Goal: Task Accomplishment & Management: Use online tool/utility

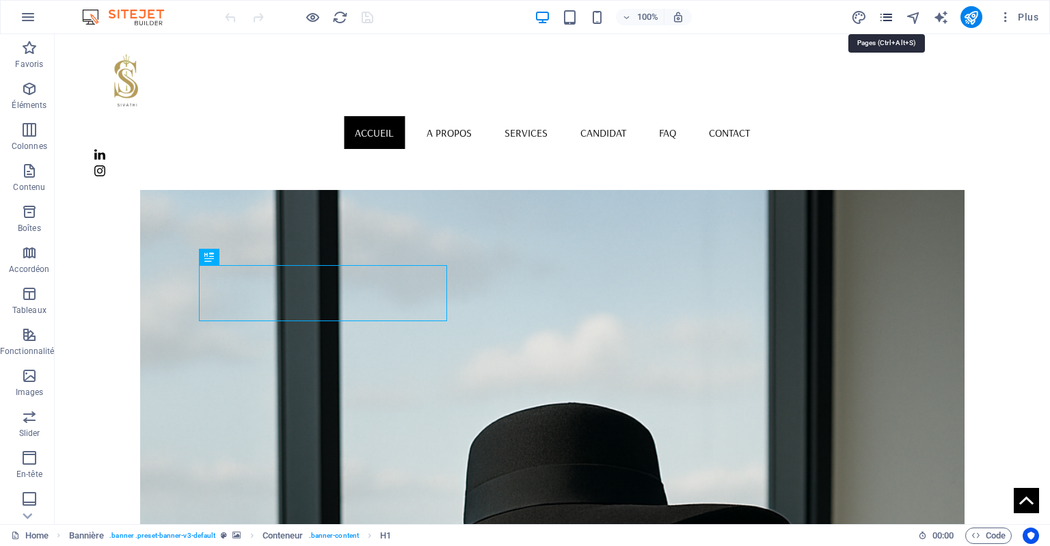
click at [887, 18] on icon "pages" at bounding box center [886, 18] width 16 height 16
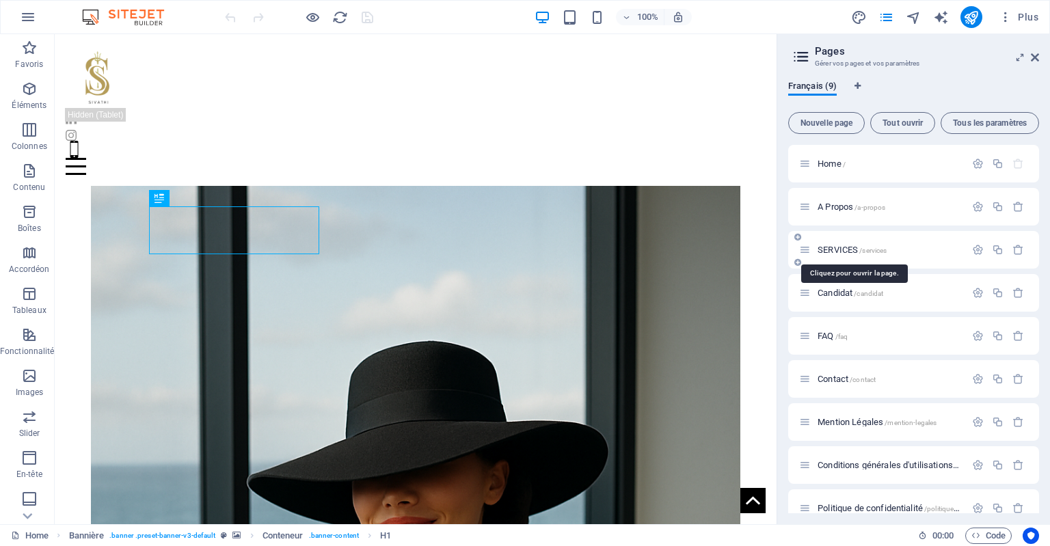
click at [872, 247] on span "/services" at bounding box center [872, 251] width 27 height 8
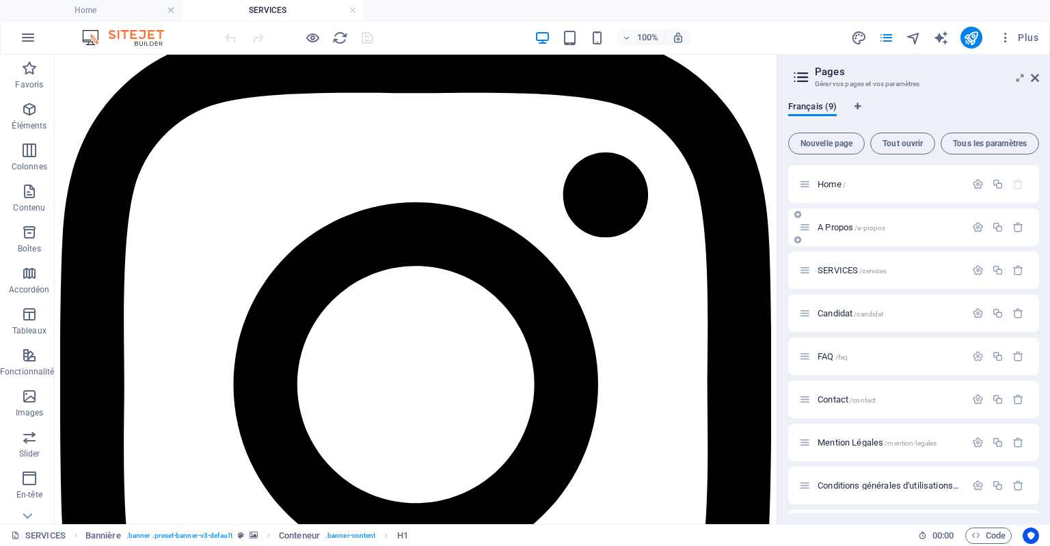
scroll to position [854, 0]
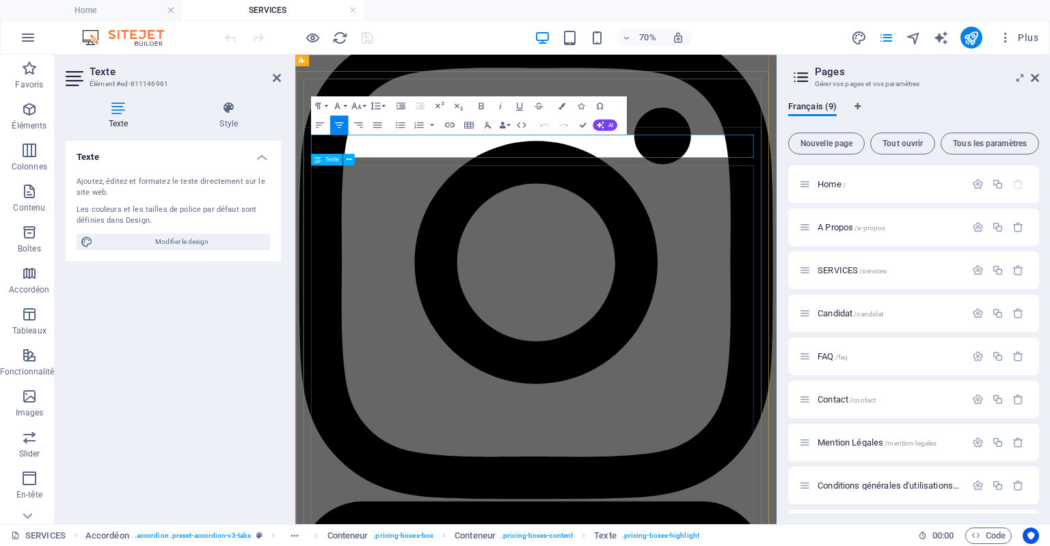
scroll to position [845, 0]
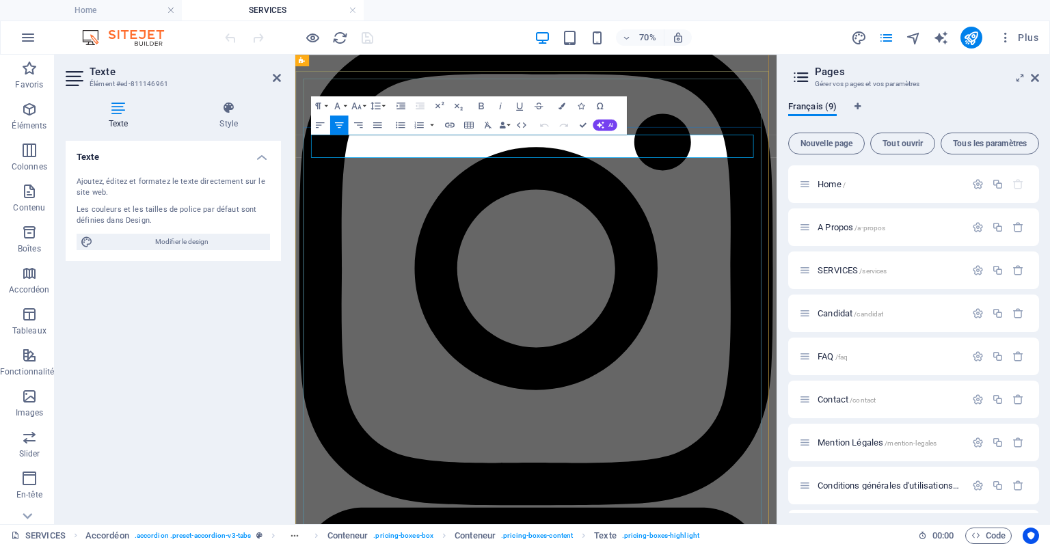
drag, startPoint x: 667, startPoint y: 191, endPoint x: 641, endPoint y: 191, distance: 26.0
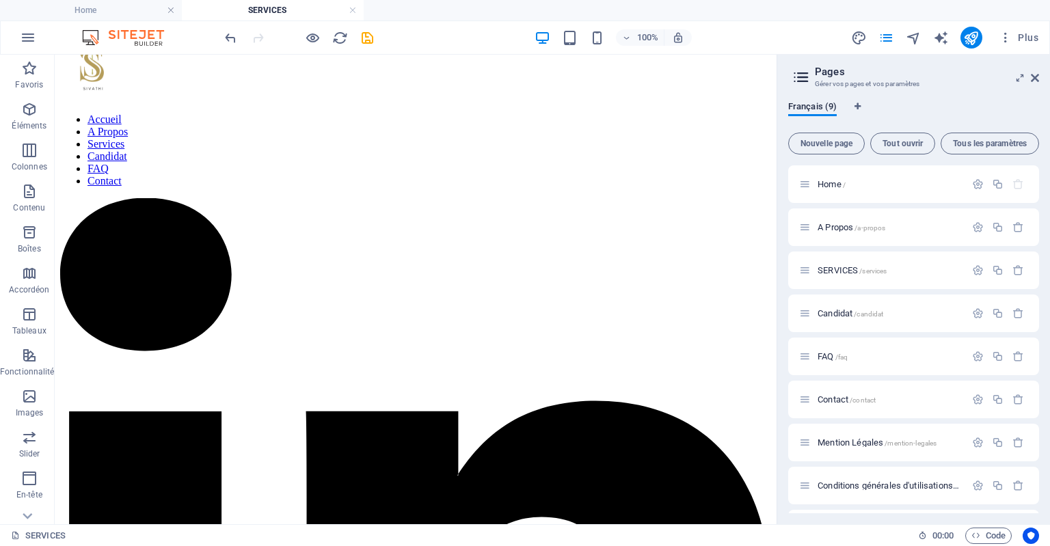
scroll to position [0, 0]
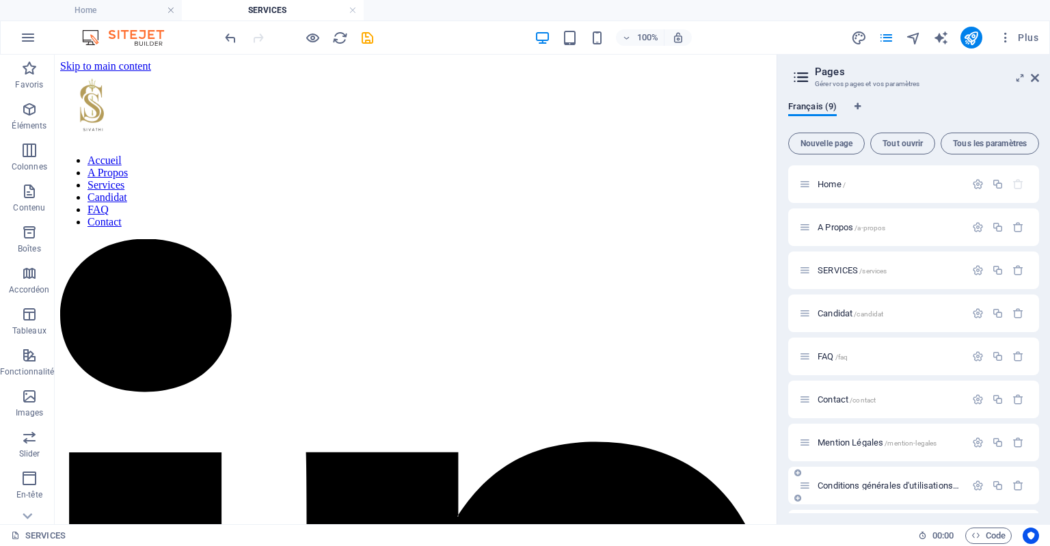
click at [881, 487] on span "Conditions générales d'utilisations /conditions-generales-d-utilisations" at bounding box center [940, 485] width 246 height 10
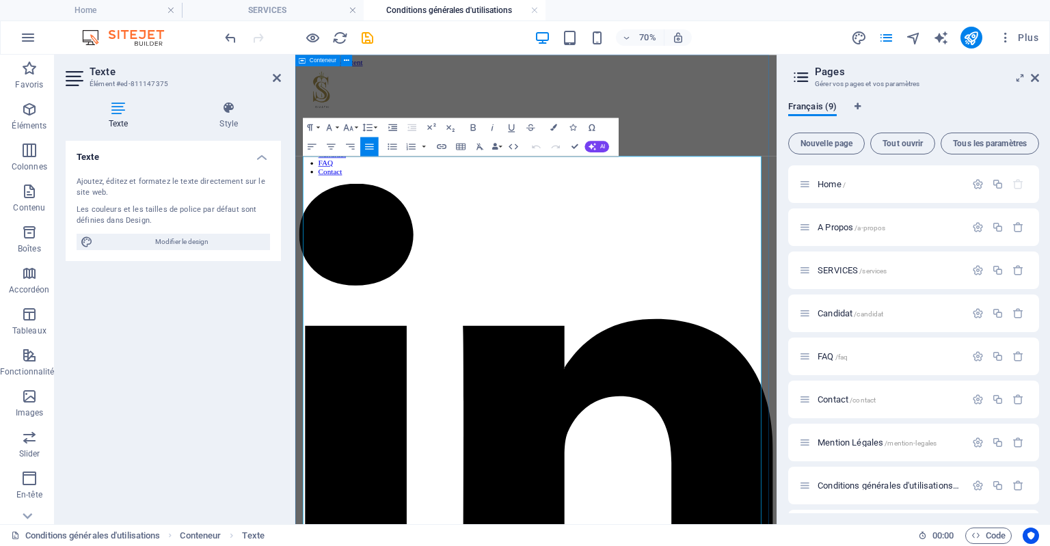
drag, startPoint x: 546, startPoint y: 229, endPoint x: 302, endPoint y: 211, distance: 244.6
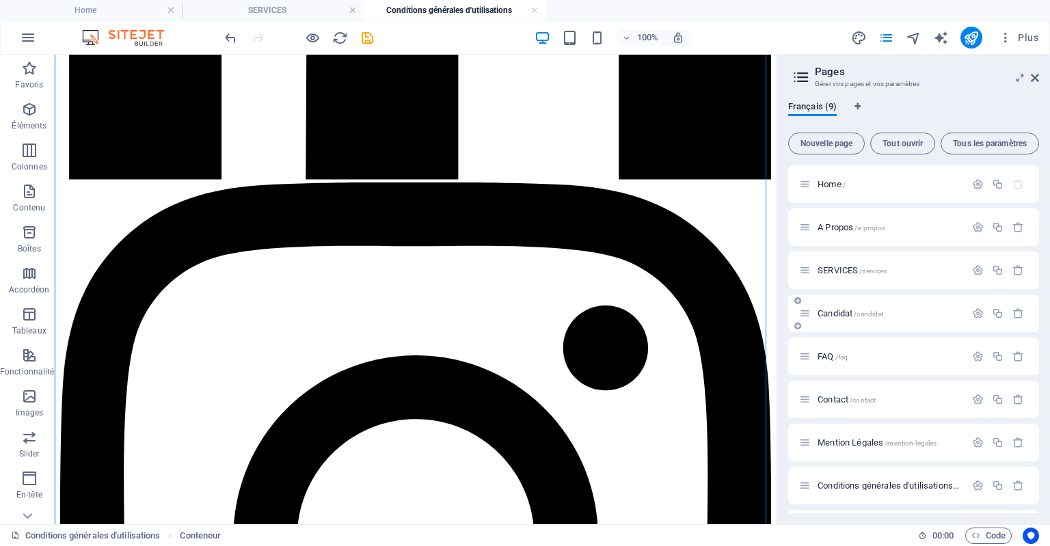
scroll to position [710, 0]
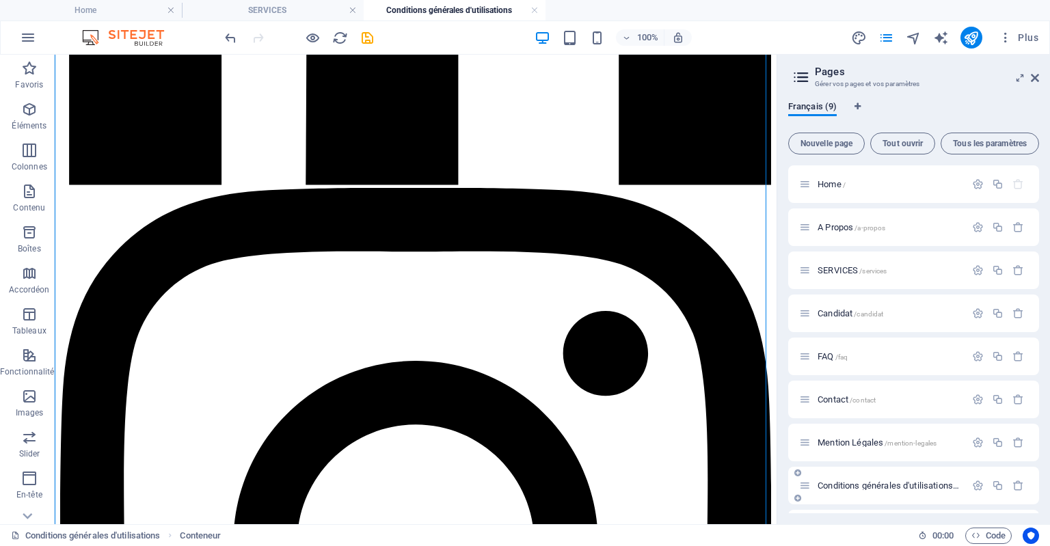
click at [909, 488] on span "Conditions générales d'utilisations /conditions-generales-d-utilisations" at bounding box center [940, 485] width 246 height 10
drag, startPoint x: 1040, startPoint y: 205, endPoint x: 1042, endPoint y: 259, distance: 54.0
click at [1042, 259] on div "Français (9) Nouvelle page Tout ouvrir Tous les paramètres Home / A Propos /a-p…" at bounding box center [913, 307] width 273 height 434
drag, startPoint x: 1035, startPoint y: 246, endPoint x: 1040, endPoint y: 342, distance: 95.8
click at [1040, 342] on div "Français (9) Nouvelle page Tout ouvrir Tous les paramètres Home / A Propos /a-p…" at bounding box center [913, 307] width 273 height 434
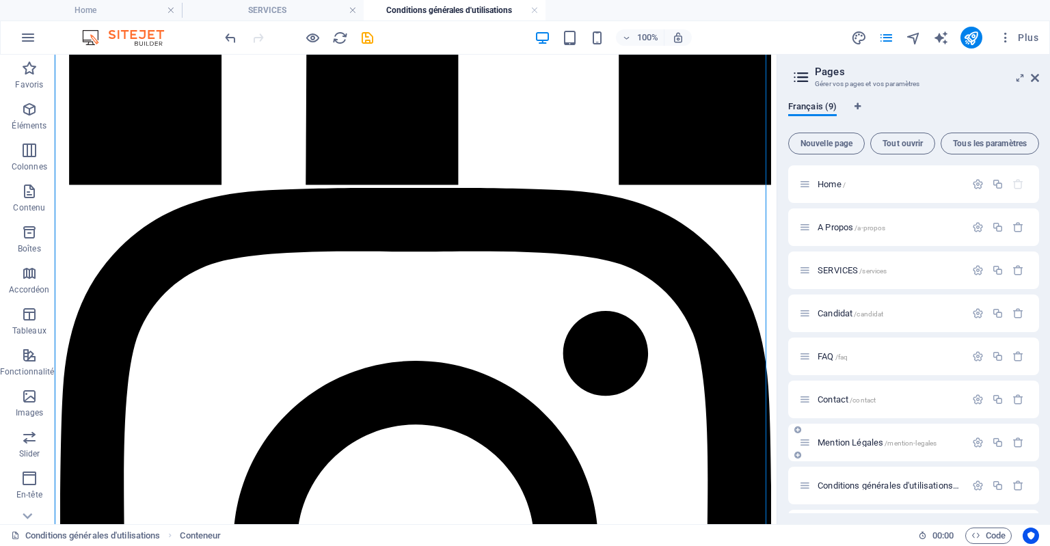
click at [876, 439] on span "Mention Légales /mention-legales" at bounding box center [876, 442] width 119 height 10
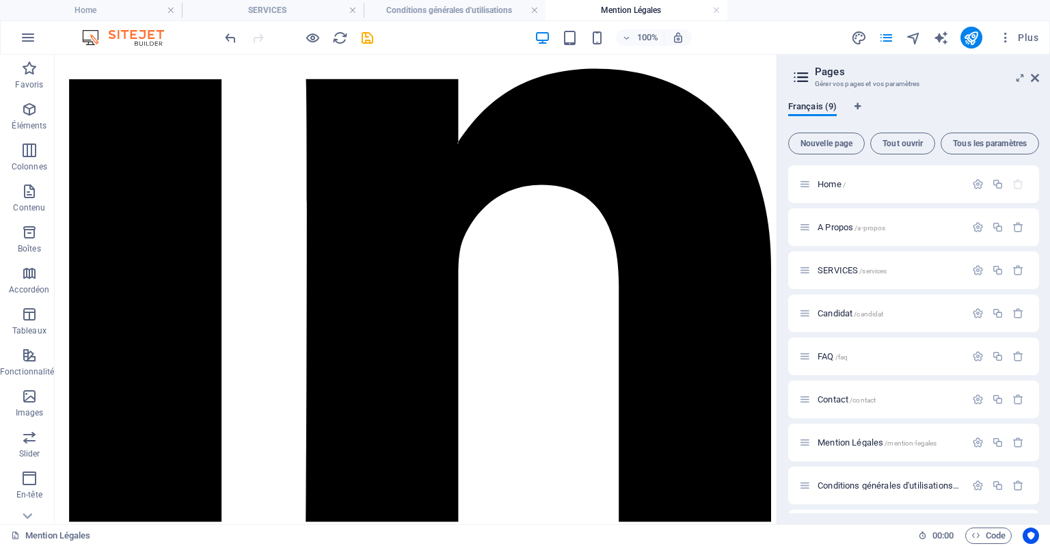
scroll to position [378, 0]
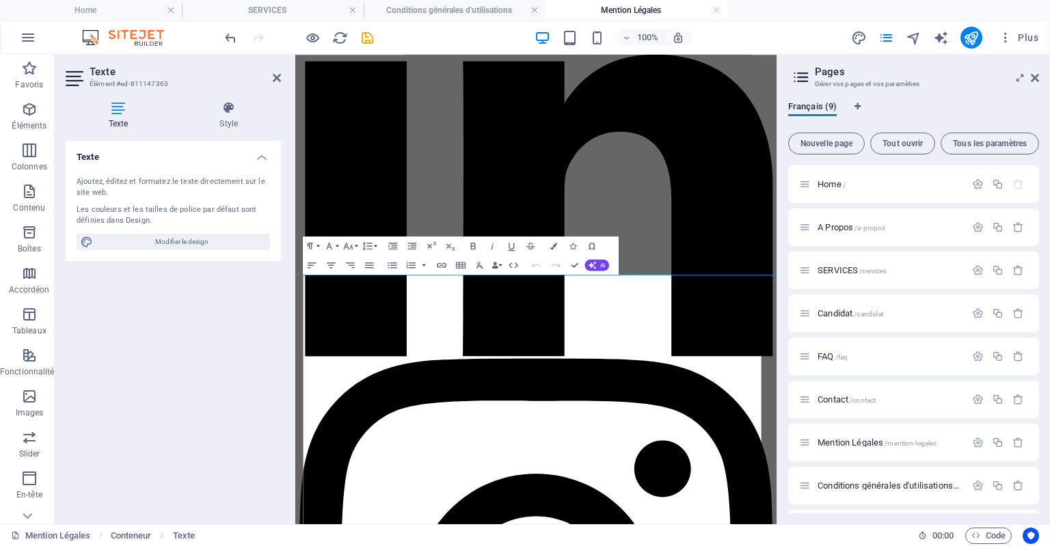
scroll to position [13, 0]
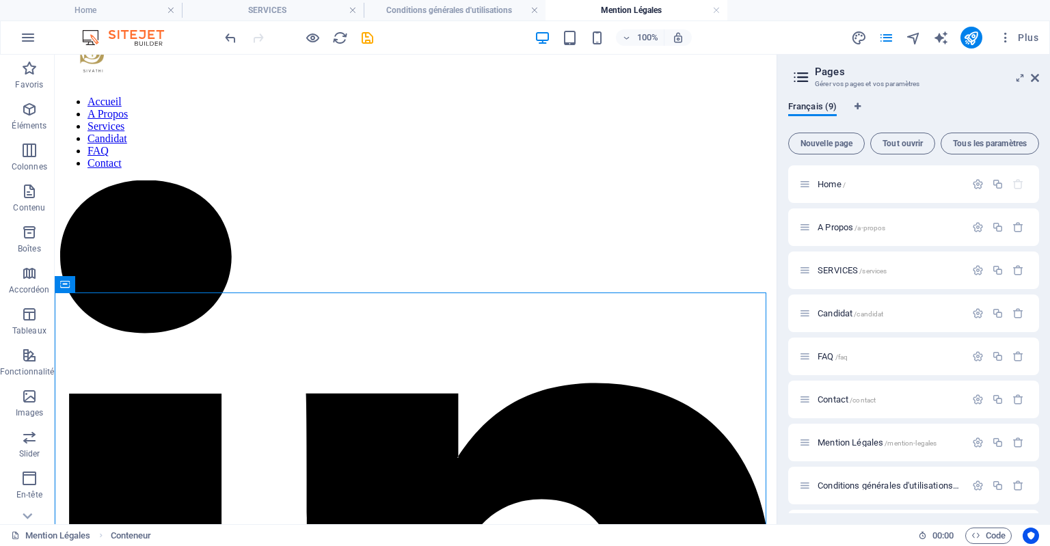
scroll to position [62, 0]
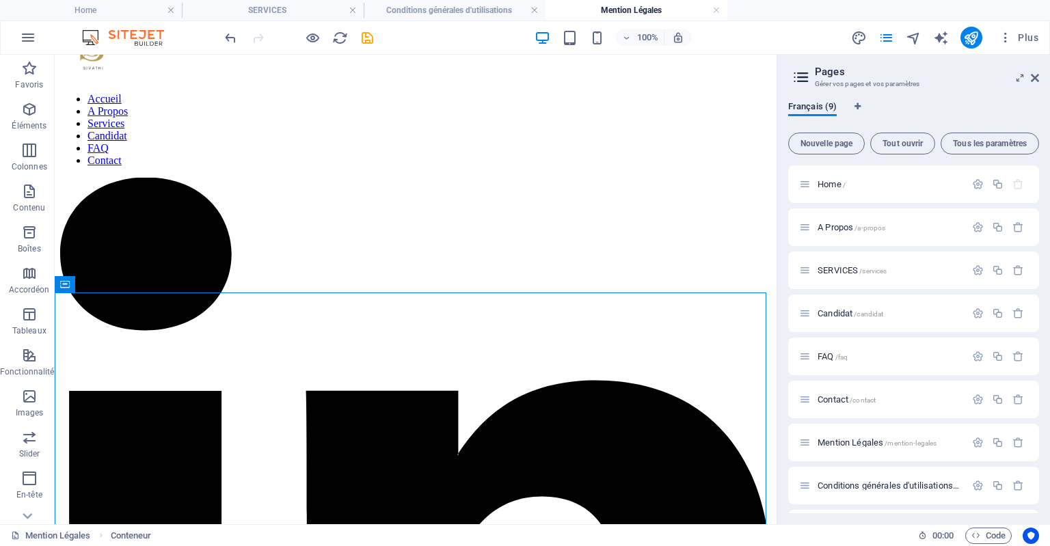
drag, startPoint x: 770, startPoint y: 182, endPoint x: 831, endPoint y: 250, distance: 91.4
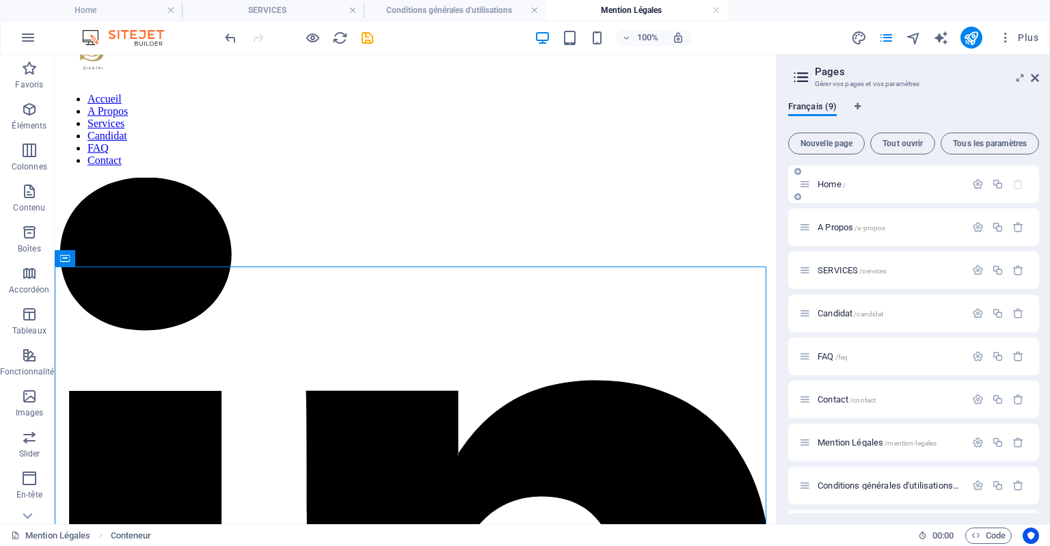
click at [826, 187] on span "Home /" at bounding box center [831, 184] width 28 height 10
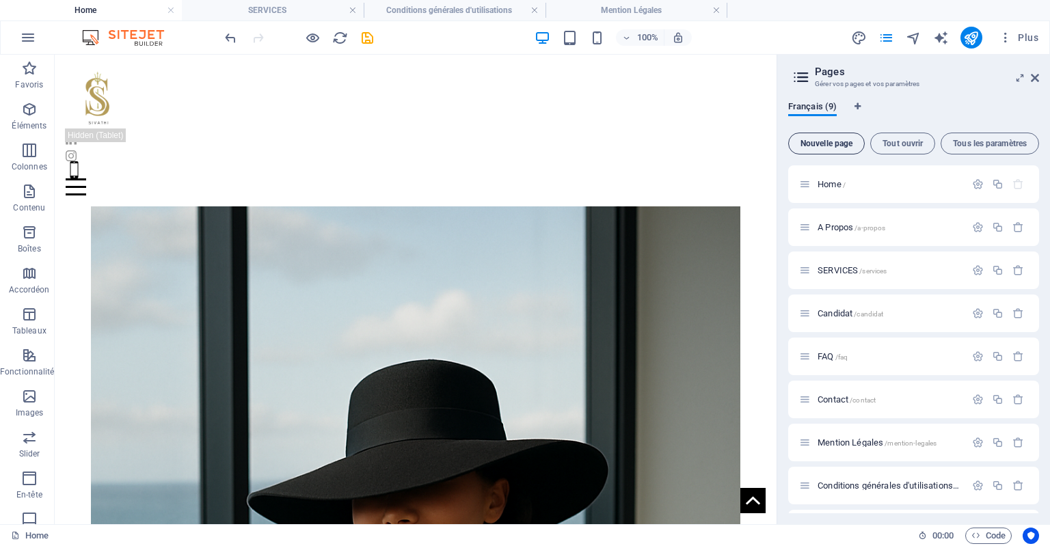
scroll to position [4, 0]
click at [862, 228] on span "/a-propos" at bounding box center [869, 228] width 31 height 8
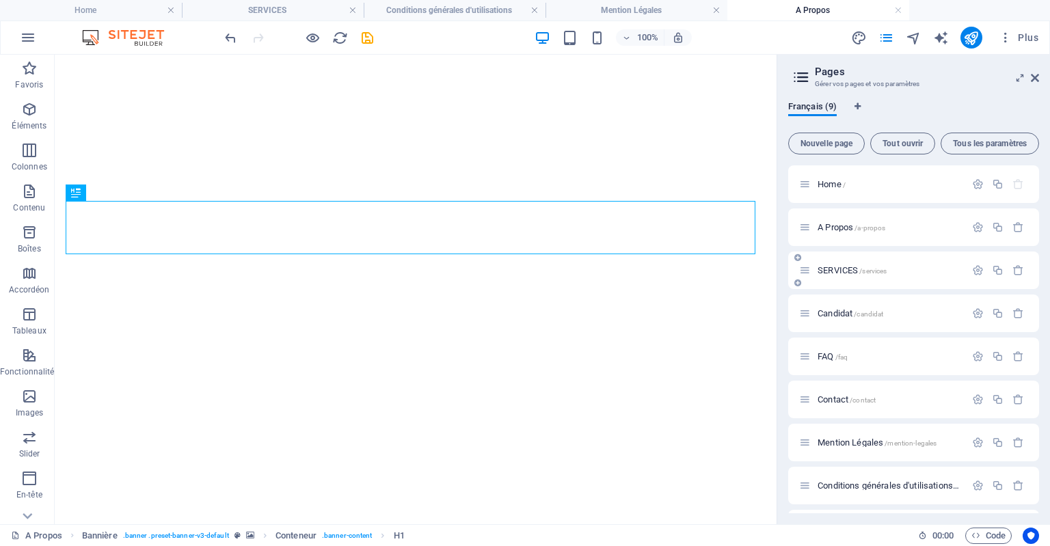
click at [856, 271] on span "SERVICES /services" at bounding box center [851, 270] width 69 height 10
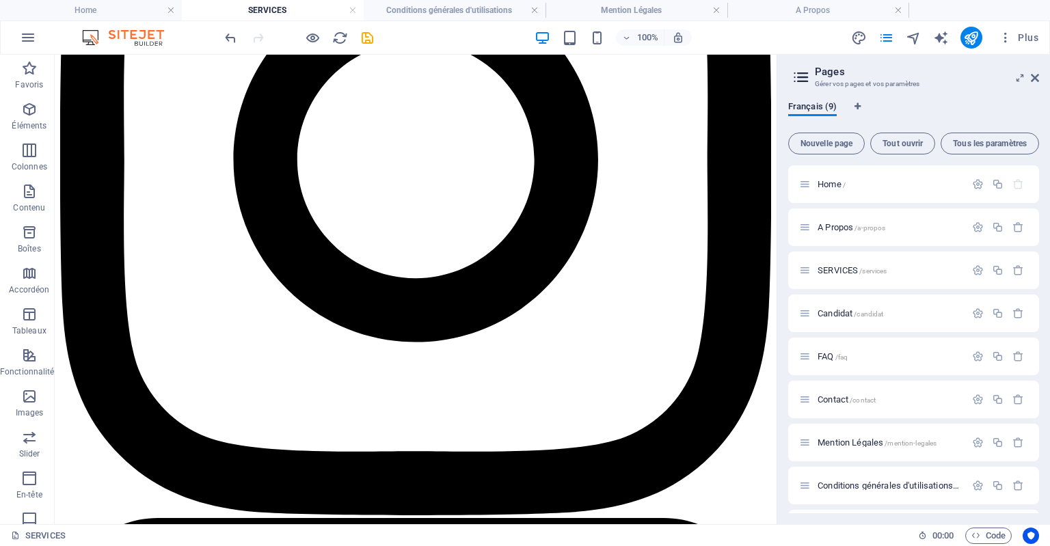
scroll to position [1141, 0]
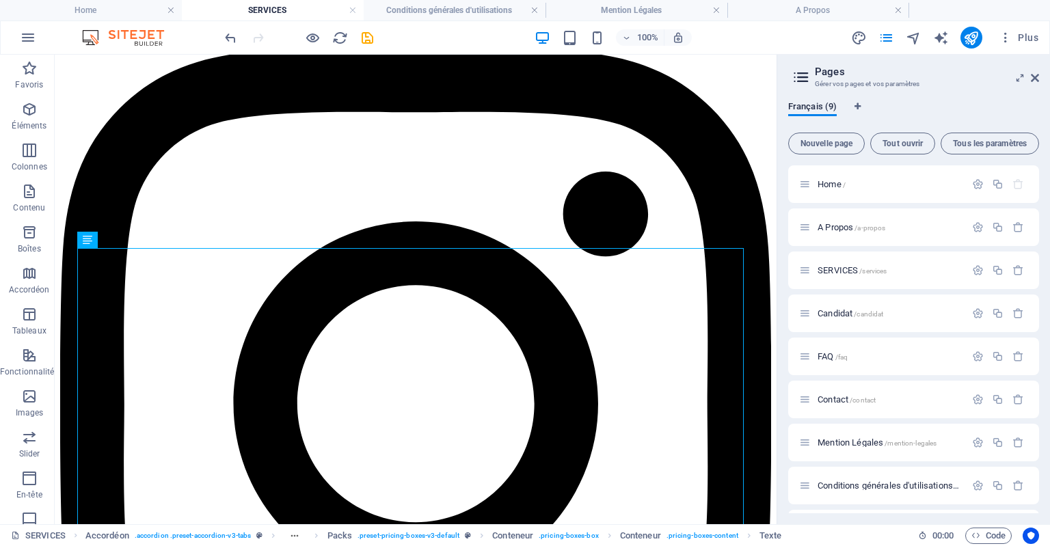
scroll to position [835, 0]
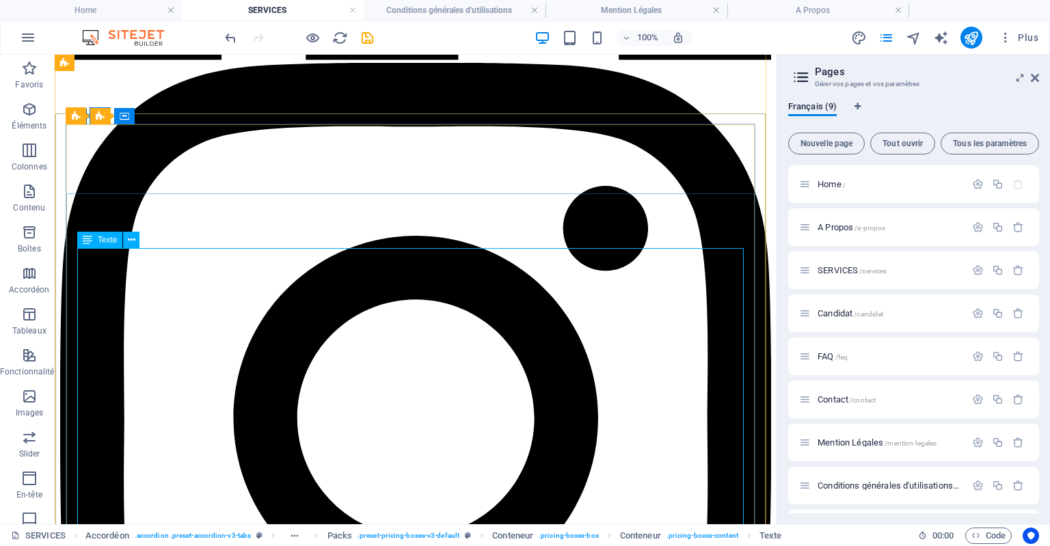
click at [100, 244] on span "Texte" at bounding box center [108, 240] width 20 height 8
click at [134, 240] on icon at bounding box center [132, 240] width 8 height 14
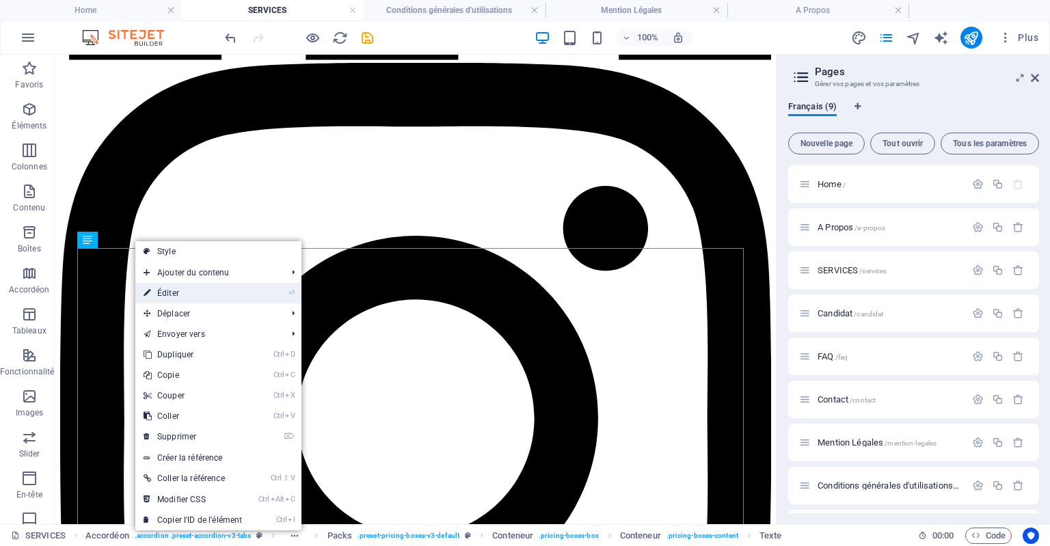
click at [204, 301] on link "⏎ Éditer" at bounding box center [192, 293] width 115 height 21
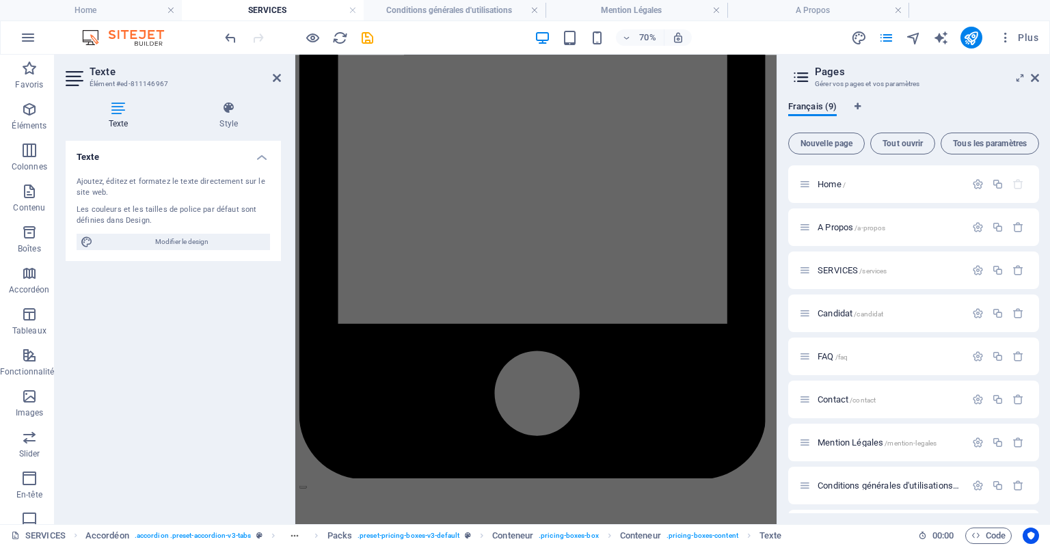
scroll to position [2351, 0]
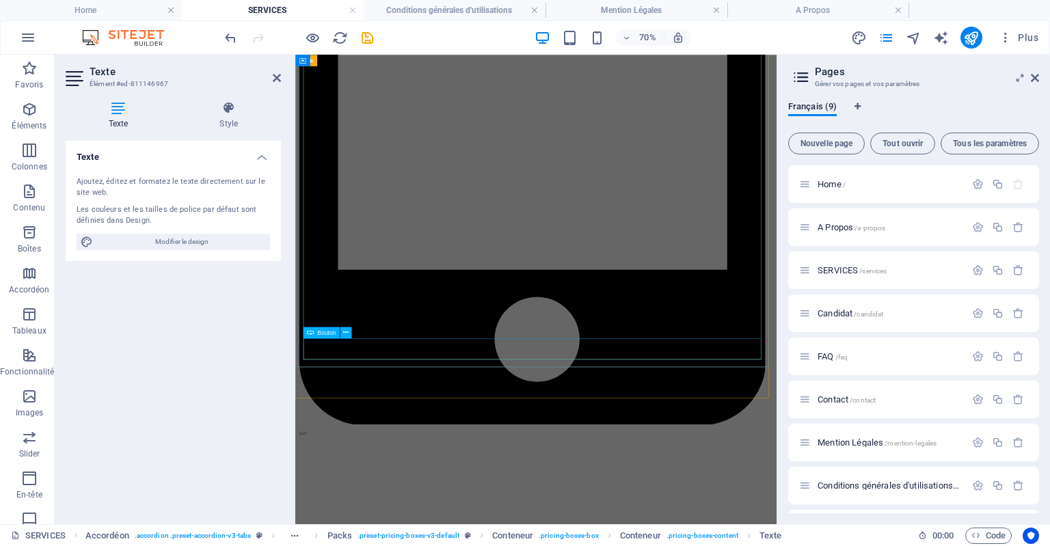
drag, startPoint x: 324, startPoint y: 241, endPoint x: 610, endPoint y: 465, distance: 363.7
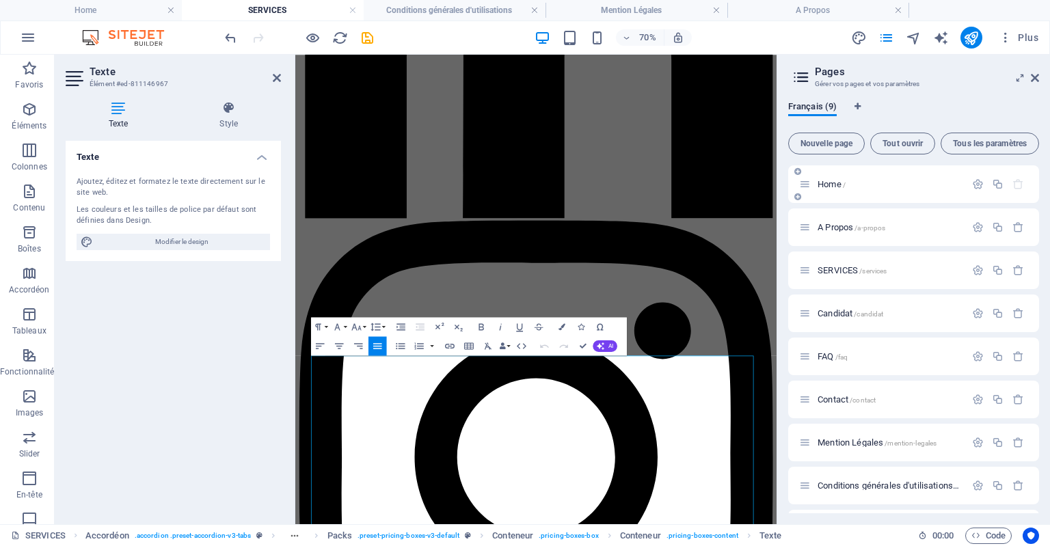
scroll to position [594, 0]
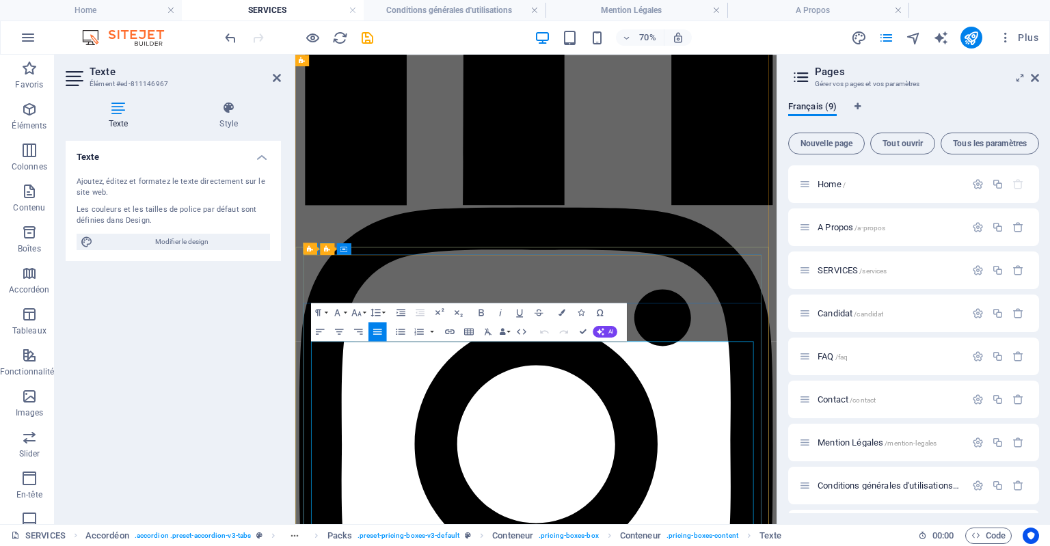
copy ul "🧩 **1. Analyse du besoin & fiche de poste** La première étape cruciale consiste…"
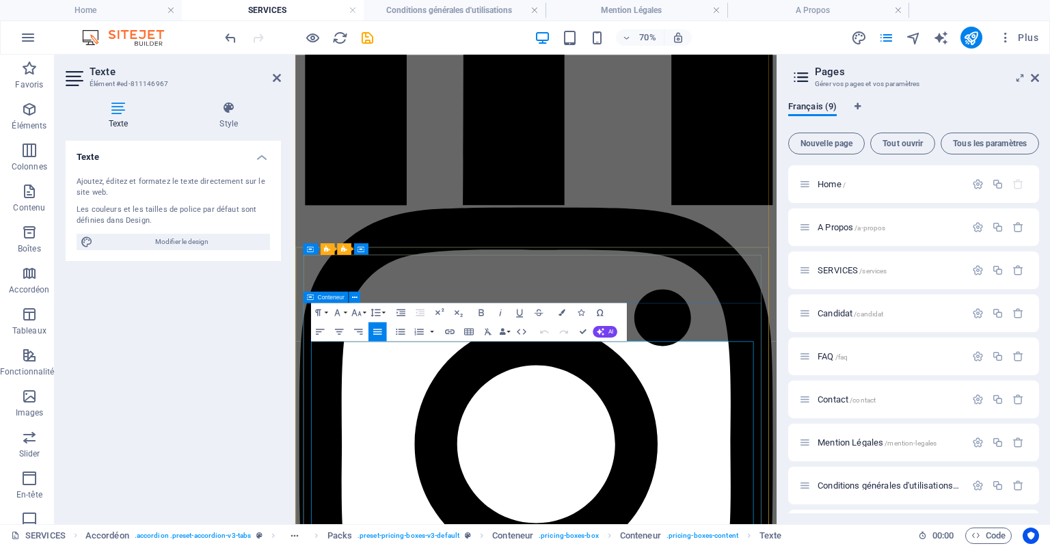
drag, startPoint x: 688, startPoint y: 483, endPoint x: 316, endPoint y: 463, distance: 373.0
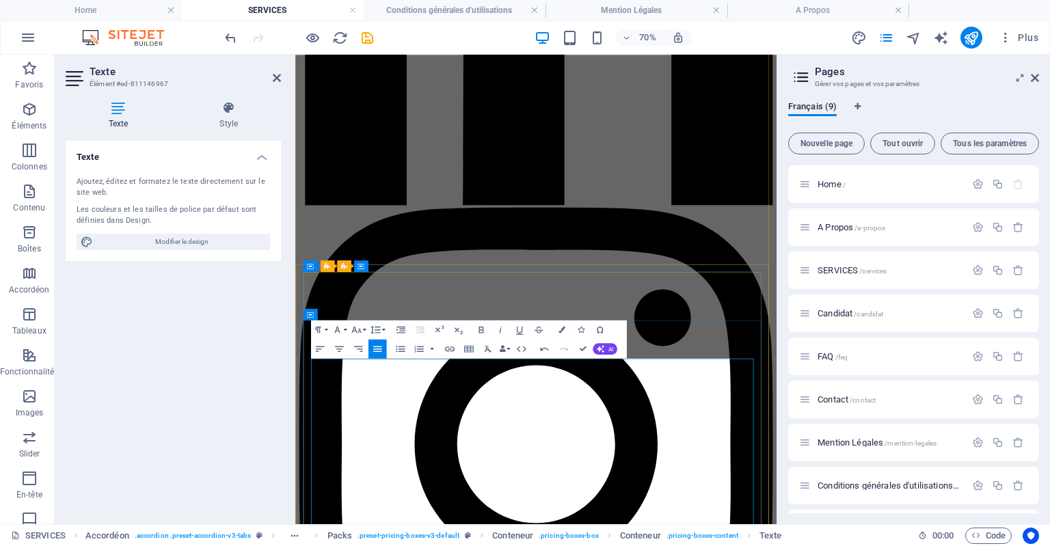
scroll to position [569, 0]
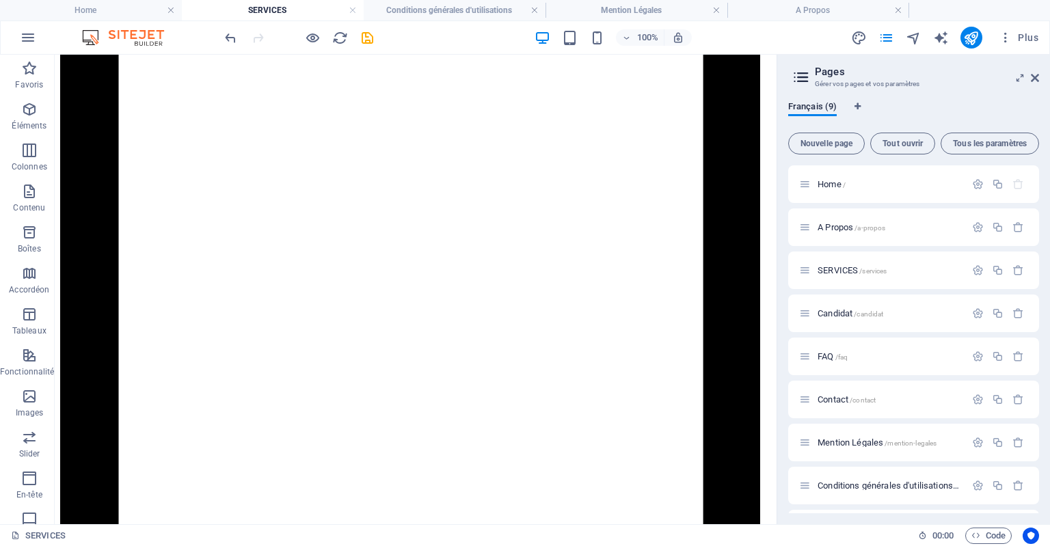
scroll to position [1955, 0]
drag, startPoint x: 770, startPoint y: 159, endPoint x: 869, endPoint y: 374, distance: 236.7
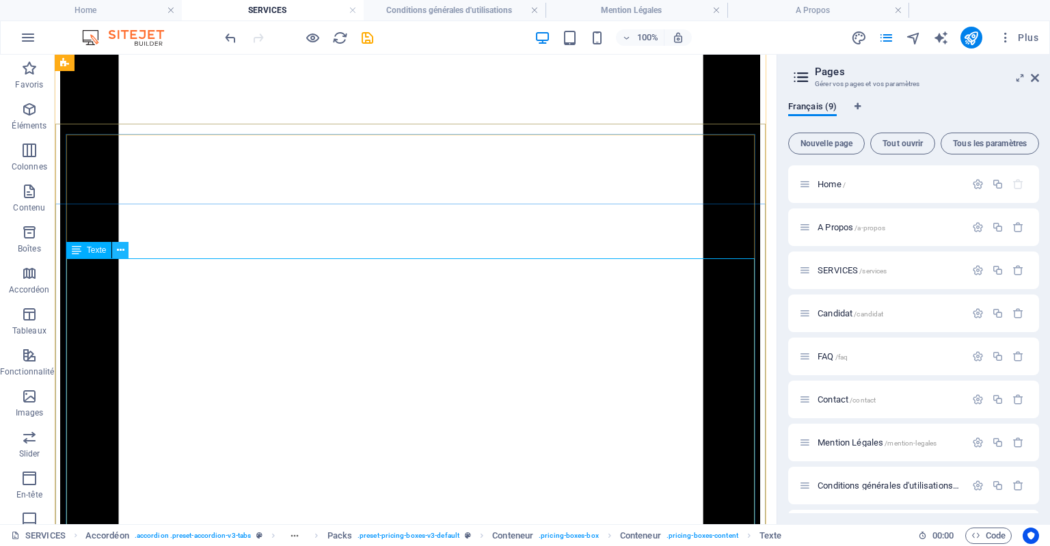
click at [119, 249] on icon at bounding box center [121, 250] width 8 height 14
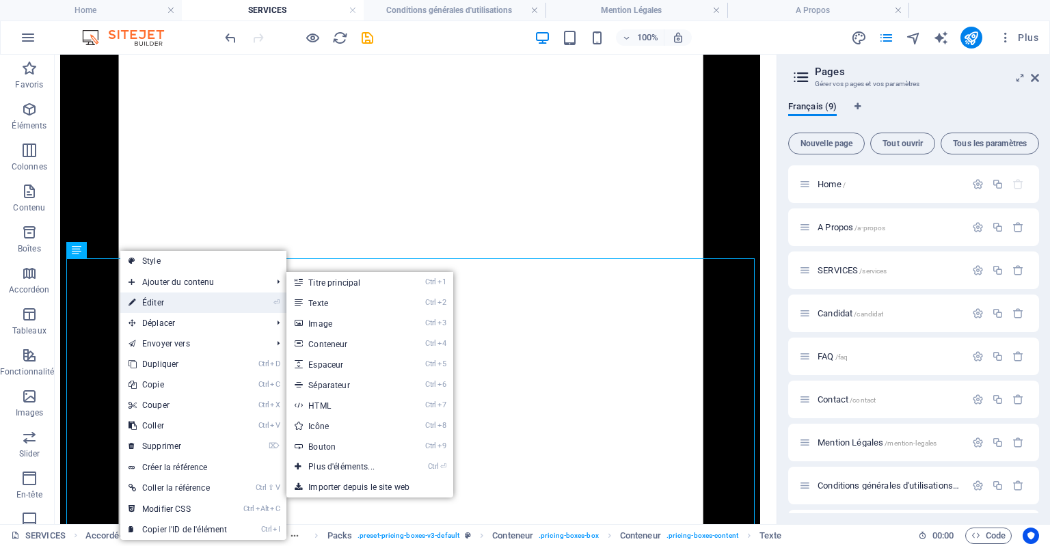
click at [149, 301] on link "⏎ Éditer" at bounding box center [177, 303] width 115 height 21
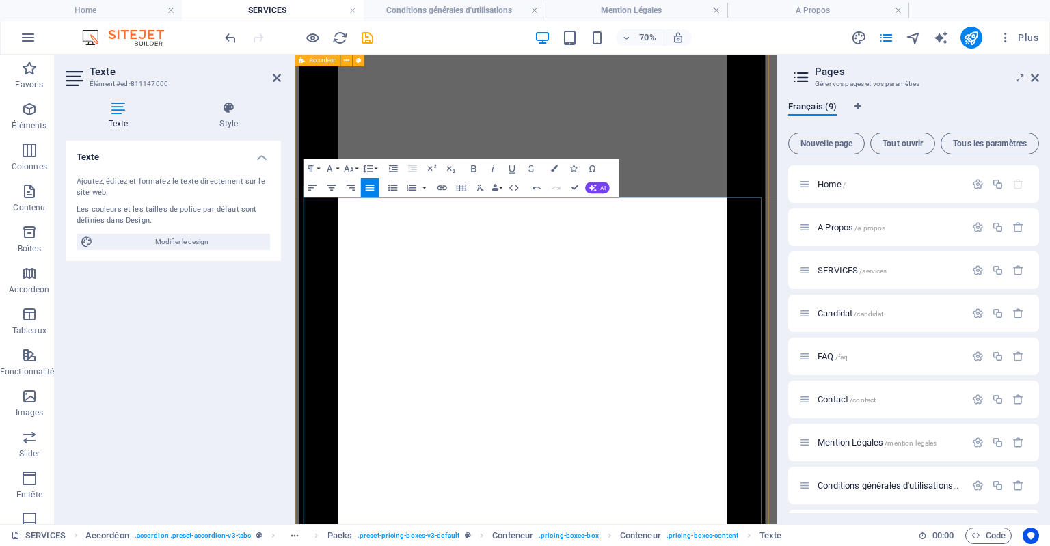
drag, startPoint x: 309, startPoint y: 305, endPoint x: 302, endPoint y: 254, distance: 51.7
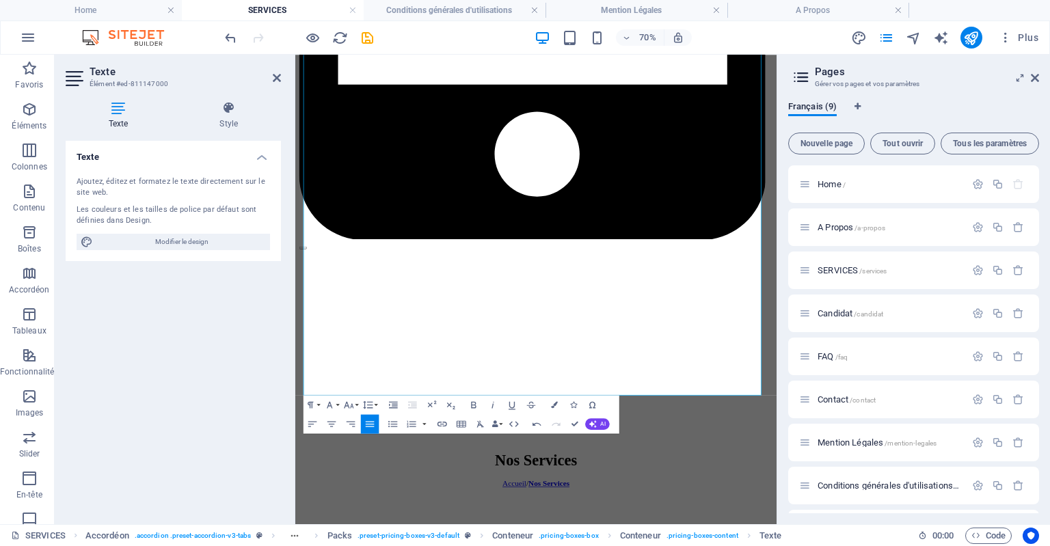
scroll to position [2633, 0]
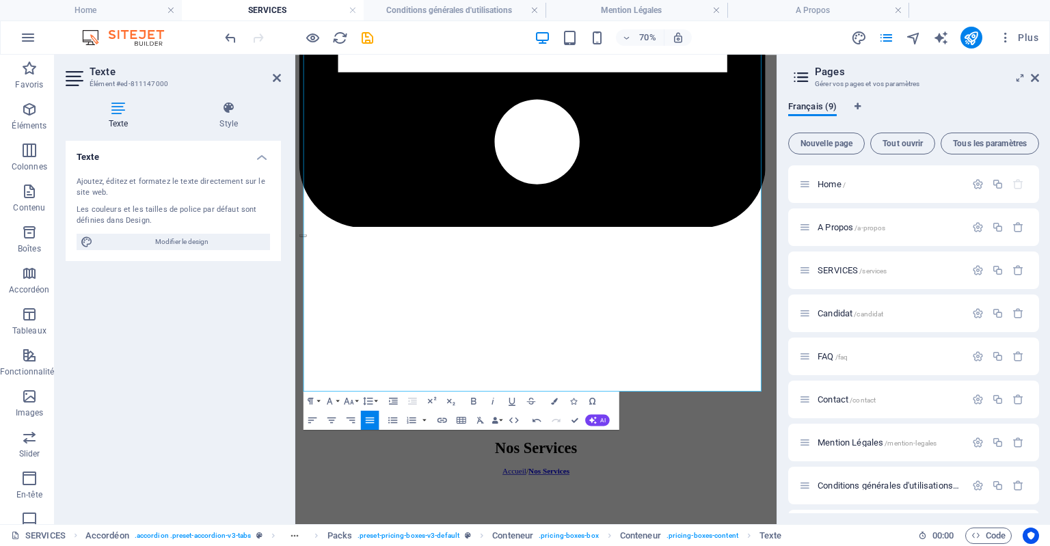
drag, startPoint x: 978, startPoint y: 370, endPoint x: 1088, endPoint y: 400, distance: 114.1
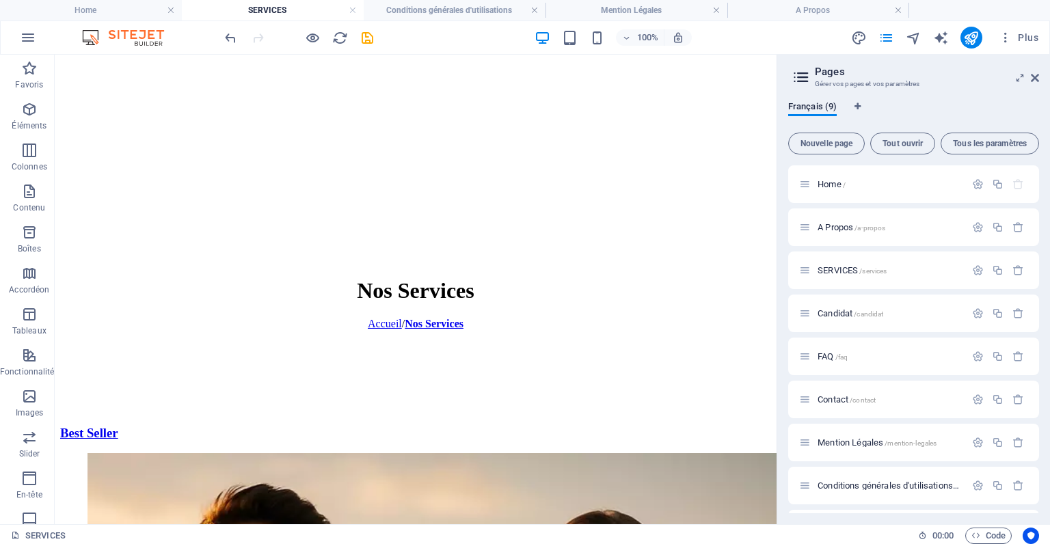
scroll to position [3104, 0]
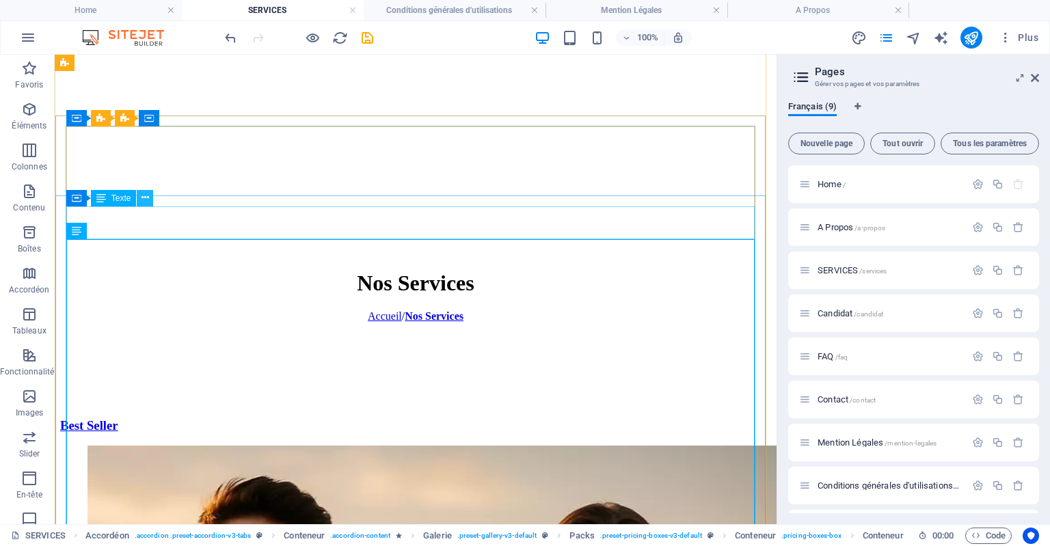
click at [148, 195] on icon at bounding box center [145, 198] width 8 height 14
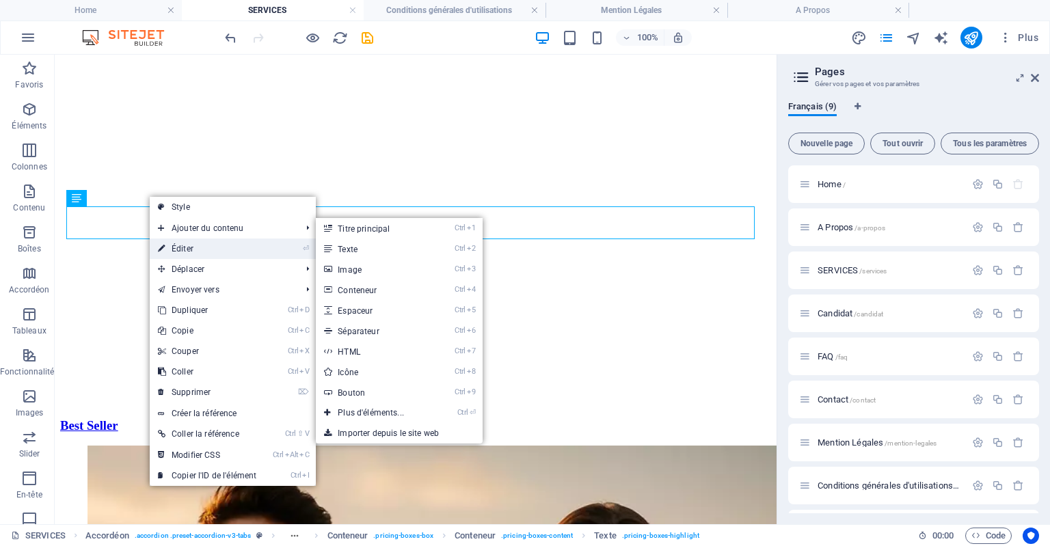
click at [204, 247] on link "⏎ Éditer" at bounding box center [207, 249] width 115 height 21
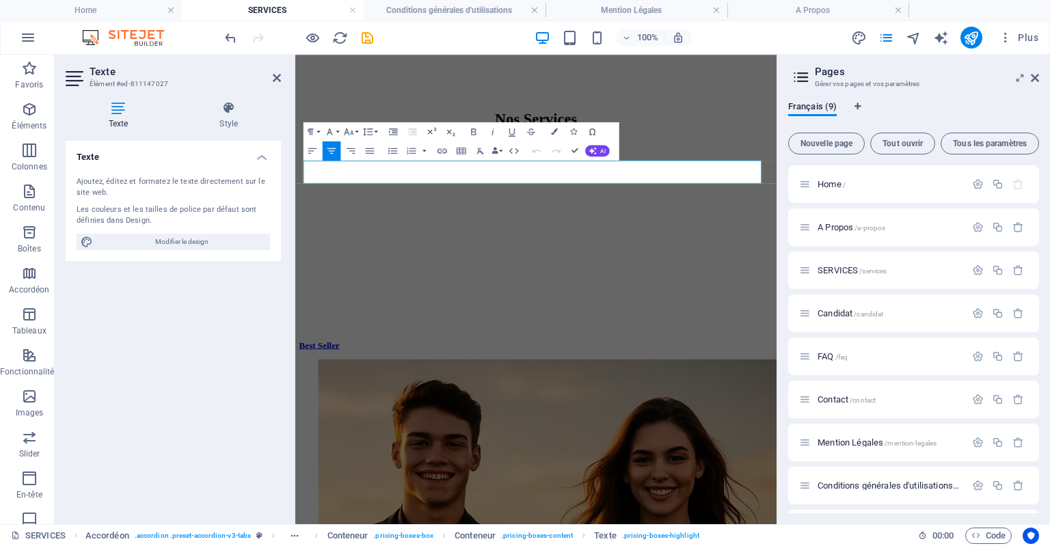
scroll to position [3106, 0]
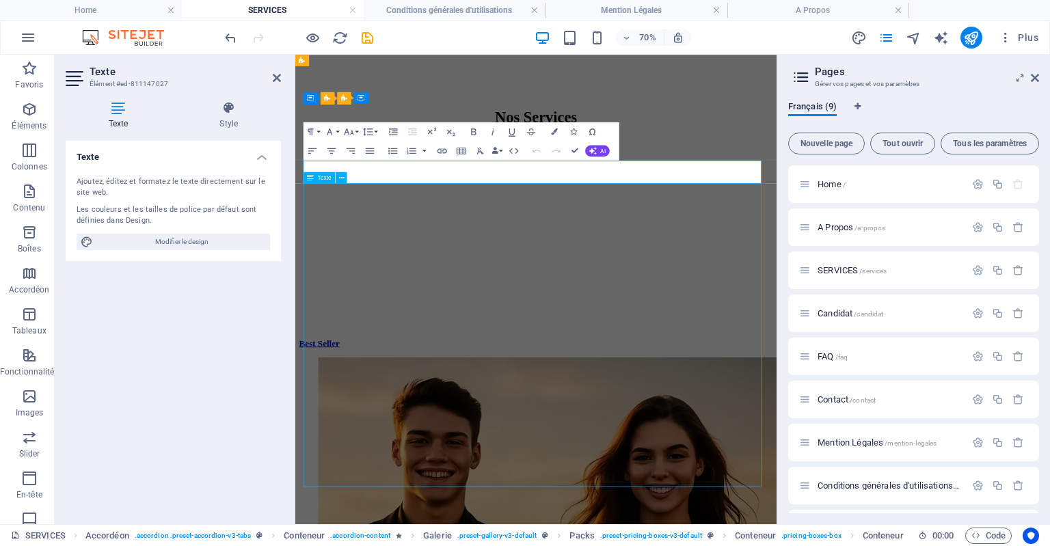
scroll to position [3104, 0]
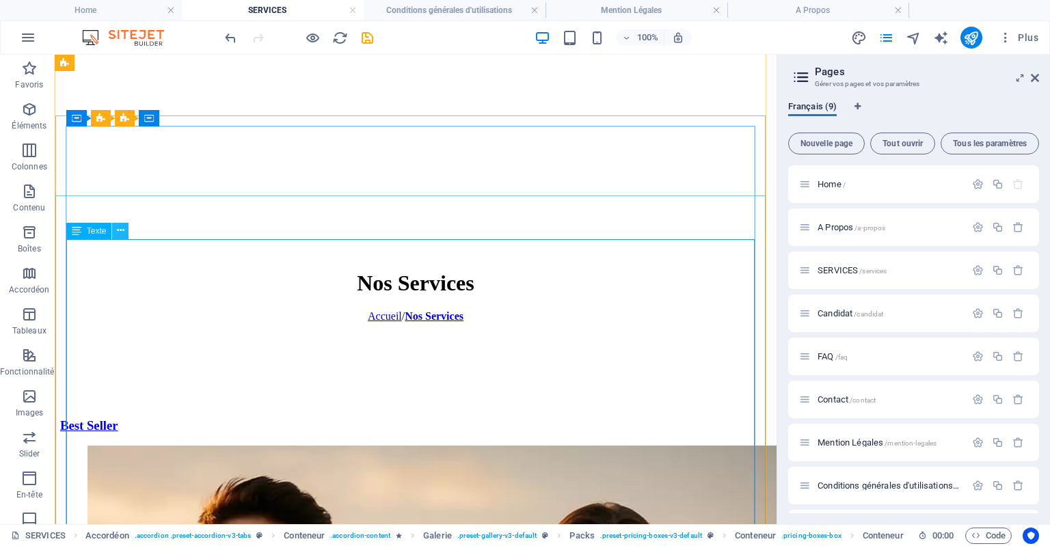
click at [122, 231] on icon at bounding box center [121, 230] width 8 height 14
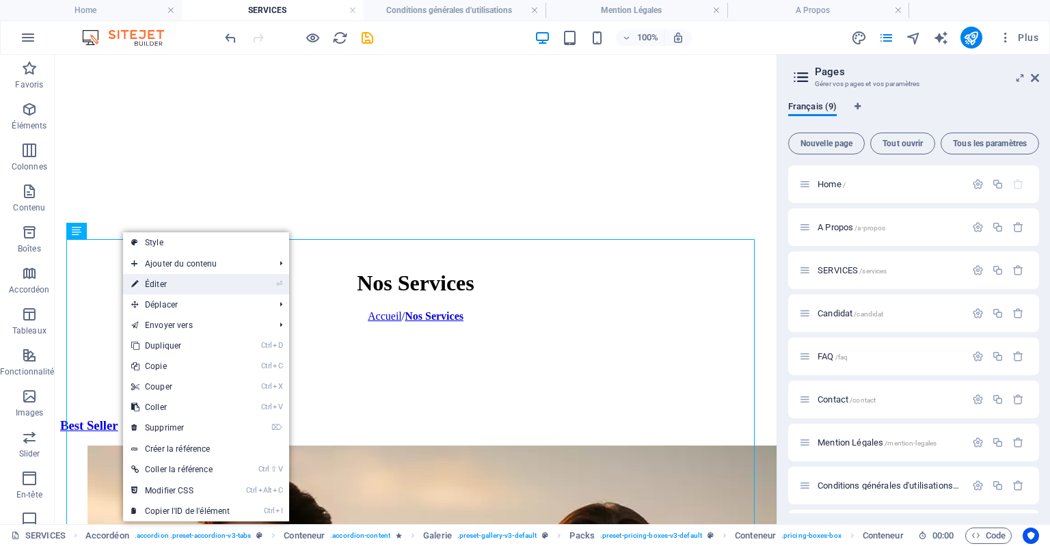
click at [160, 284] on link "⏎ Éditer" at bounding box center [180, 284] width 115 height 21
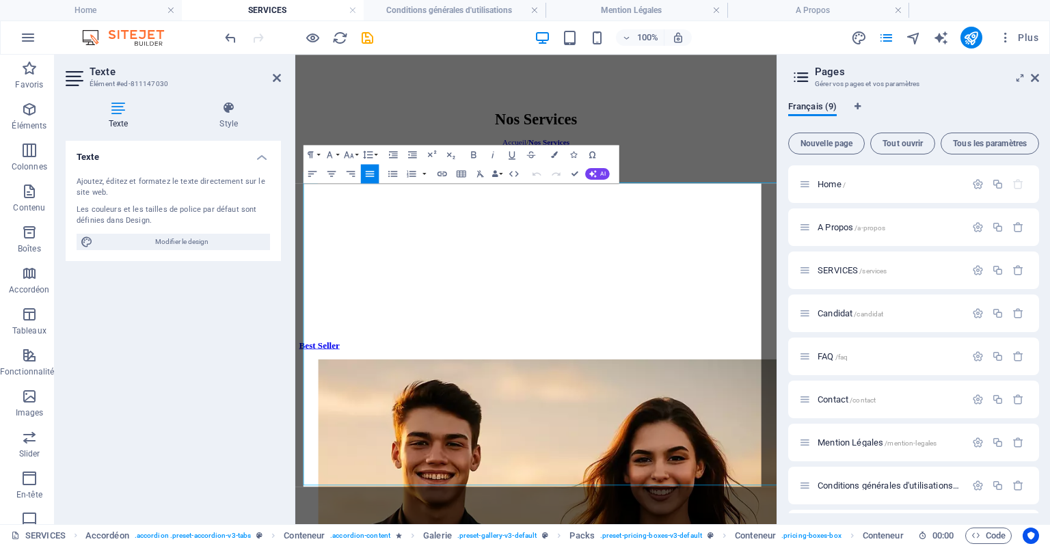
scroll to position [3106, 0]
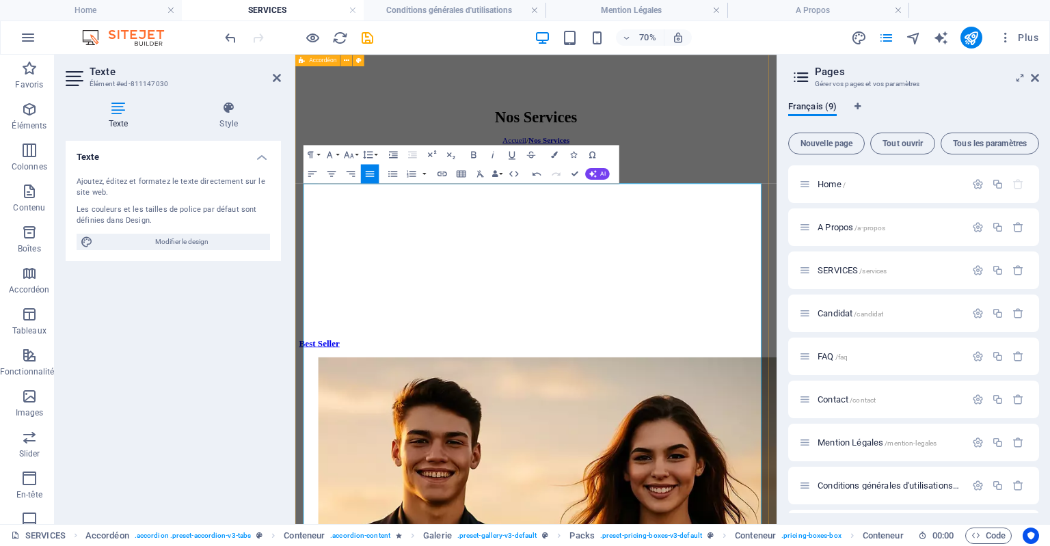
drag, startPoint x: 311, startPoint y: 297, endPoint x: 304, endPoint y: 243, distance: 54.4
drag, startPoint x: 475, startPoint y: 325, endPoint x: 303, endPoint y: 280, distance: 177.9
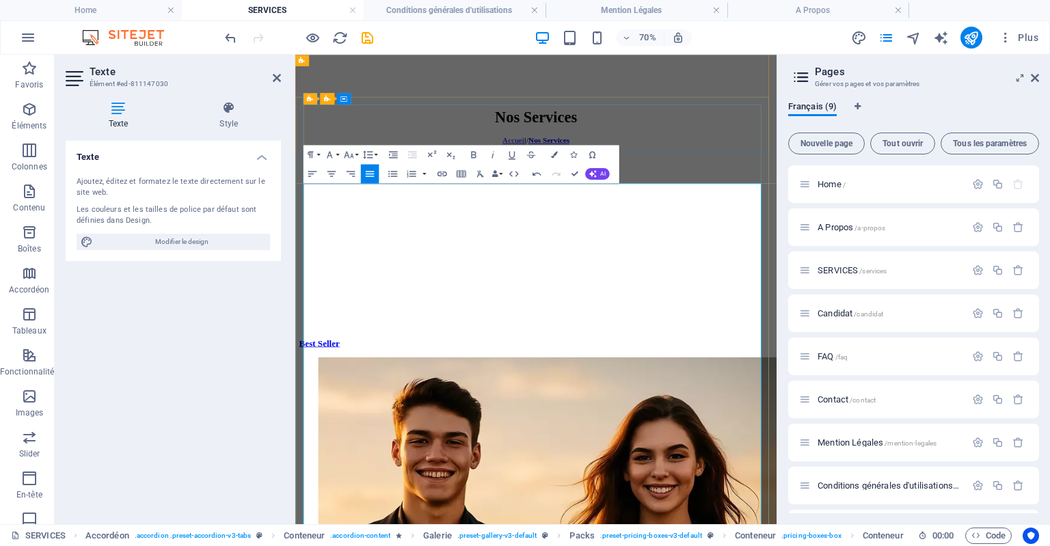
drag, startPoint x: 365, startPoint y: 314, endPoint x: 314, endPoint y: 306, distance: 52.0
drag, startPoint x: 473, startPoint y: 310, endPoint x: 307, endPoint y: 303, distance: 166.2
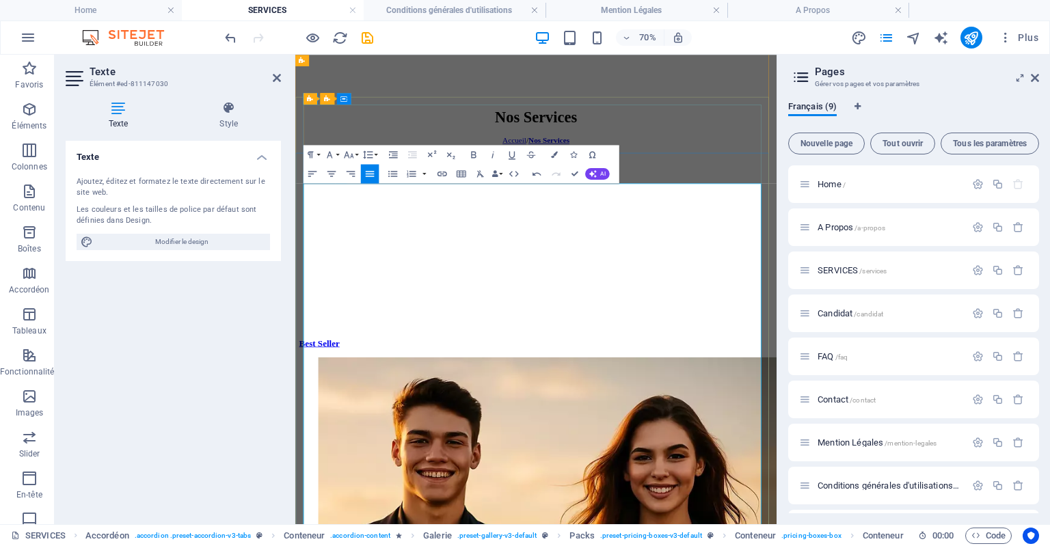
drag, startPoint x: 381, startPoint y: 311, endPoint x: 310, endPoint y: 278, distance: 78.3
click at [552, 159] on button "Colors" at bounding box center [554, 155] width 18 height 19
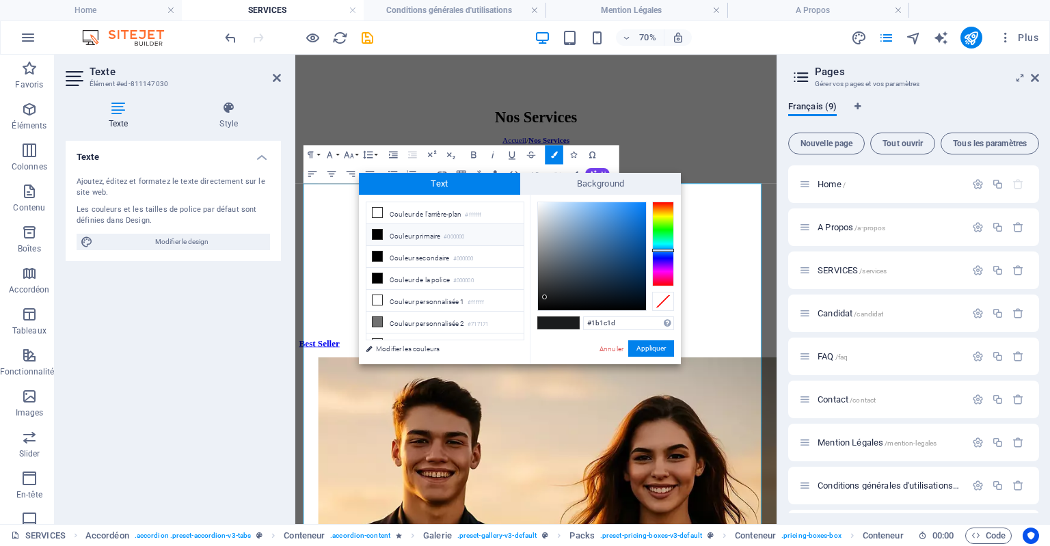
click at [388, 233] on li "Couleur primaire #000000" at bounding box center [444, 235] width 157 height 22
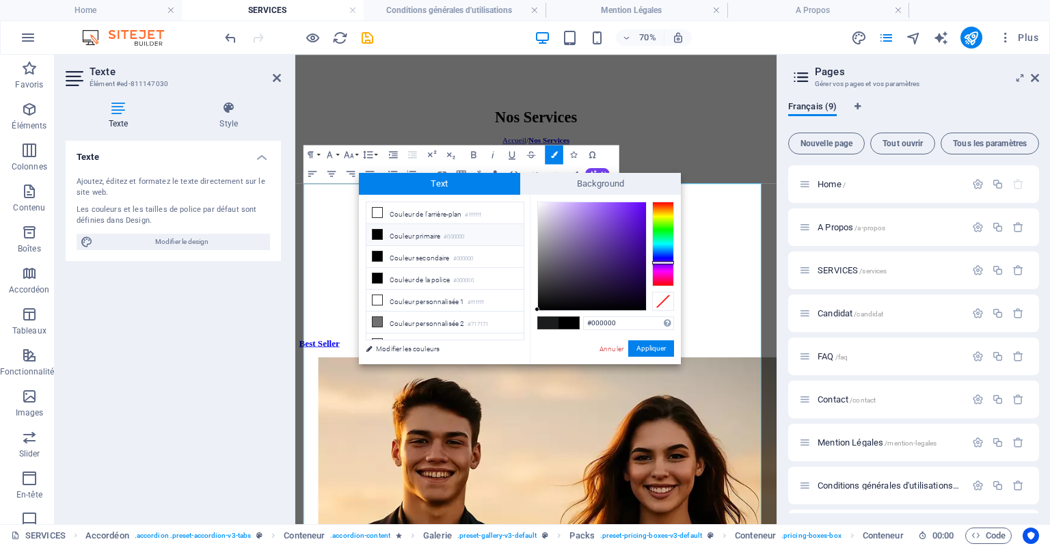
click at [661, 262] on div at bounding box center [663, 244] width 22 height 85
click at [618, 233] on div at bounding box center [592, 256] width 108 height 108
click at [653, 349] on button "Appliquer" at bounding box center [651, 348] width 46 height 16
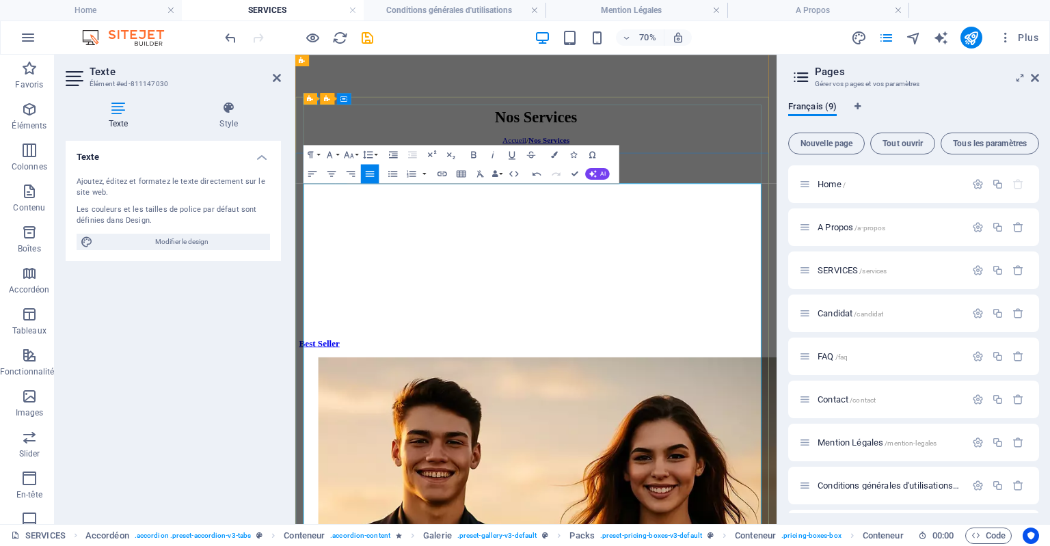
drag, startPoint x: 415, startPoint y: 316, endPoint x: 313, endPoint y: 279, distance: 108.6
click at [551, 158] on icon "button" at bounding box center [554, 155] width 7 height 7
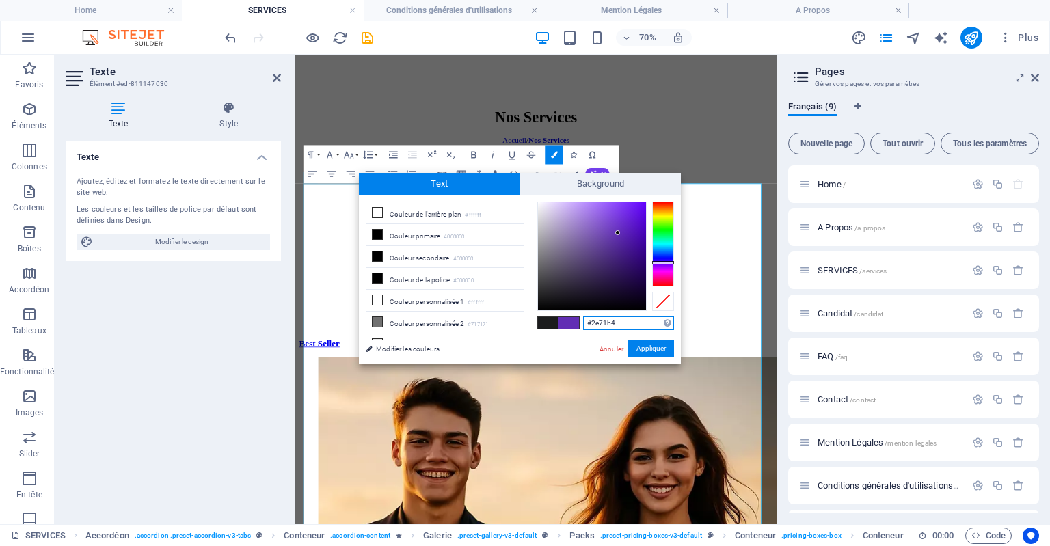
click at [668, 250] on div at bounding box center [663, 244] width 22 height 85
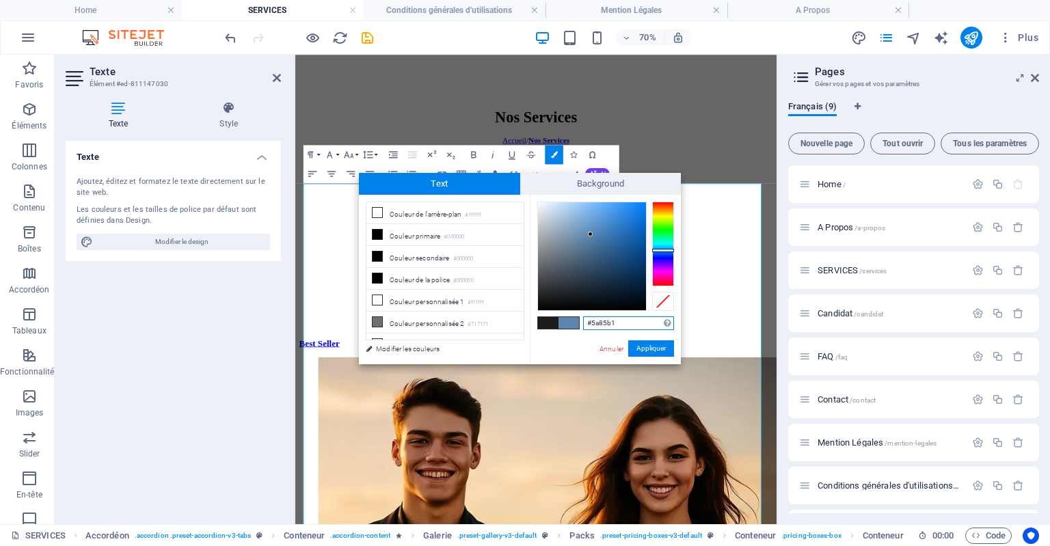
drag, startPoint x: 619, startPoint y: 232, endPoint x: 591, endPoint y: 234, distance: 28.8
click at [591, 234] on div at bounding box center [590, 234] width 5 height 5
click at [432, 257] on li "Couleur secondaire #000000" at bounding box center [444, 257] width 157 height 22
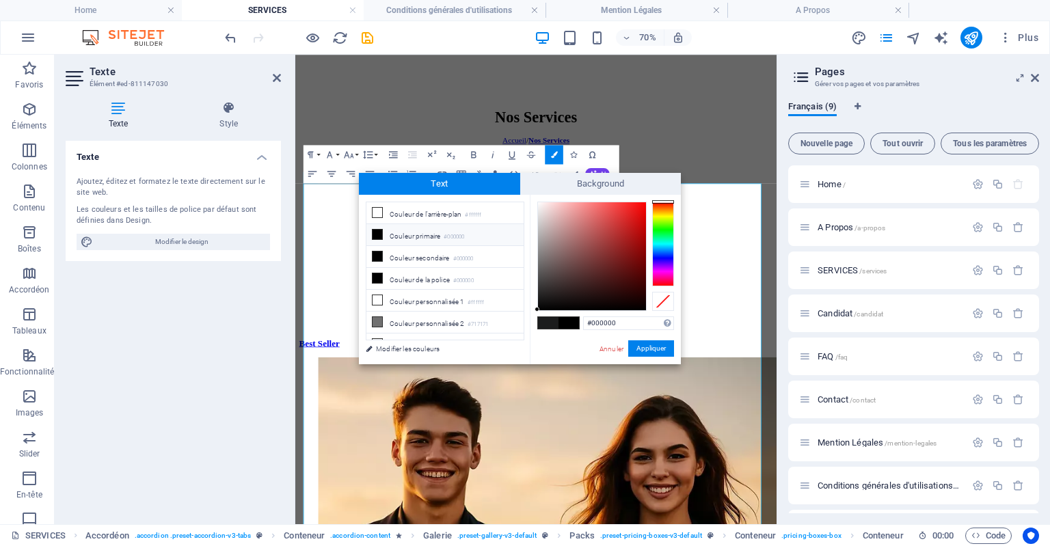
click at [662, 257] on div at bounding box center [663, 244] width 22 height 85
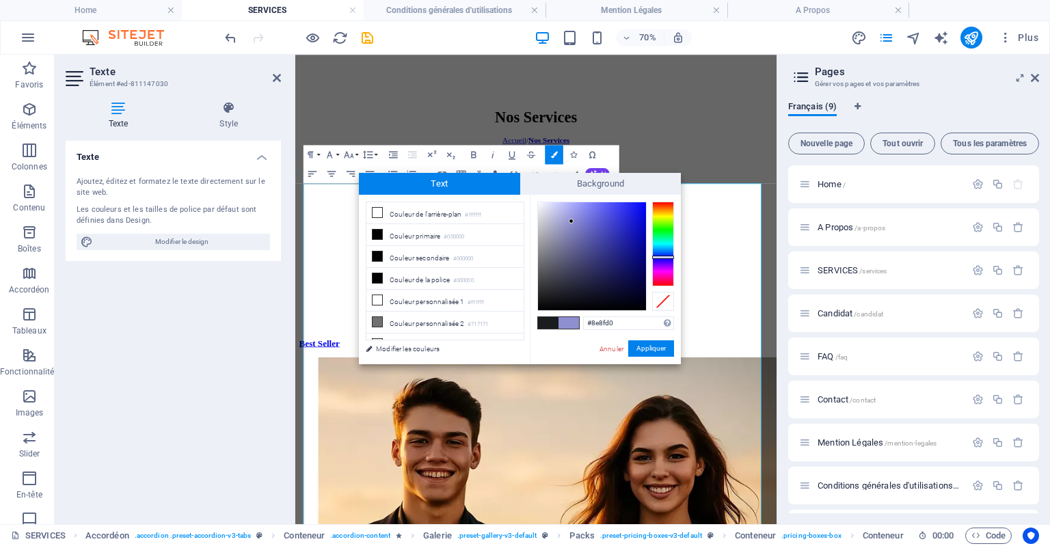
click at [571, 221] on div at bounding box center [592, 256] width 108 height 108
click at [588, 217] on div at bounding box center [592, 256] width 108 height 108
type input "#3c3ee6"
click at [617, 212] on div at bounding box center [592, 256] width 108 height 108
click at [666, 351] on button "Appliquer" at bounding box center [651, 348] width 46 height 16
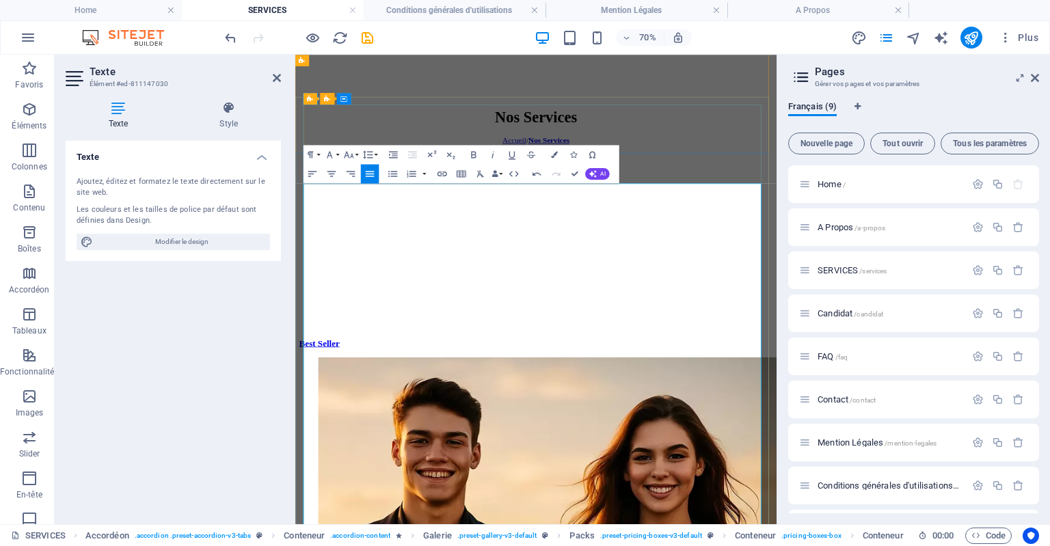
drag, startPoint x: 439, startPoint y: 308, endPoint x: 310, endPoint y: 281, distance: 131.4
drag, startPoint x: 422, startPoint y: 325, endPoint x: 306, endPoint y: 280, distance: 123.8
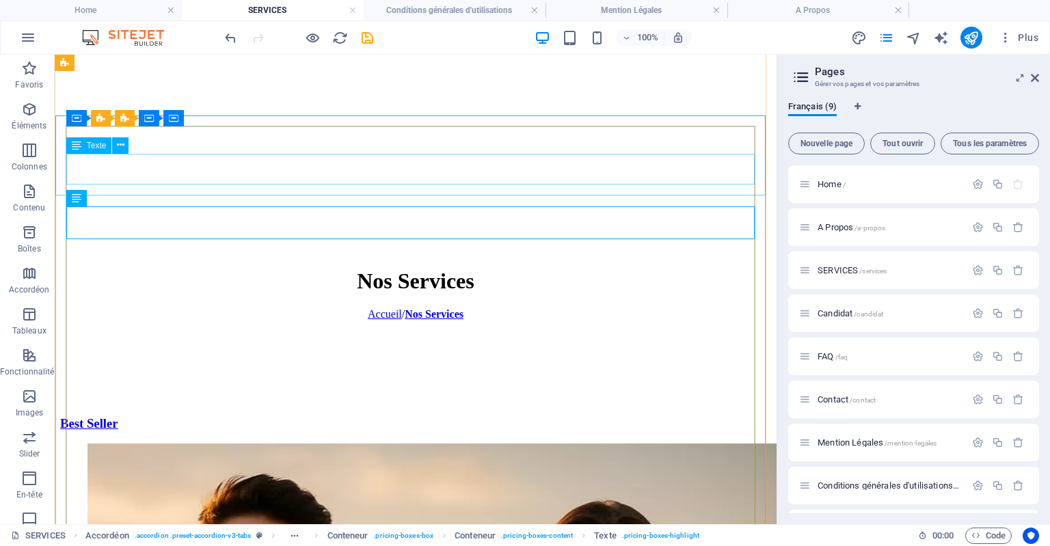
scroll to position [3104, 0]
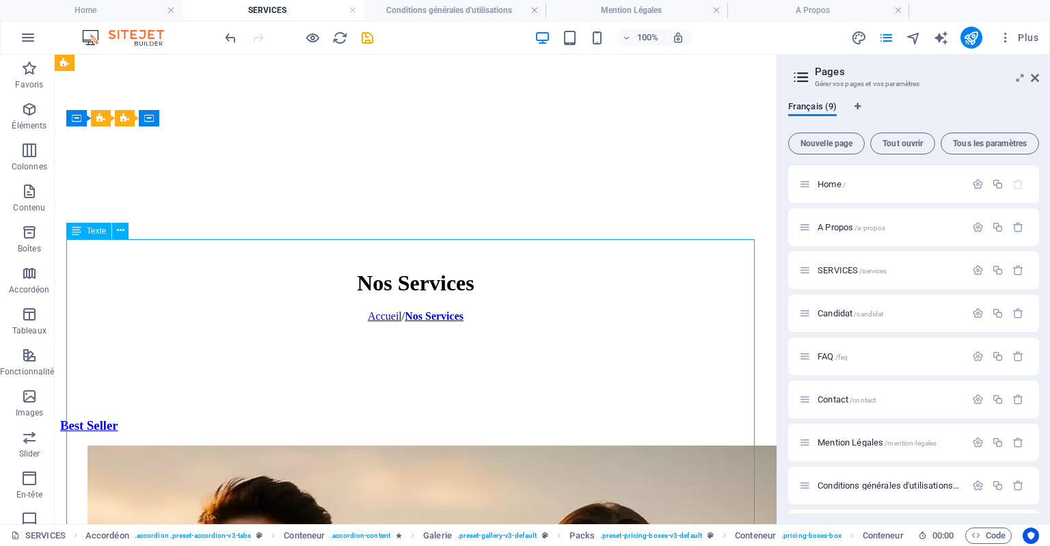
drag, startPoint x: 180, startPoint y: 316, endPoint x: 69, endPoint y: 271, distance: 120.4
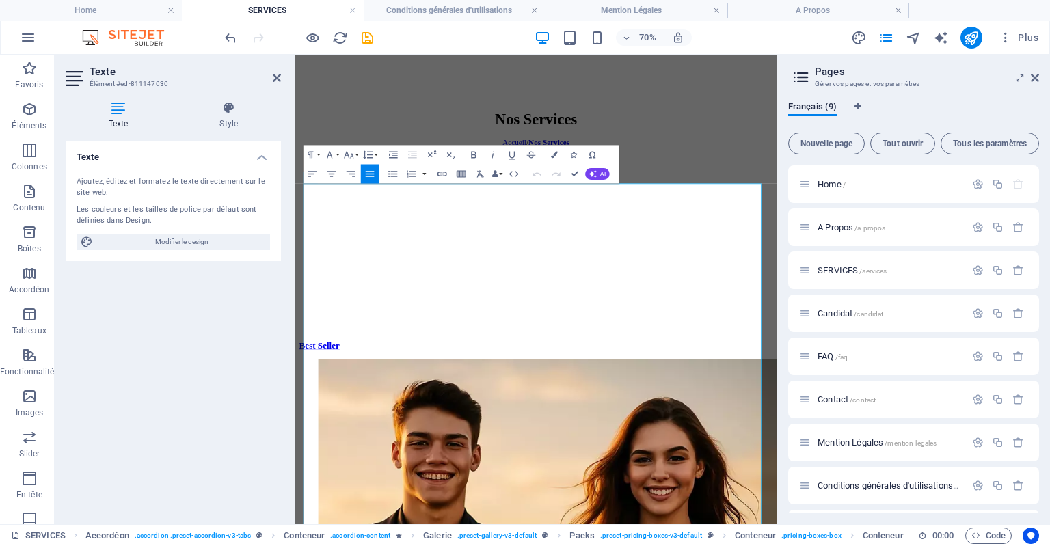
scroll to position [3106, 0]
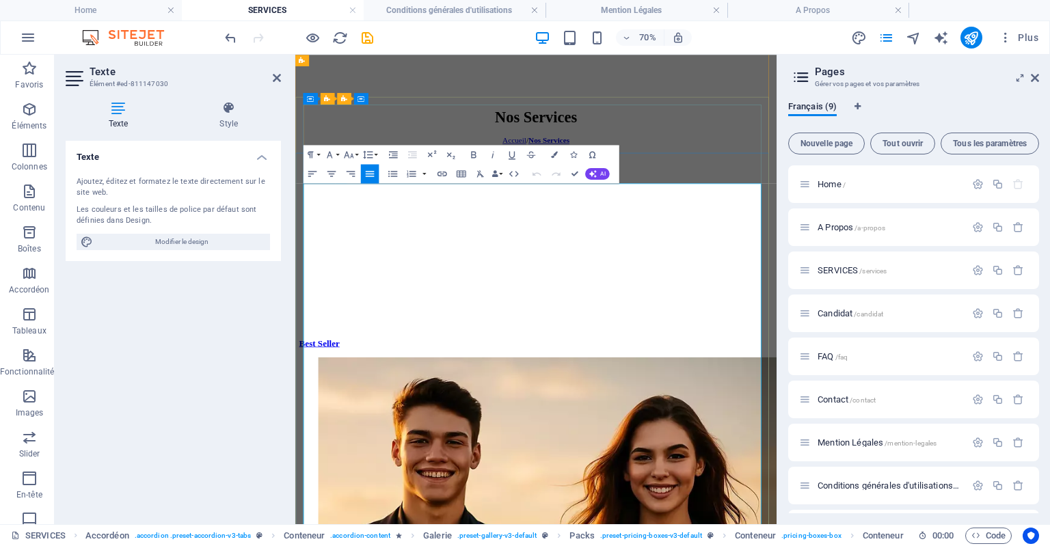
drag, startPoint x: 418, startPoint y: 317, endPoint x: 312, endPoint y: 282, distance: 111.5
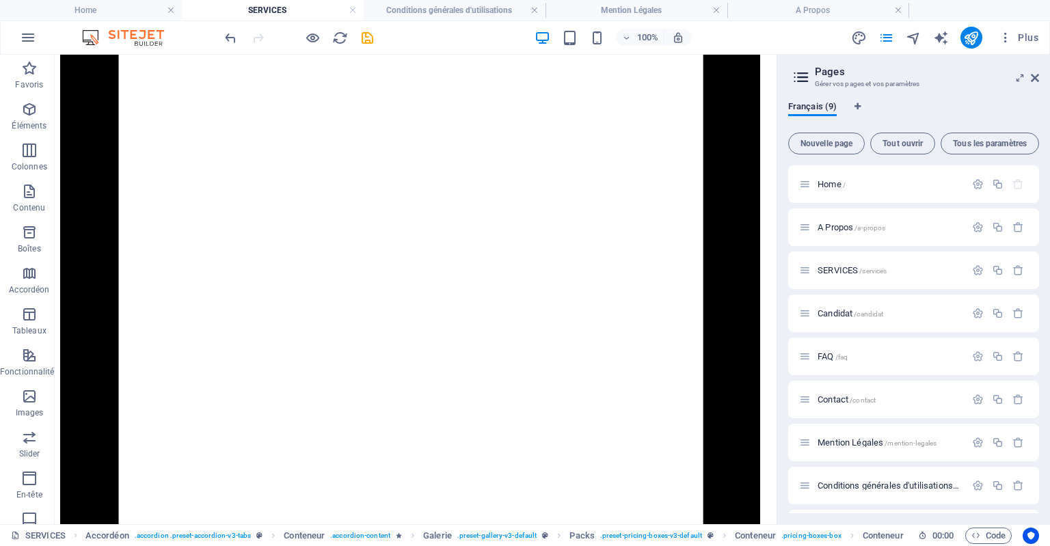
scroll to position [1928, 0]
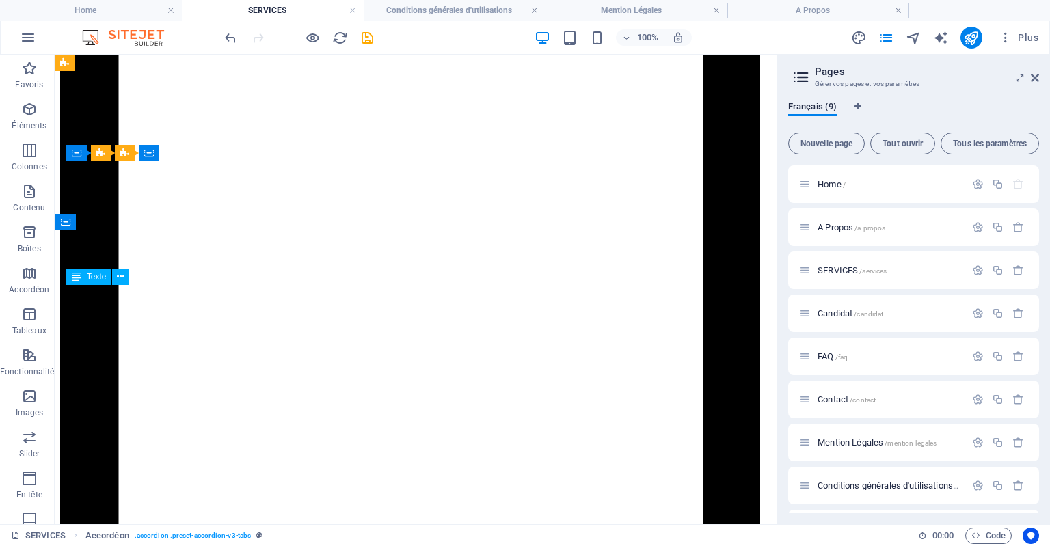
drag, startPoint x: 245, startPoint y: 353, endPoint x: 120, endPoint y: 327, distance: 127.7
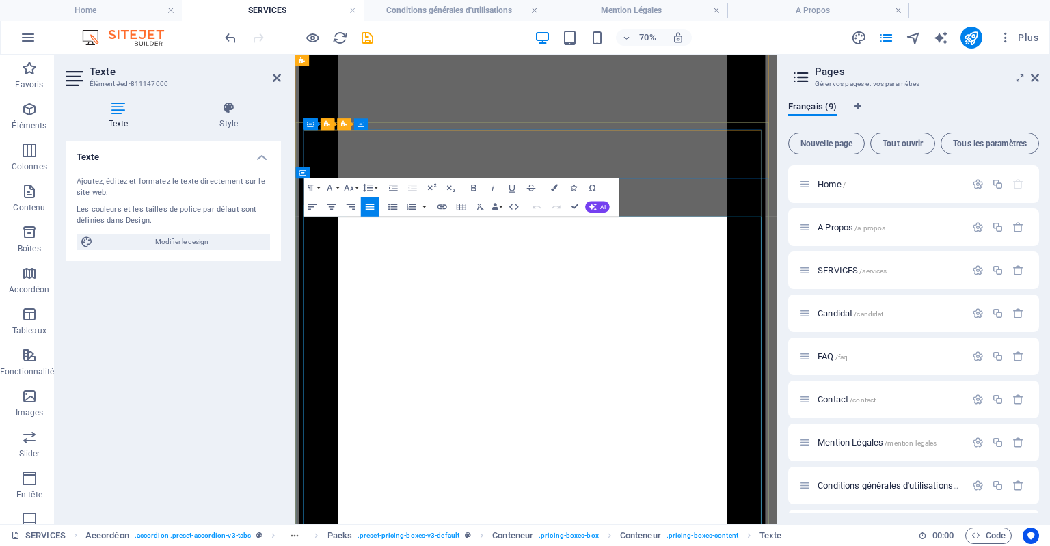
drag, startPoint x: 430, startPoint y: 355, endPoint x: 304, endPoint y: 317, distance: 131.3
click at [555, 189] on icon "button" at bounding box center [554, 187] width 7 height 7
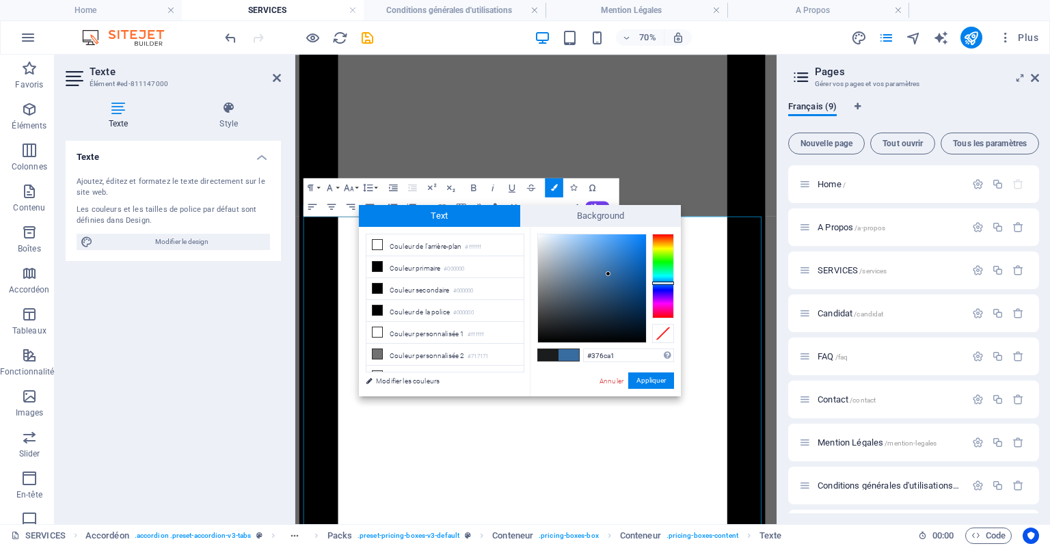
click at [608, 274] on div at bounding box center [592, 288] width 108 height 108
click at [416, 267] on li "Couleur primaire #000000" at bounding box center [444, 267] width 157 height 22
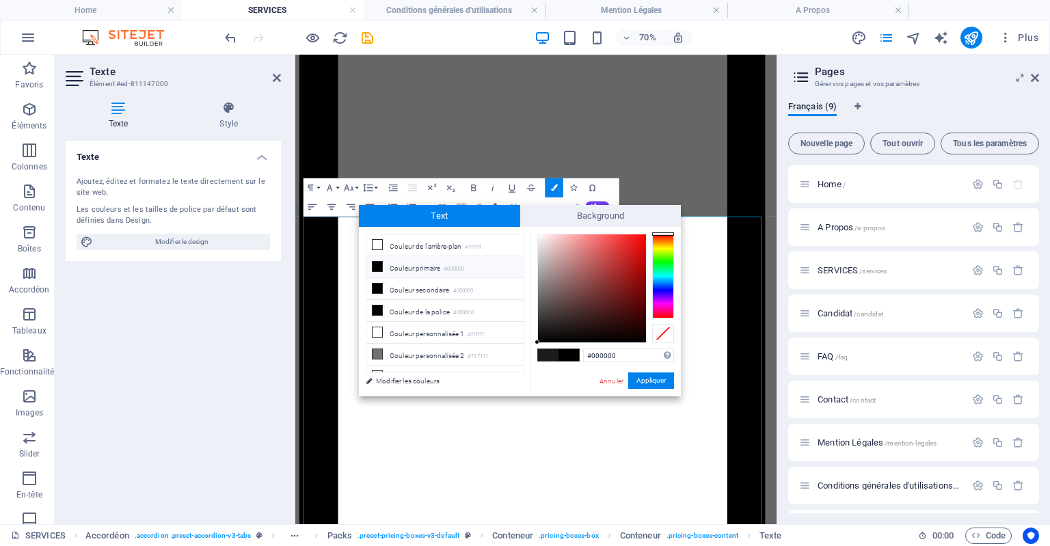
click at [667, 286] on div at bounding box center [663, 276] width 22 height 85
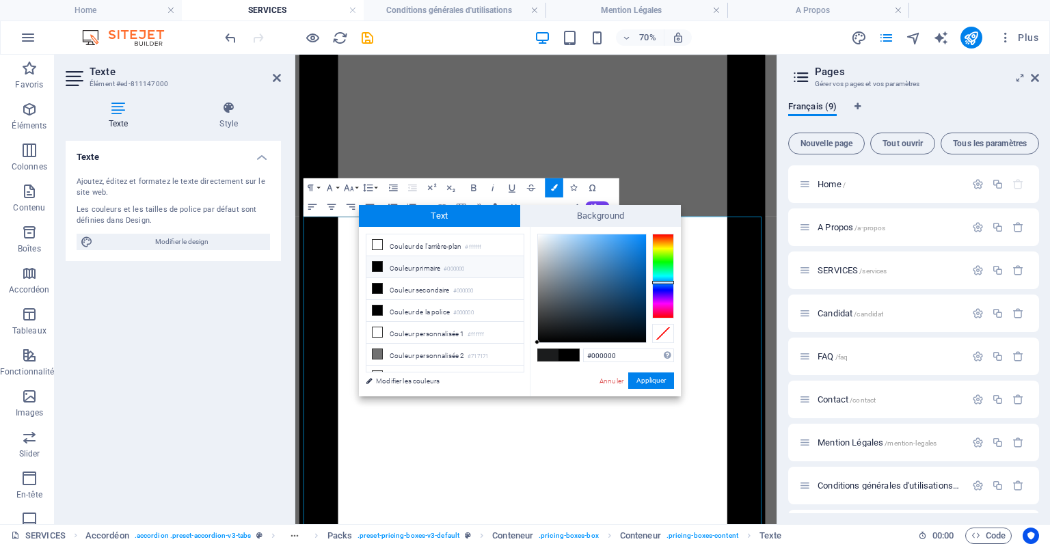
click at [668, 282] on div at bounding box center [663, 276] width 22 height 85
click at [586, 262] on div at bounding box center [592, 288] width 108 height 108
click at [445, 286] on li "Couleur secondaire #000000" at bounding box center [444, 289] width 157 height 22
click at [665, 284] on div at bounding box center [663, 276] width 22 height 85
type input "#4f7cc2"
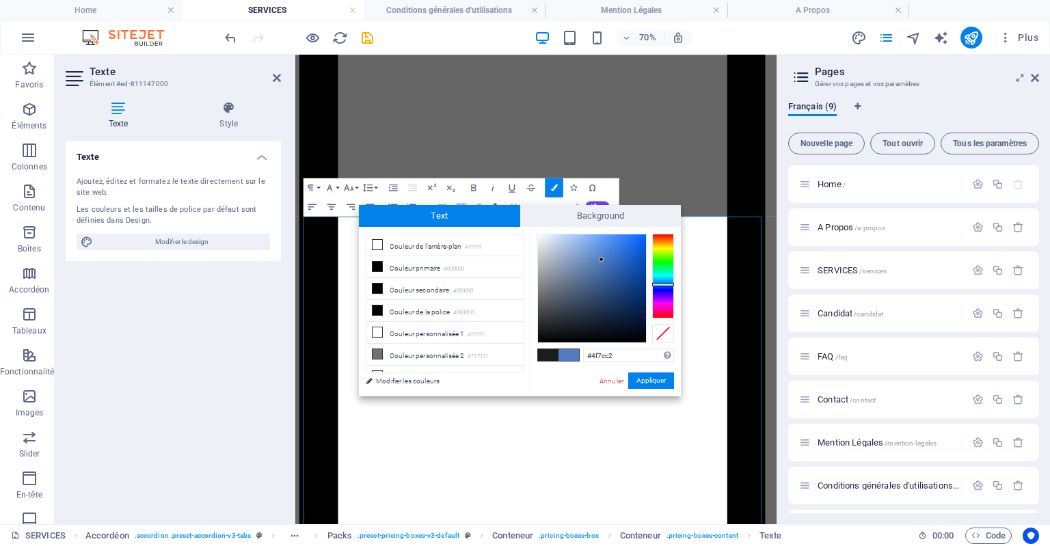
click at [601, 260] on div at bounding box center [592, 288] width 108 height 108
click at [642, 379] on button "Appliquer" at bounding box center [651, 380] width 46 height 16
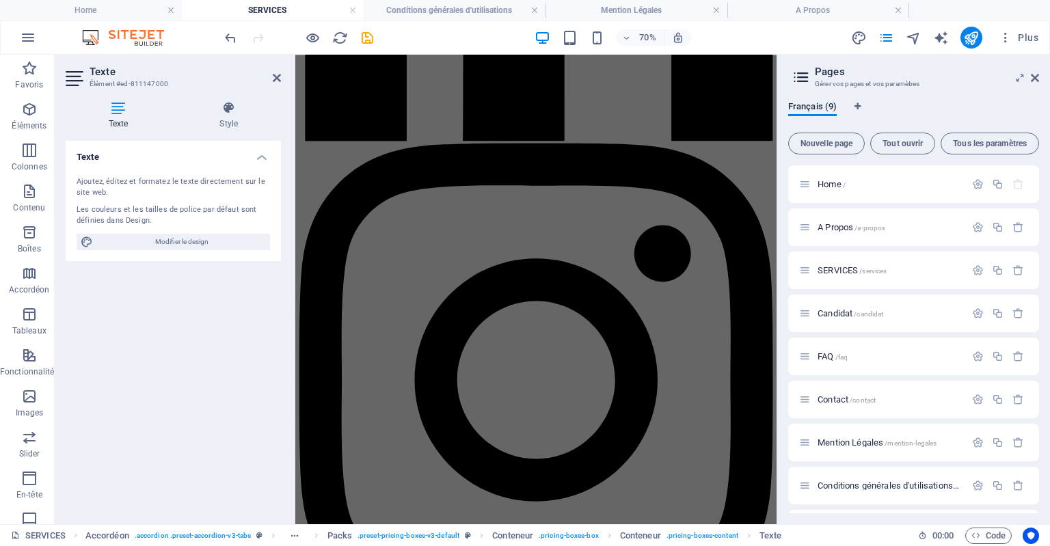
scroll to position [691, 0]
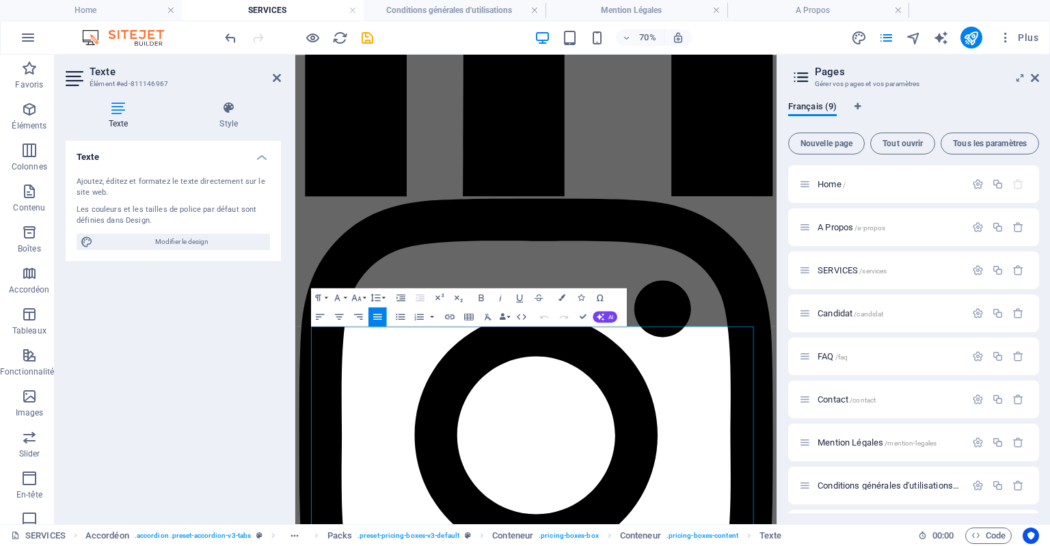
scroll to position [633, 0]
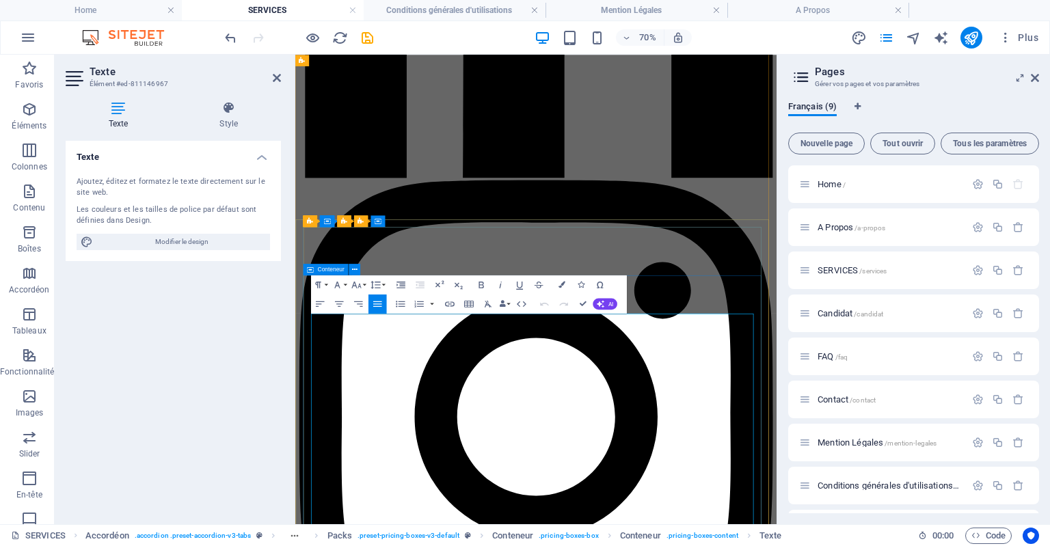
drag, startPoint x: 567, startPoint y: 483, endPoint x: 312, endPoint y: 456, distance: 255.6
click at [556, 288] on button "Colors" at bounding box center [561, 284] width 18 height 19
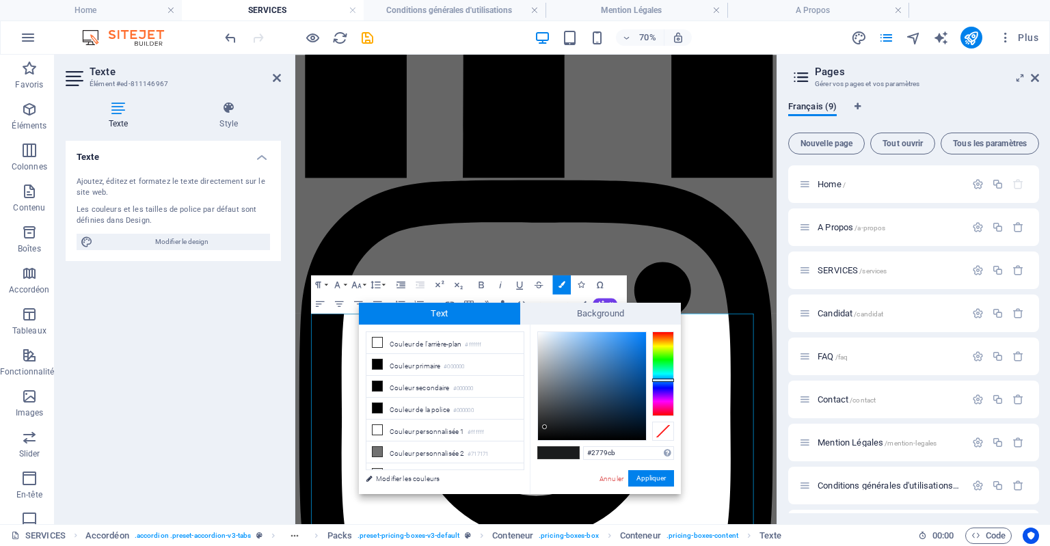
click at [625, 353] on div at bounding box center [592, 386] width 108 height 108
click at [615, 385] on div at bounding box center [592, 386] width 108 height 108
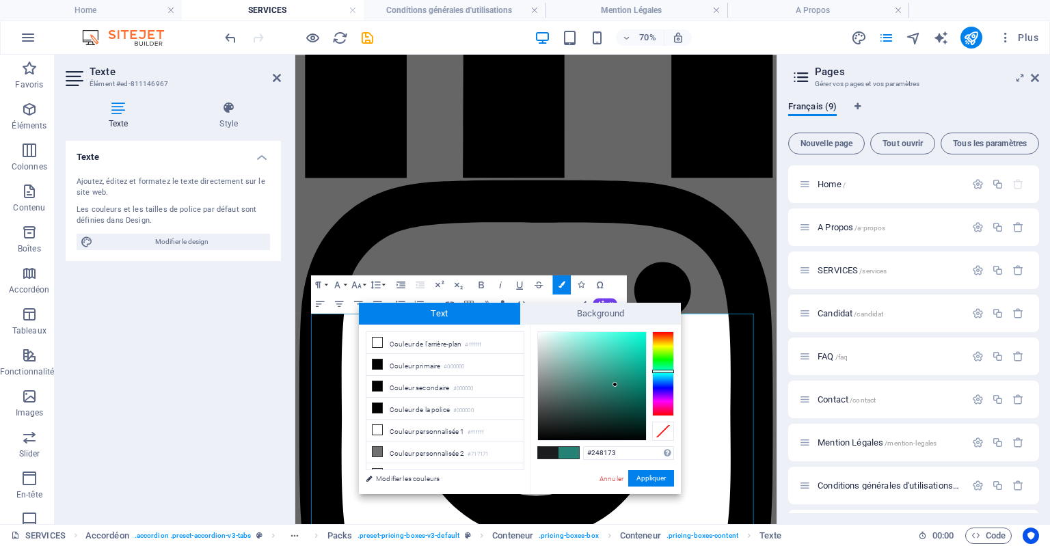
click at [667, 371] on div at bounding box center [663, 373] width 22 height 85
click at [664, 375] on div at bounding box center [663, 373] width 22 height 85
click at [616, 348] on div at bounding box center [592, 386] width 108 height 108
click at [632, 353] on div at bounding box center [592, 386] width 108 height 108
click at [635, 386] on div at bounding box center [592, 386] width 108 height 108
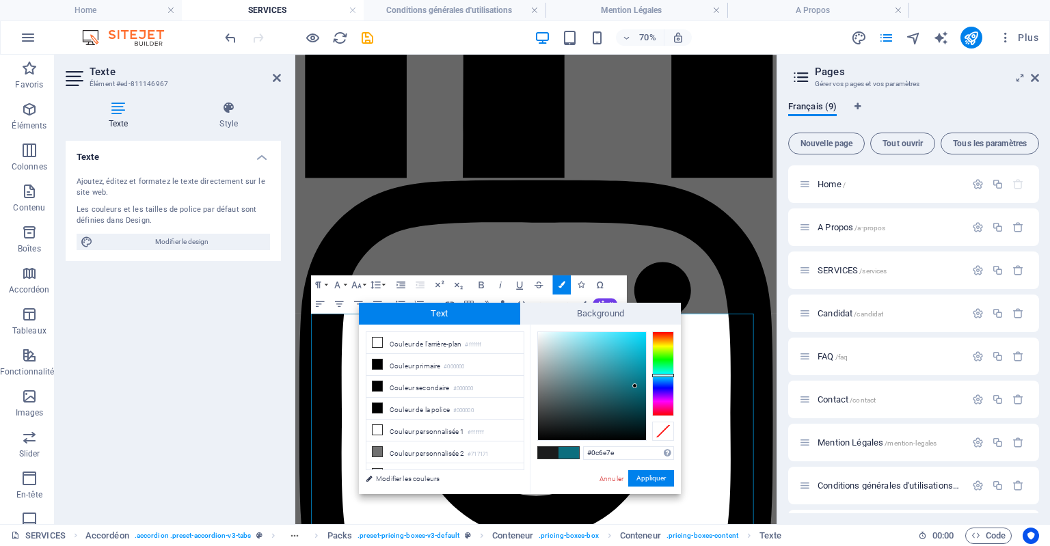
type input "#1496ab"
click at [633, 367] on div at bounding box center [592, 386] width 108 height 108
click at [660, 473] on button "Appliquer" at bounding box center [651, 478] width 46 height 16
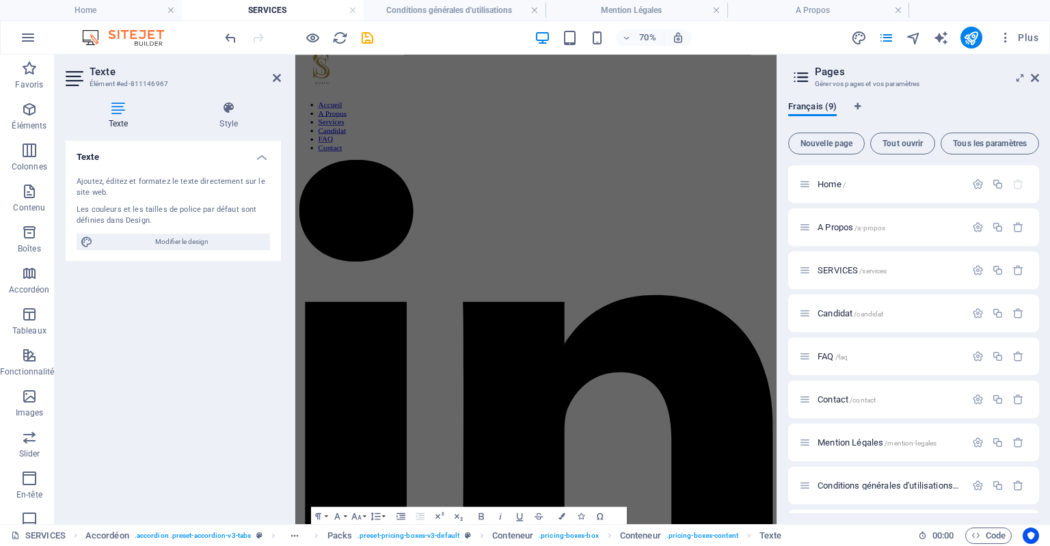
scroll to position [0, 0]
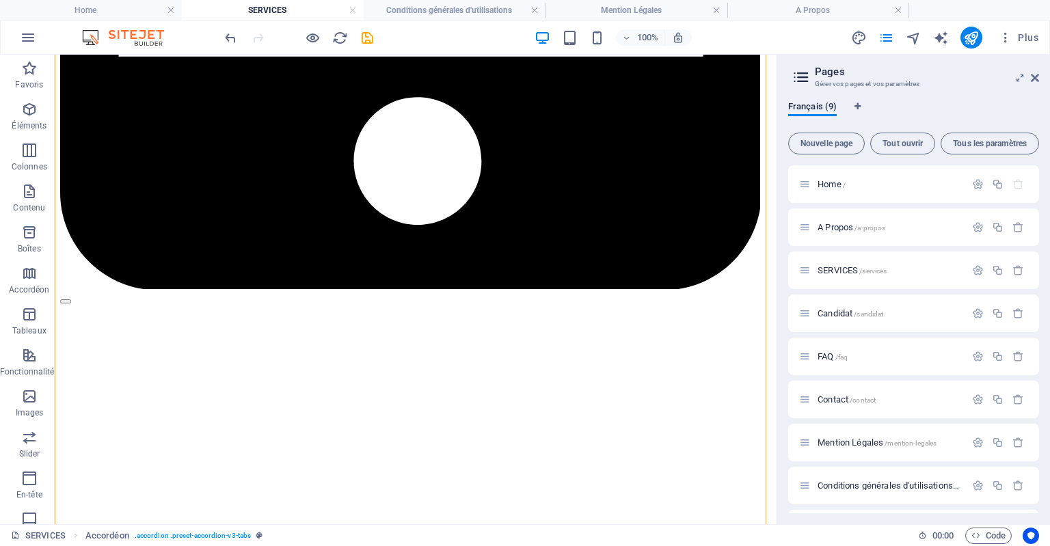
scroll to position [3039, 0]
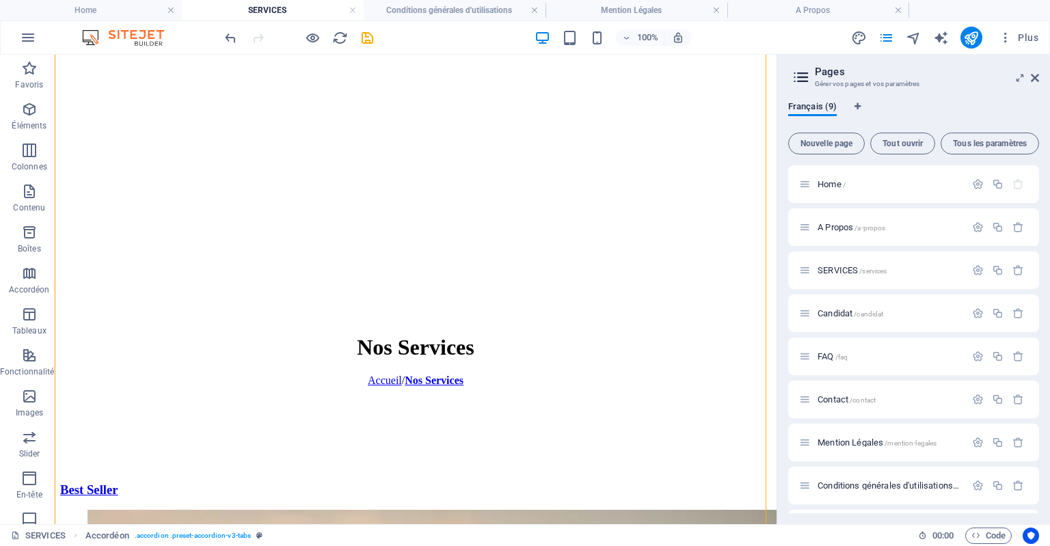
drag, startPoint x: 771, startPoint y: 215, endPoint x: 842, endPoint y: 435, distance: 231.9
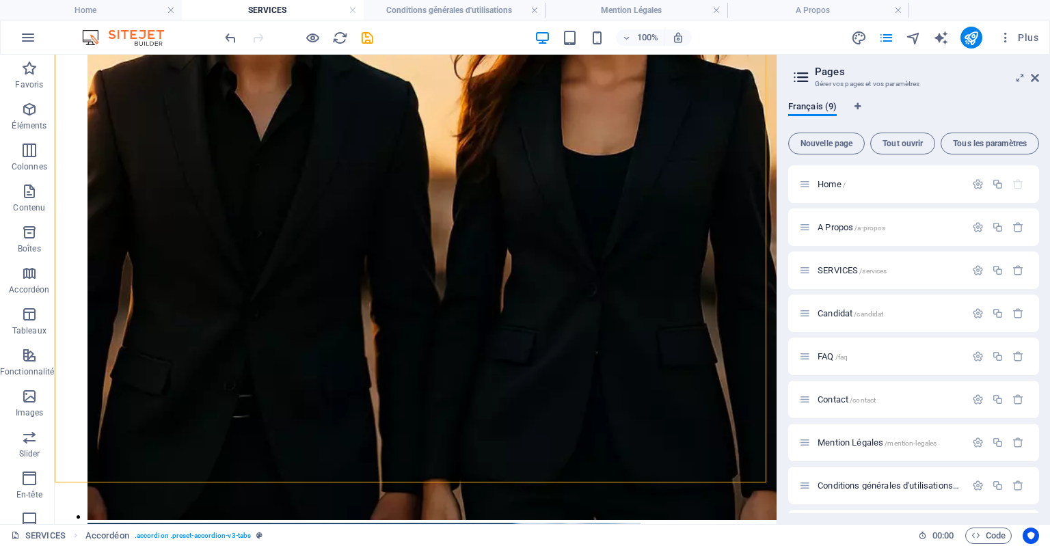
scroll to position [3710, 0]
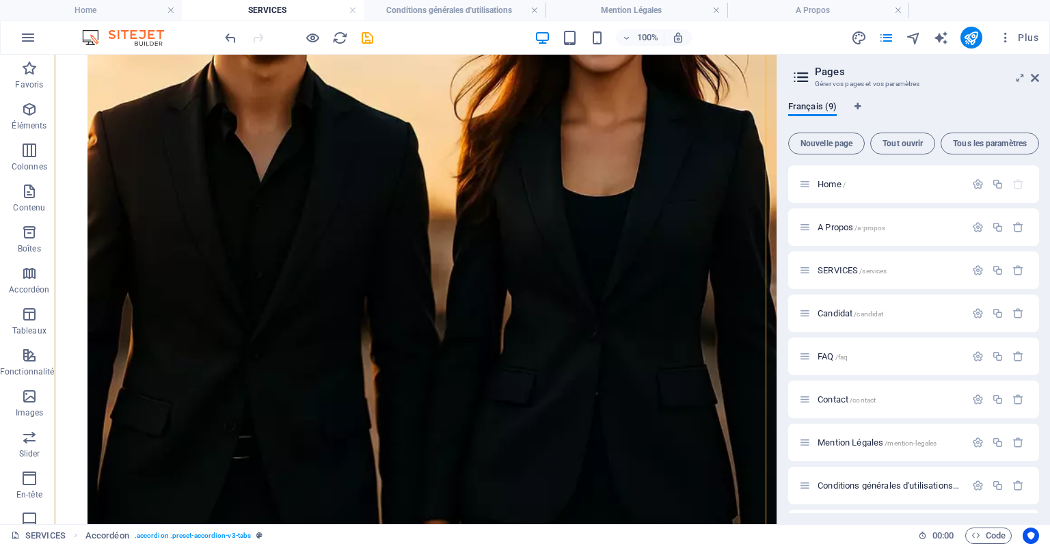
drag, startPoint x: 773, startPoint y: 379, endPoint x: 849, endPoint y: 497, distance: 139.9
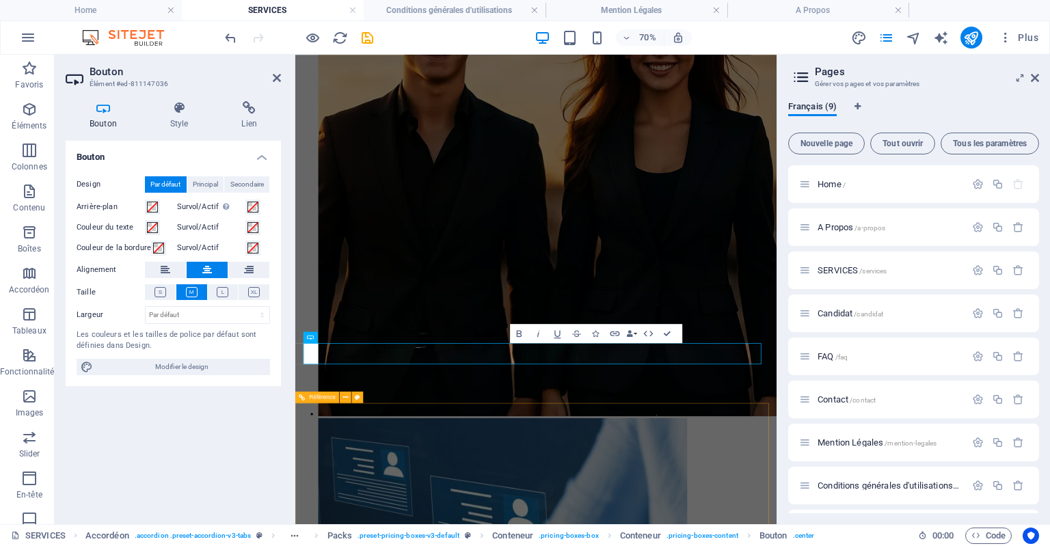
scroll to position [3712, 0]
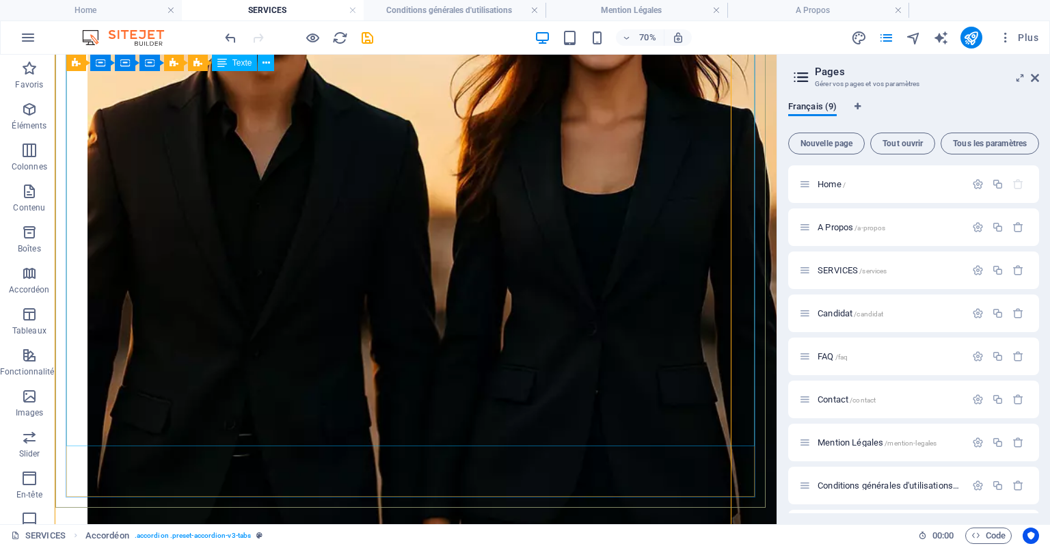
scroll to position [3710, 0]
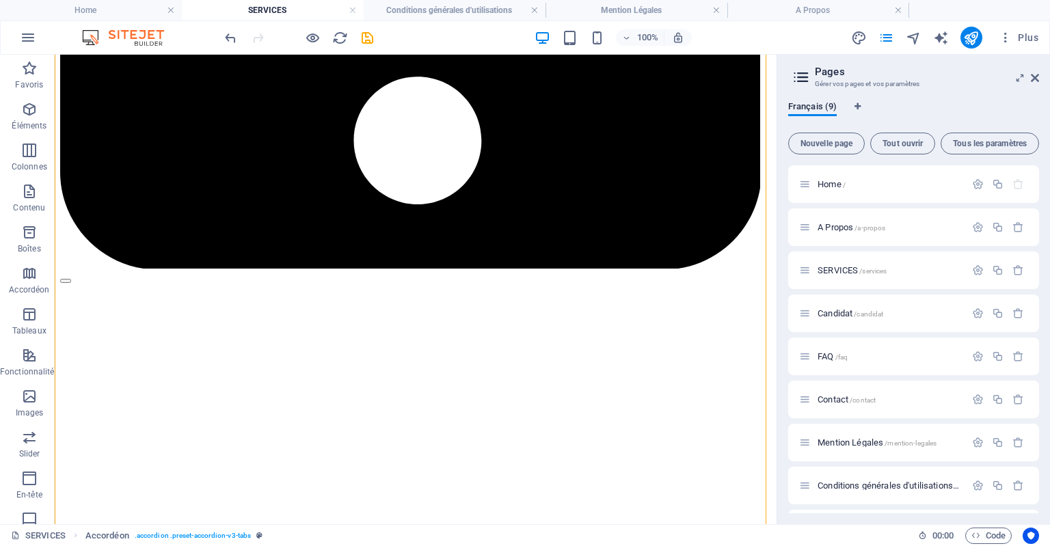
scroll to position [2817, 0]
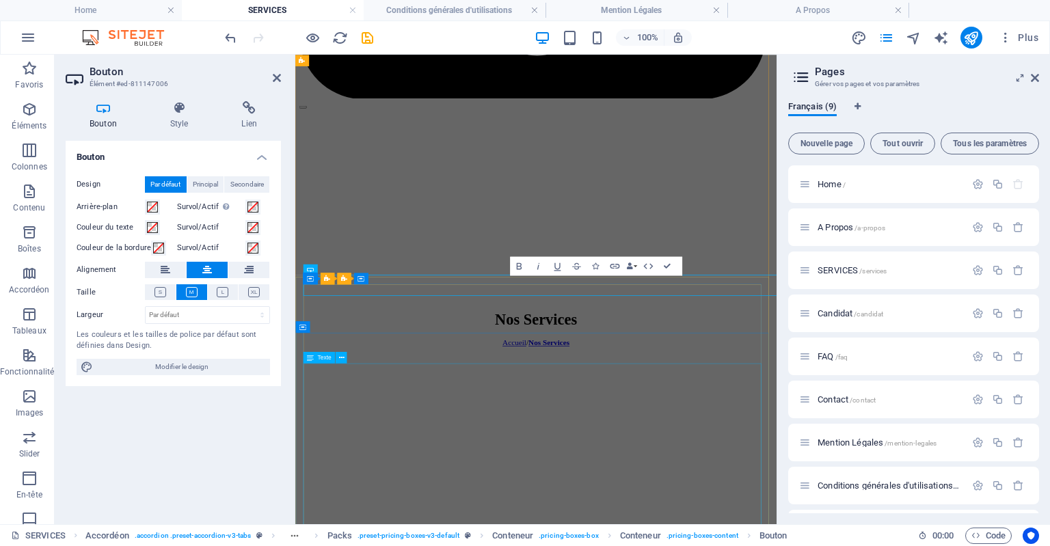
scroll to position [2819, 0]
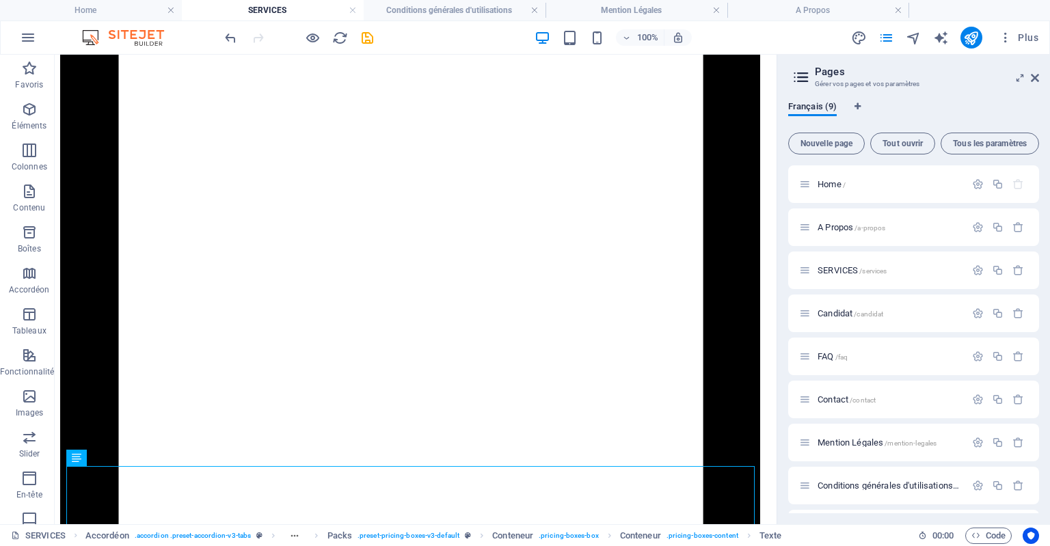
scroll to position [1756, 0]
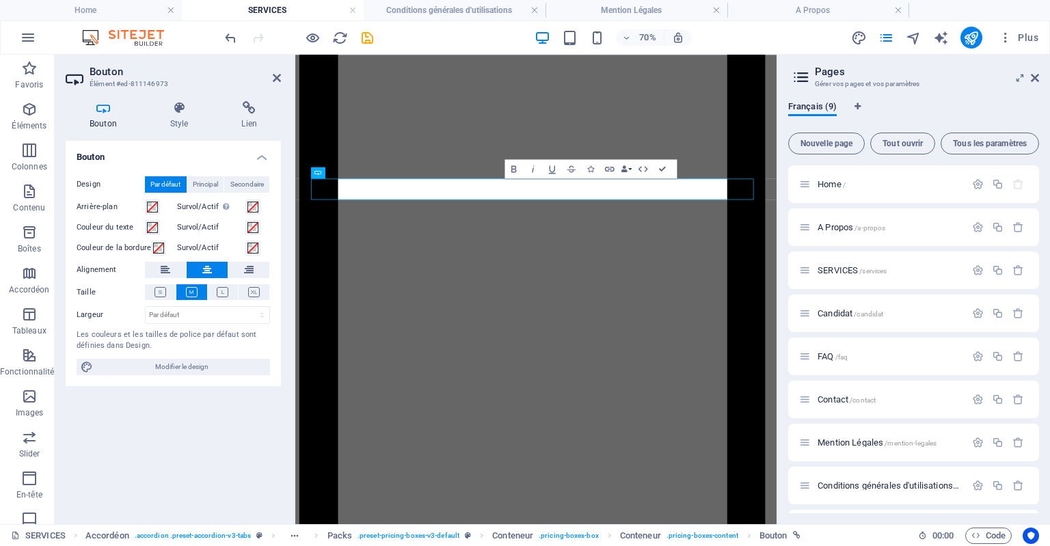
scroll to position [1827, 0]
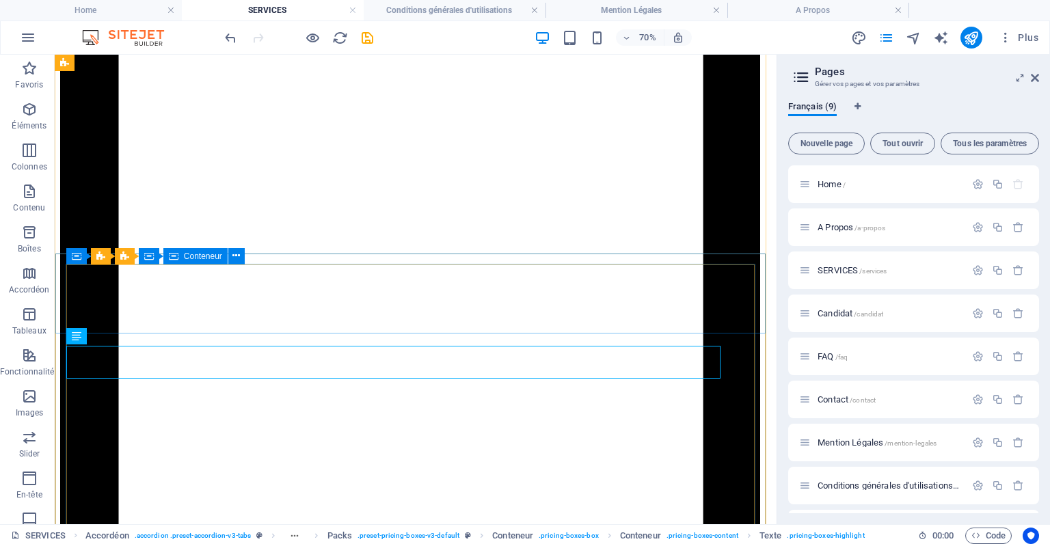
scroll to position [1825, 0]
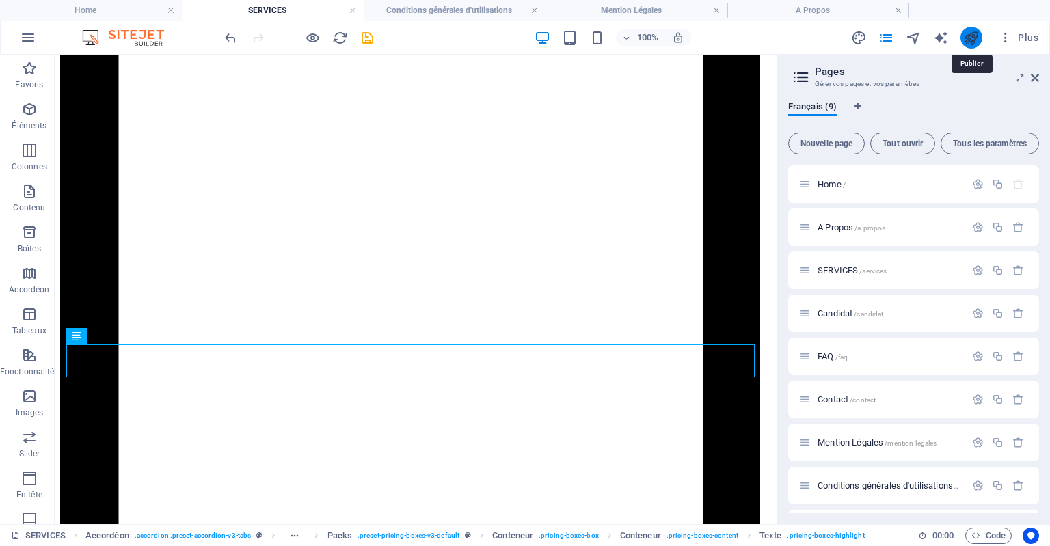
click at [971, 40] on icon "publish" at bounding box center [971, 38] width 16 height 16
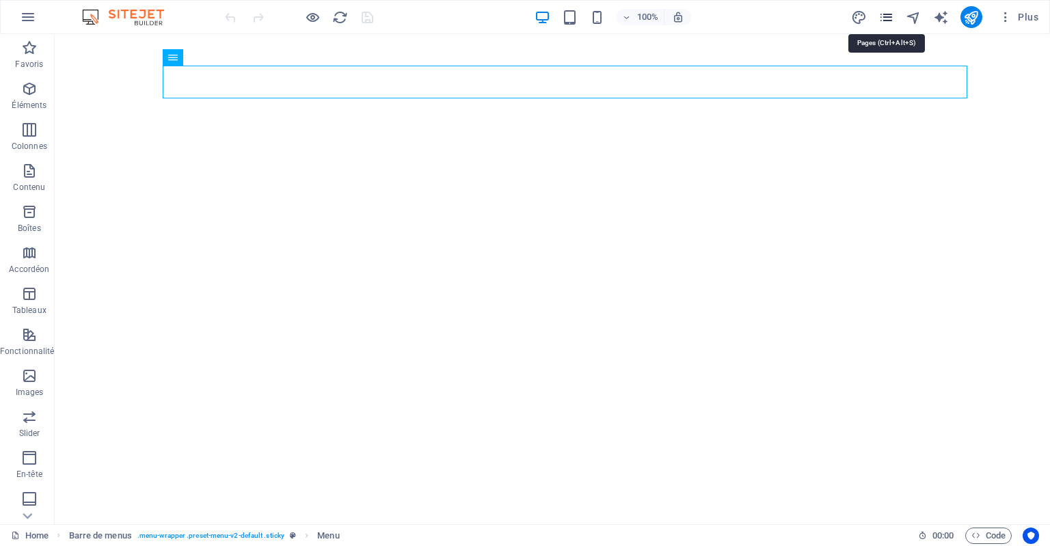
click at [886, 21] on icon "pages" at bounding box center [886, 18] width 16 height 16
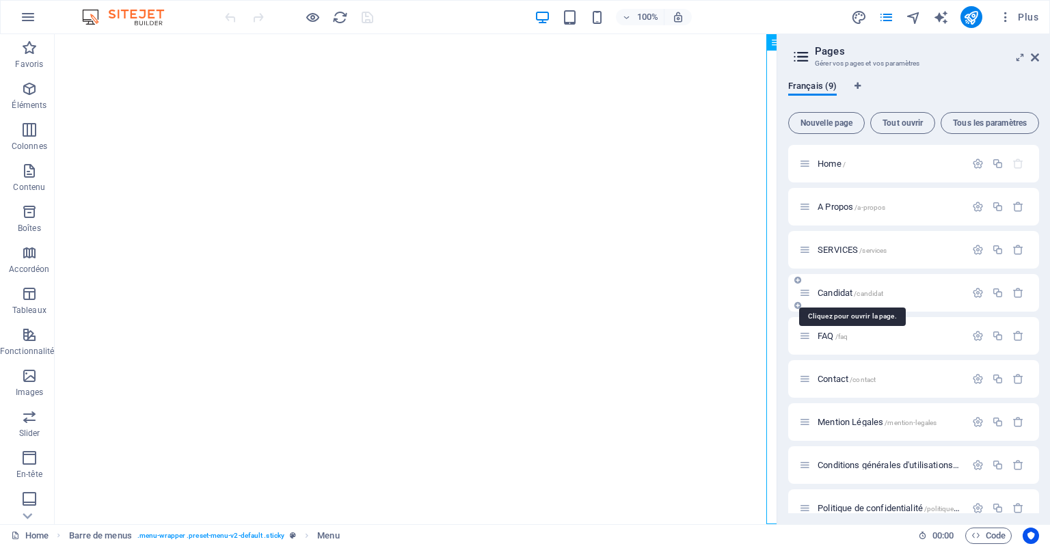
click at [844, 293] on span "Candidat /candidat" at bounding box center [850, 293] width 66 height 10
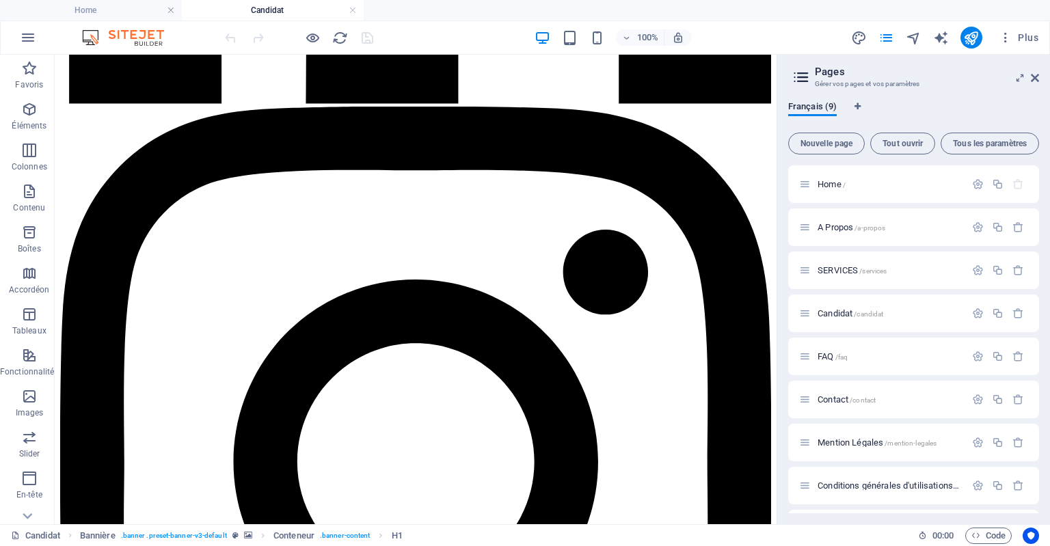
scroll to position [802, 0]
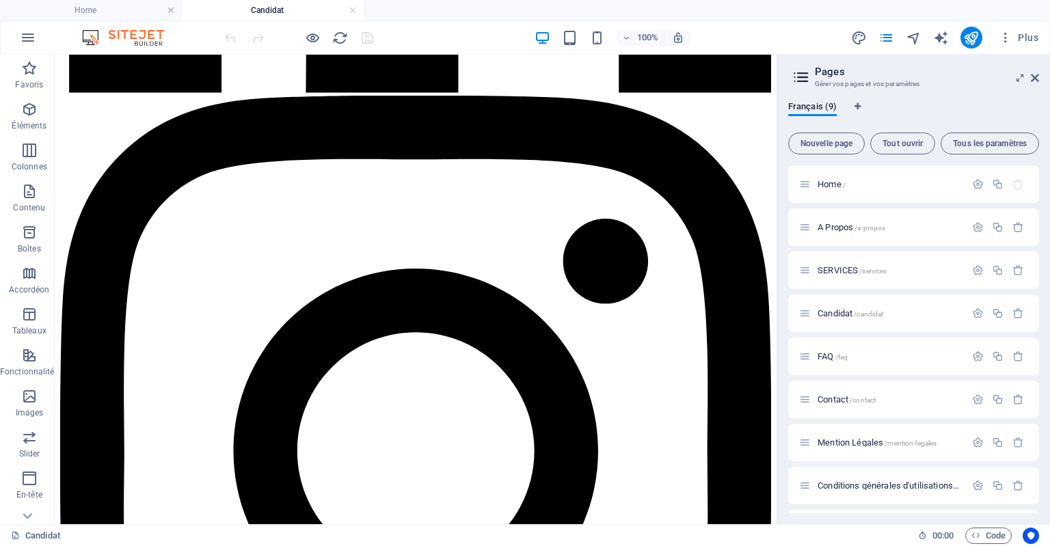
drag, startPoint x: 772, startPoint y: 119, endPoint x: 856, endPoint y: 333, distance: 230.1
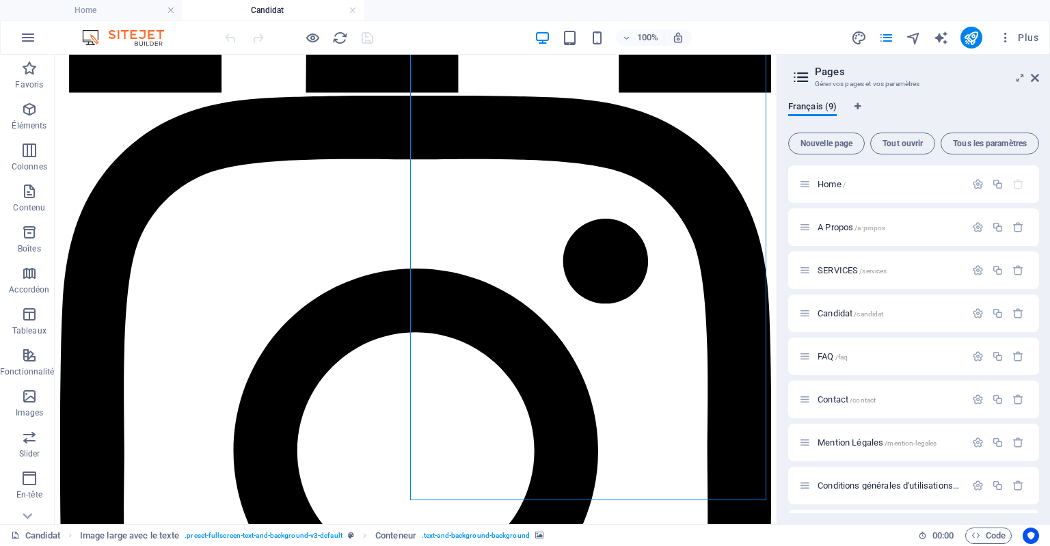
select select "px"
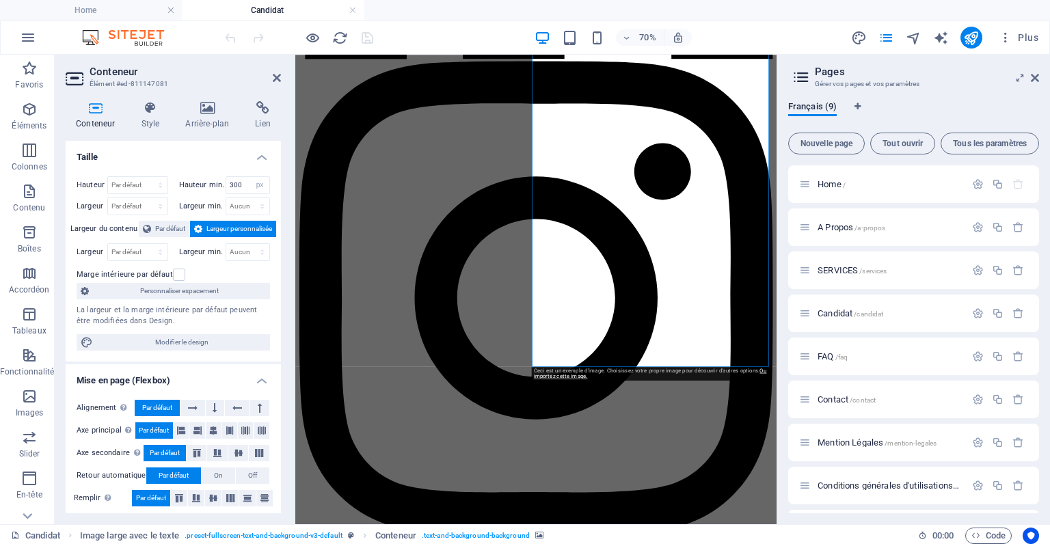
click at [566, 377] on link "Ou importez cette image." at bounding box center [650, 374] width 233 height 12
click at [99, 116] on h4 "Conteneur" at bounding box center [98, 115] width 65 height 29
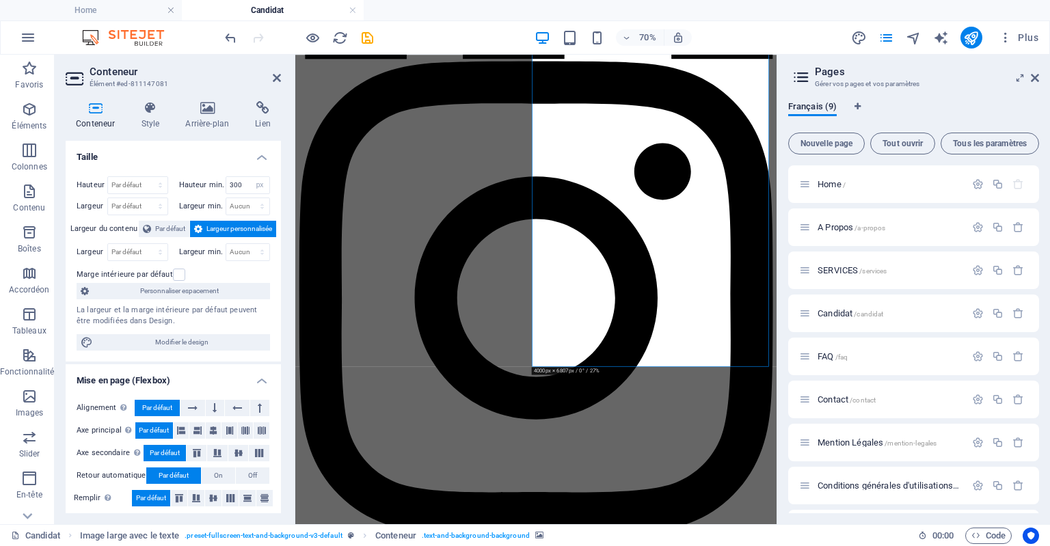
click at [99, 116] on h4 "Conteneur" at bounding box center [98, 115] width 65 height 29
drag, startPoint x: 277, startPoint y: 206, endPoint x: 275, endPoint y: 337, distance: 130.6
click at [275, 337] on div "Hauteur Par défaut px rem % vh vw Hauteur min. 300 Aucun px rem % vh vw Largeur…" at bounding box center [173, 263] width 215 height 196
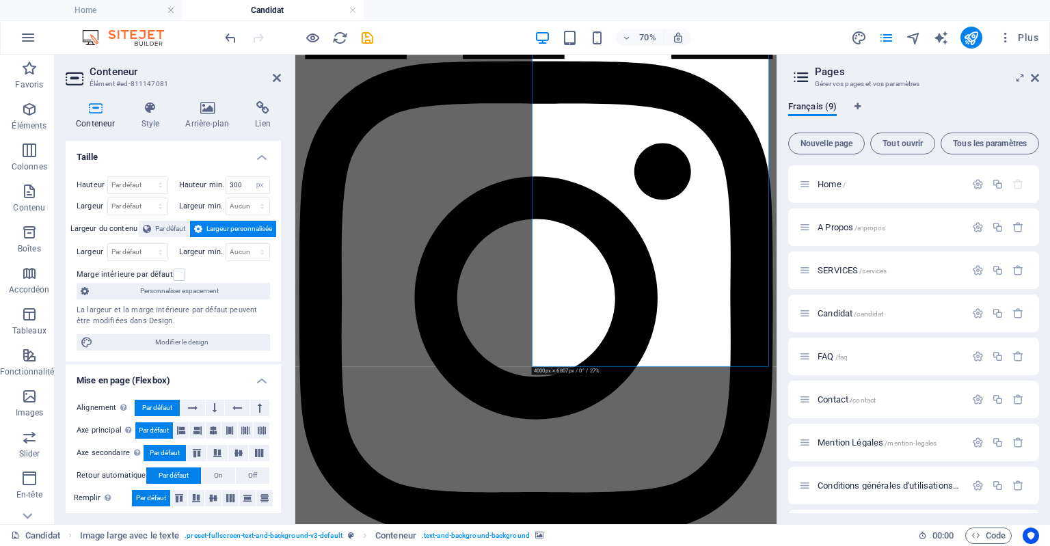
click at [149, 111] on icon at bounding box center [150, 108] width 39 height 14
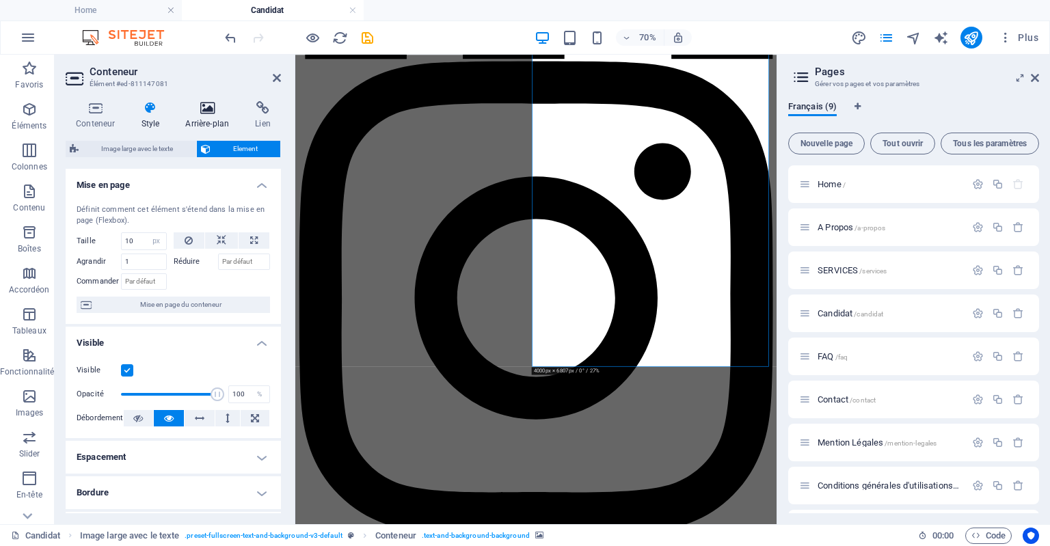
click at [213, 113] on icon at bounding box center [207, 108] width 64 height 14
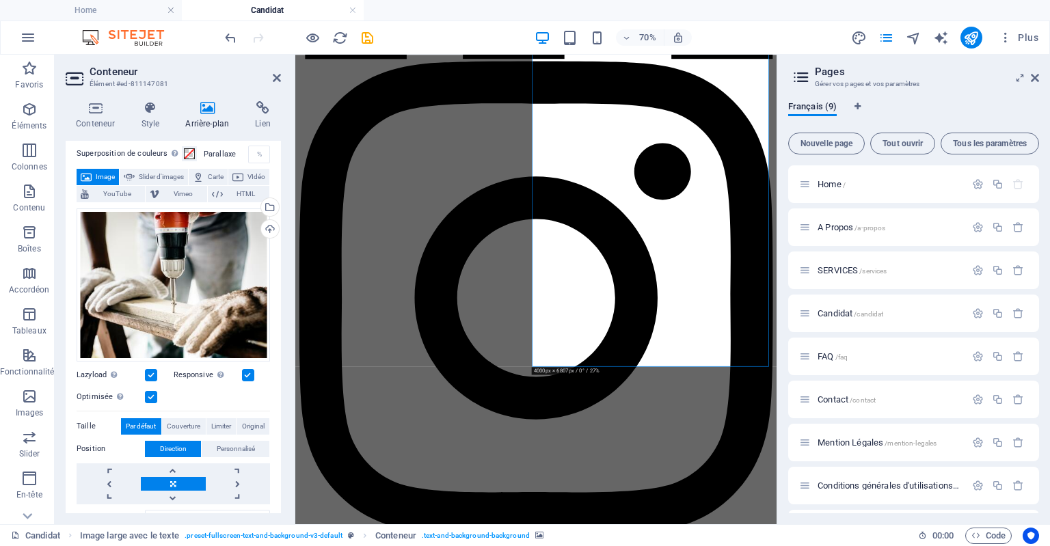
scroll to position [38, 0]
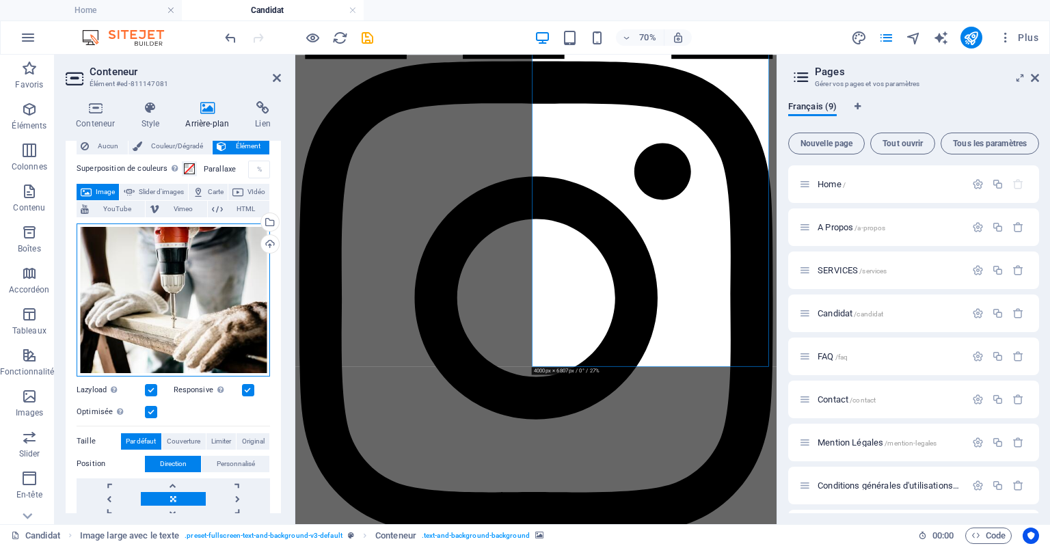
click at [161, 259] on div "Glissez les fichiers ici, cliquez pour choisir les fichiers ou sélectionnez les…" at bounding box center [173, 299] width 193 height 153
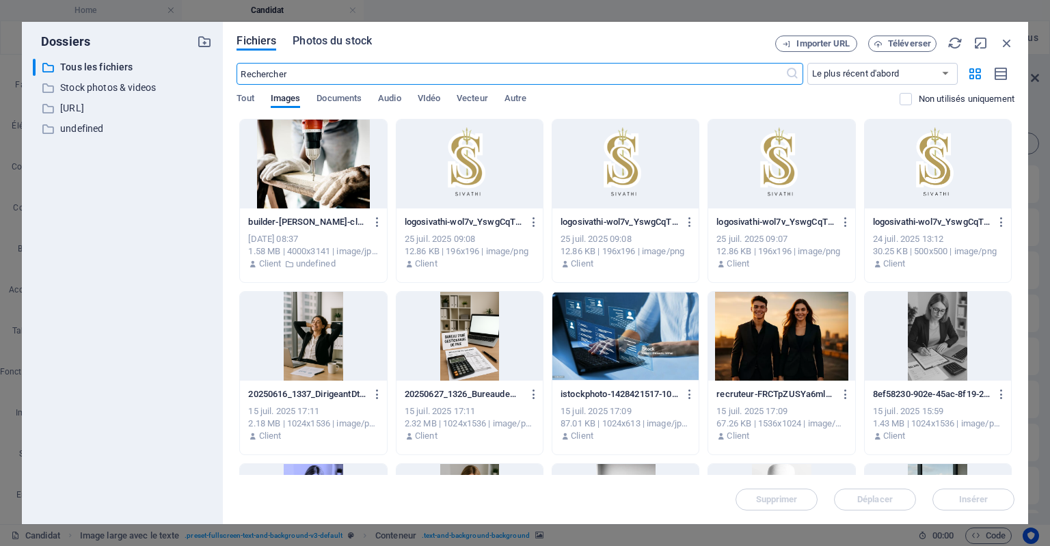
click at [331, 41] on span "Photos du stock" at bounding box center [332, 41] width 79 height 16
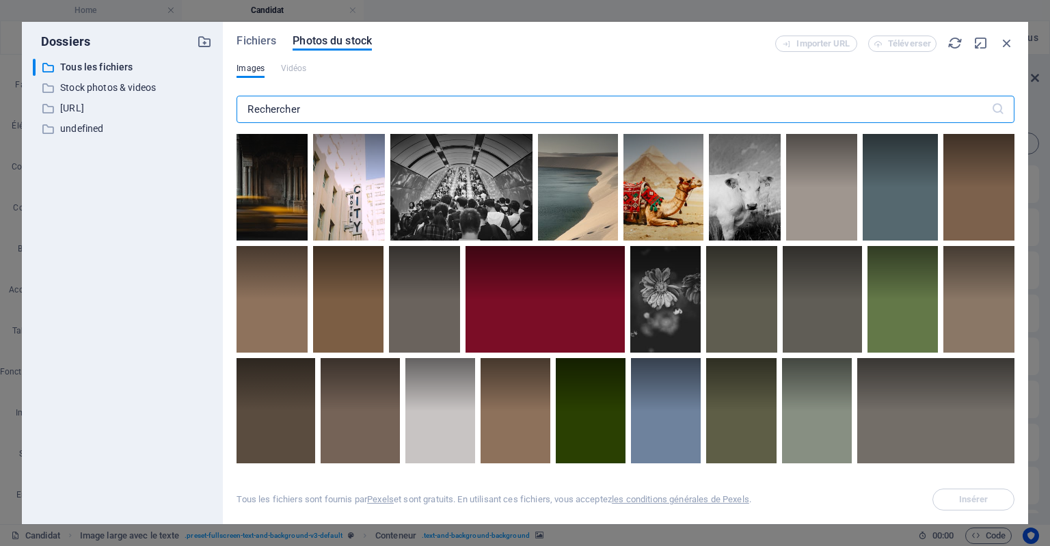
click at [357, 112] on input "text" at bounding box center [613, 109] width 754 height 27
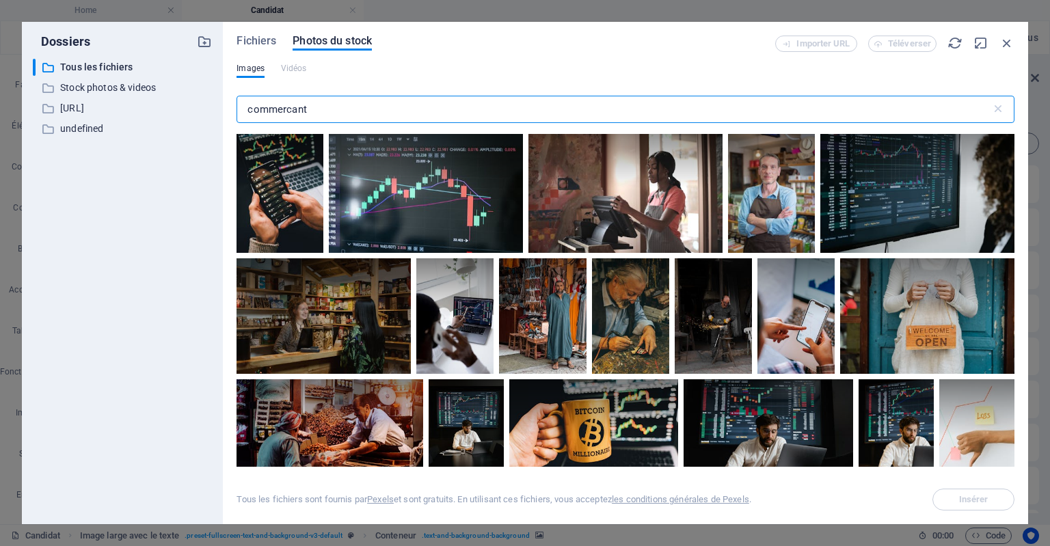
scroll to position [367, 0]
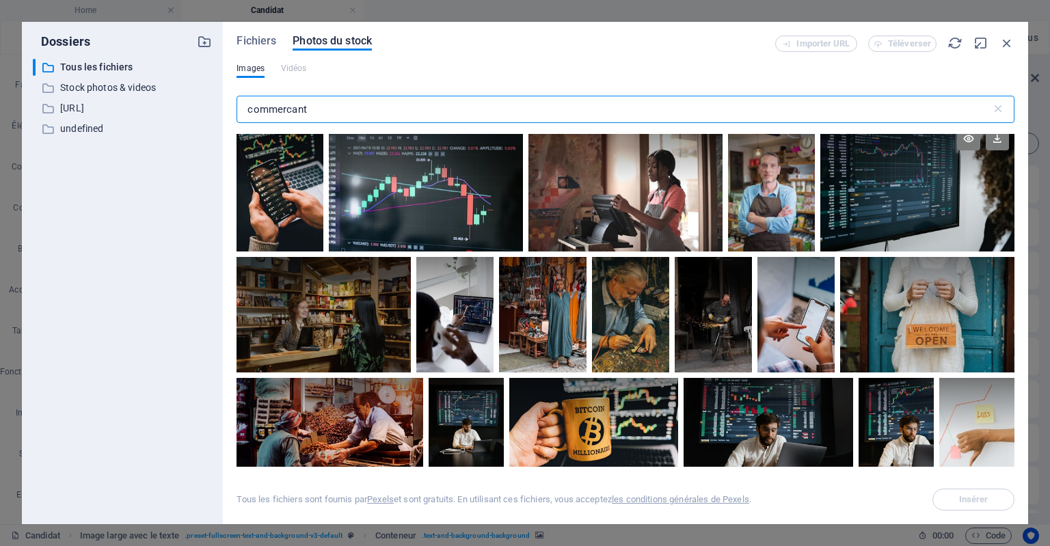
type input "commercant"
drag, startPoint x: 1009, startPoint y: 224, endPoint x: 1013, endPoint y: 239, distance: 14.9
click at [1013, 239] on div at bounding box center [625, 300] width 778 height 333
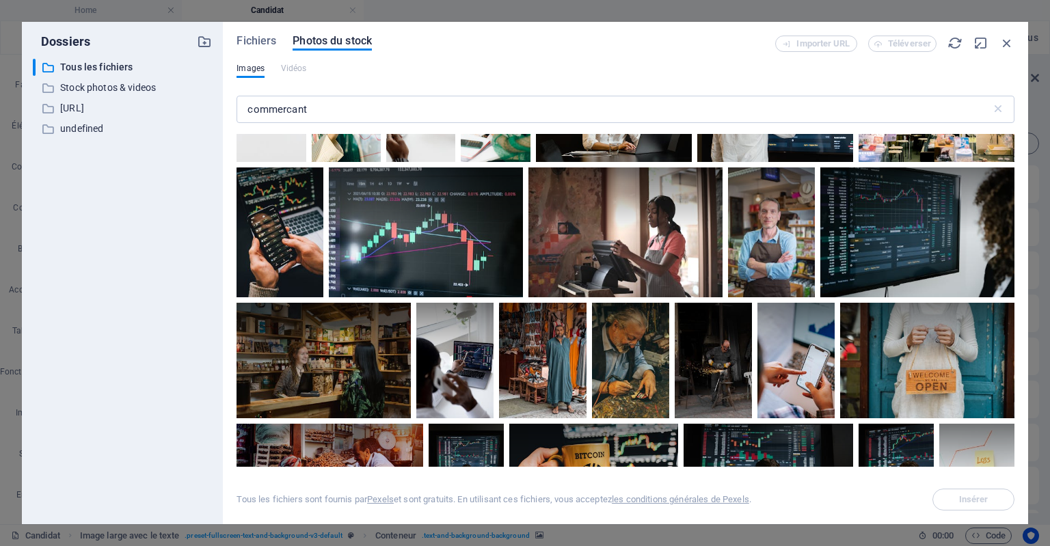
scroll to position [264, 0]
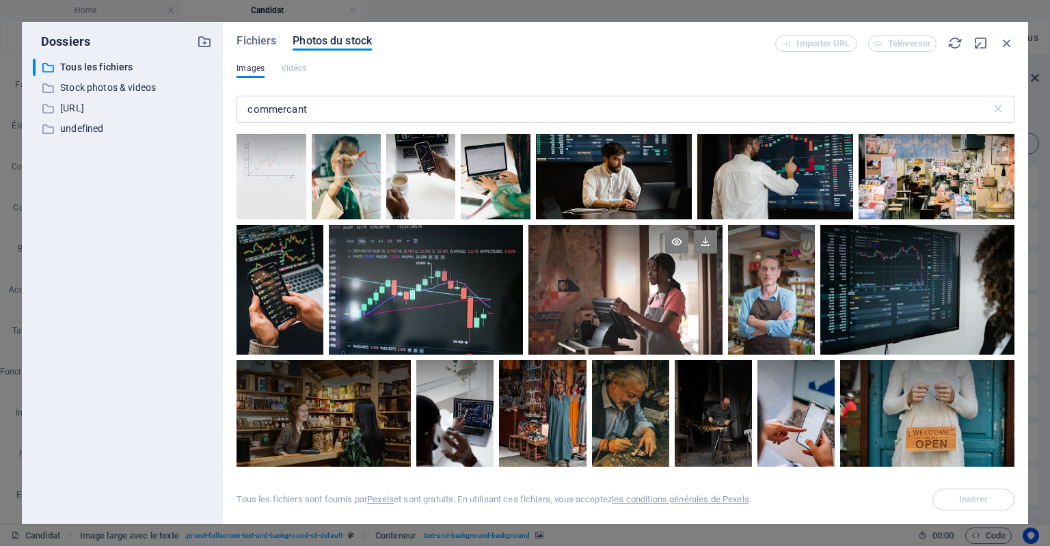
click at [625, 306] on div at bounding box center [625, 290] width 194 height 130
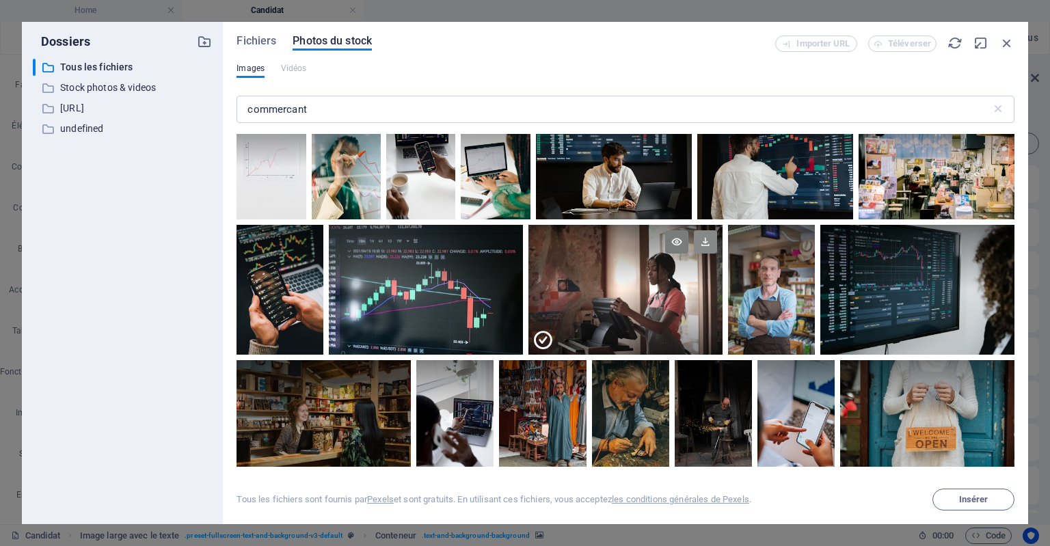
click at [707, 239] on icon at bounding box center [705, 241] width 23 height 23
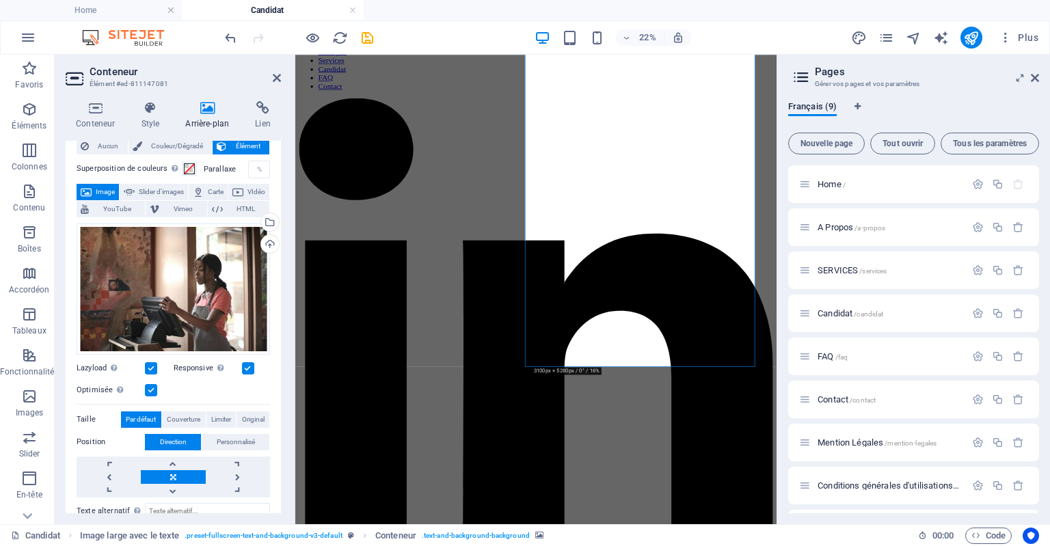
scroll to position [802, 0]
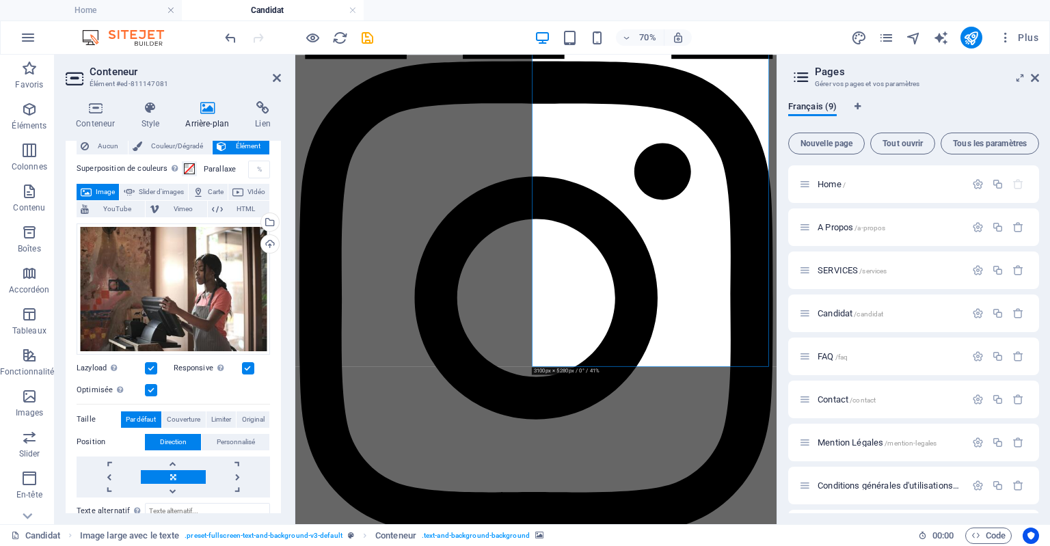
drag, startPoint x: 881, startPoint y: 266, endPoint x: 757, endPoint y: 340, distance: 145.0
click at [152, 367] on label at bounding box center [151, 368] width 12 height 12
click at [0, 0] on input "Lazyload Charger les images après la page améliore le temps de chargement (vite…" at bounding box center [0, 0] width 0 height 0
click at [243, 368] on label at bounding box center [248, 368] width 12 height 12
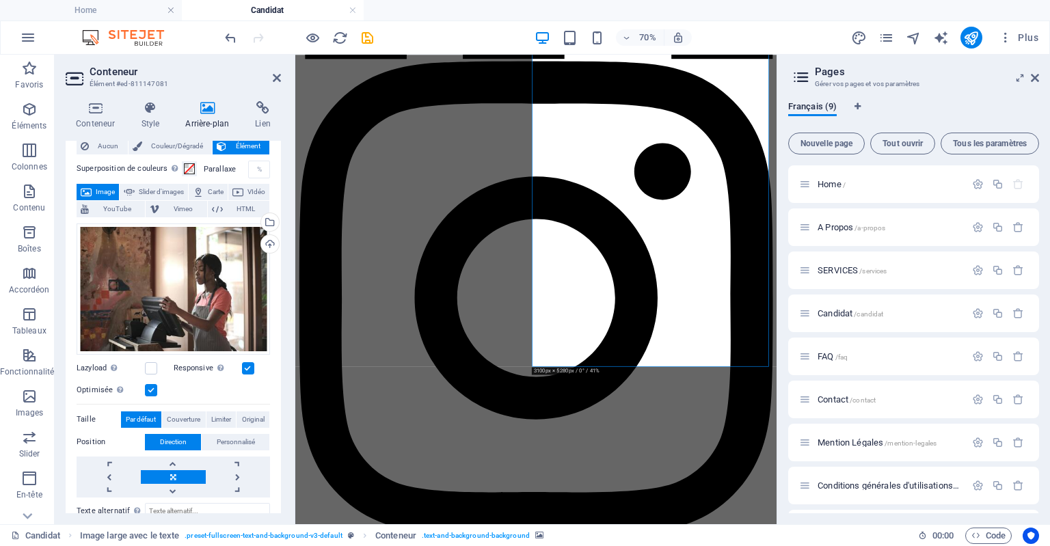
click at [0, 0] on input "Responsive Chargez automatiquement des images Retina et les formats optimisés p…" at bounding box center [0, 0] width 0 height 0
click at [174, 488] on link at bounding box center [173, 491] width 64 height 14
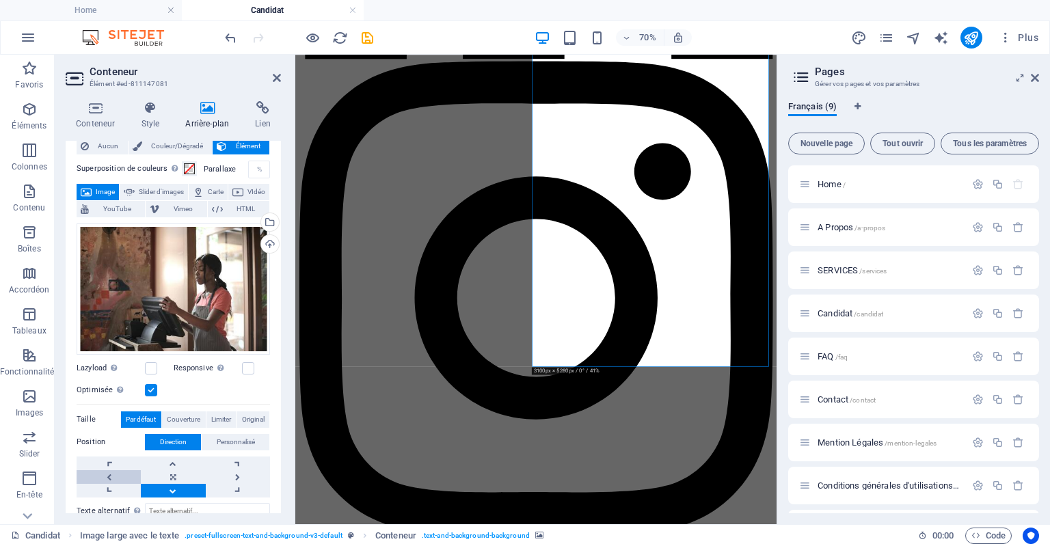
click at [109, 475] on link at bounding box center [109, 477] width 64 height 14
click at [237, 474] on link at bounding box center [238, 477] width 64 height 14
click at [175, 487] on link at bounding box center [173, 491] width 64 height 14
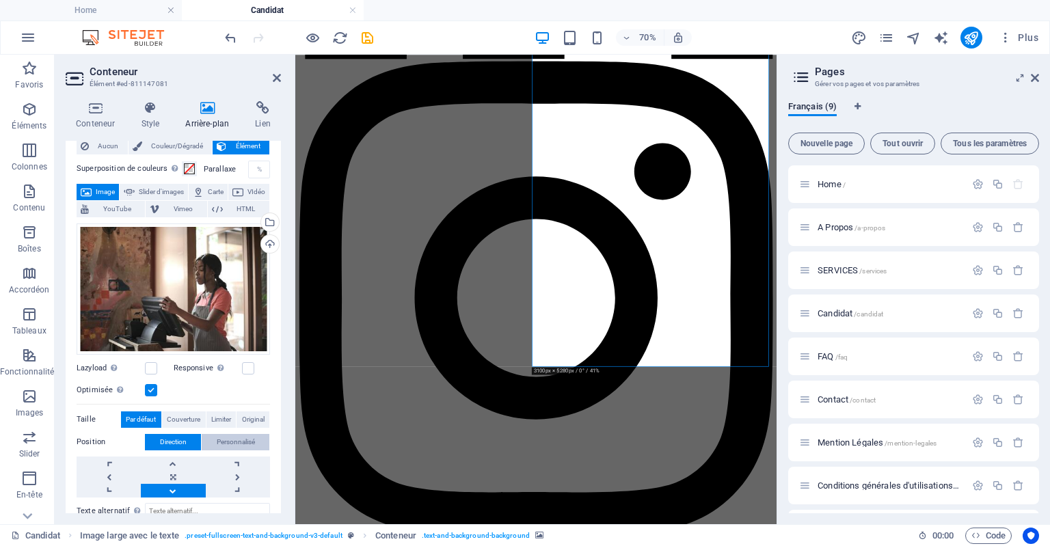
click at [227, 446] on span "Personnalisé" at bounding box center [236, 442] width 38 height 16
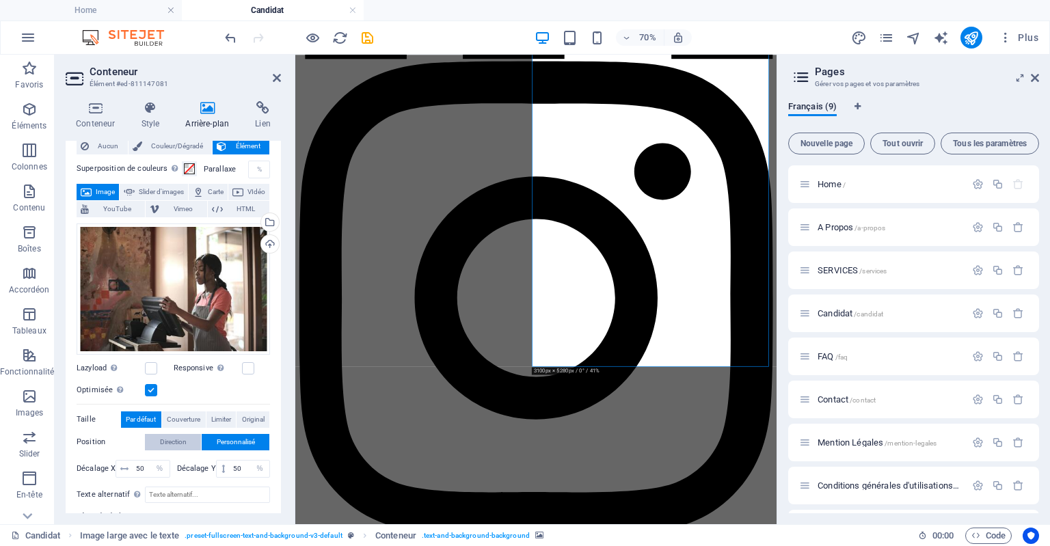
click at [172, 444] on span "Direction" at bounding box center [173, 442] width 27 height 16
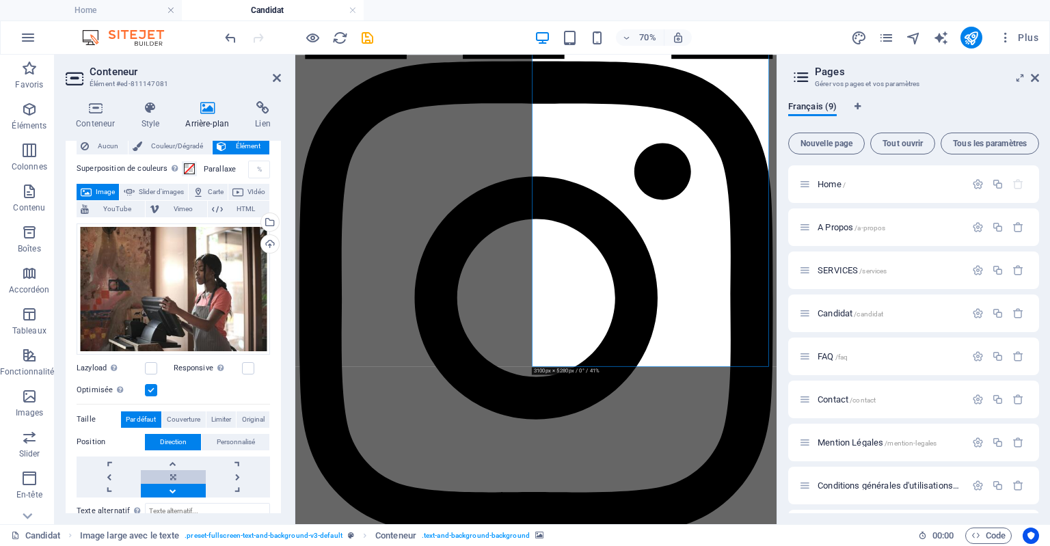
click at [176, 476] on link at bounding box center [173, 477] width 64 height 14
click at [235, 438] on span "Personnalisé" at bounding box center [236, 442] width 38 height 16
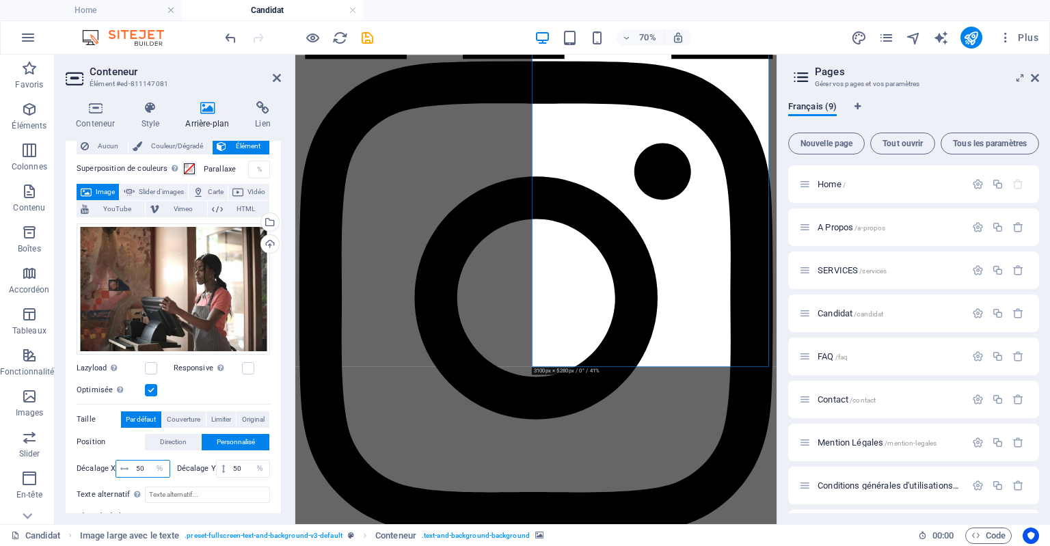
drag, startPoint x: 144, startPoint y: 467, endPoint x: 133, endPoint y: 465, distance: 11.0
click at [133, 465] on input "50" at bounding box center [151, 469] width 36 height 16
drag, startPoint x: 147, startPoint y: 466, endPoint x: 127, endPoint y: 465, distance: 19.8
click at [127, 465] on div "60 px rem % vh vw" at bounding box center [143, 469] width 54 height 18
type input "80"
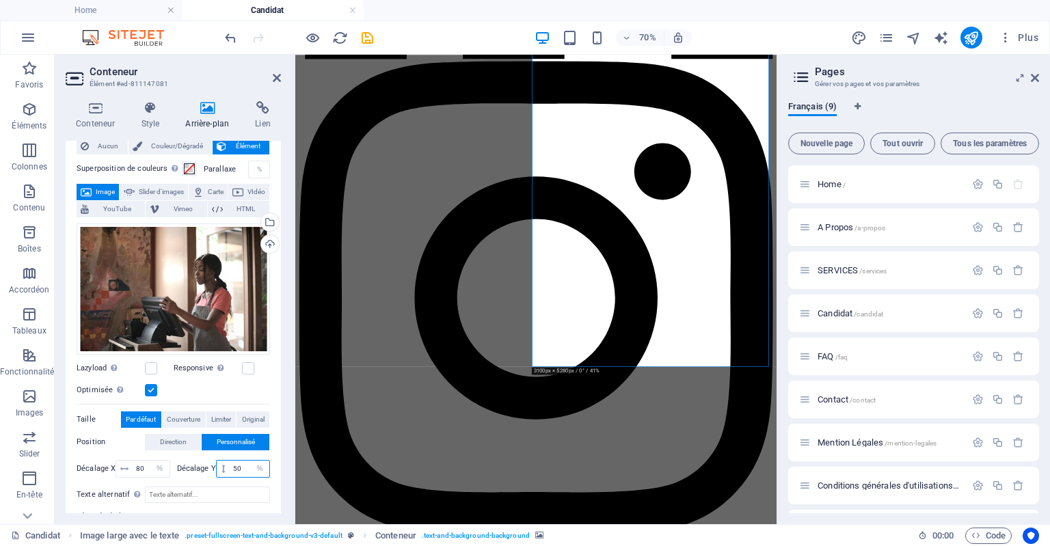
drag, startPoint x: 241, startPoint y: 469, endPoint x: 230, endPoint y: 464, distance: 11.9
click at [230, 464] on input "50" at bounding box center [250, 469] width 40 height 16
drag, startPoint x: 245, startPoint y: 467, endPoint x: 221, endPoint y: 467, distance: 23.2
click at [221, 467] on div "40 px rem % vh vw" at bounding box center [243, 469] width 54 height 18
drag, startPoint x: 243, startPoint y: 465, endPoint x: 220, endPoint y: 461, distance: 23.7
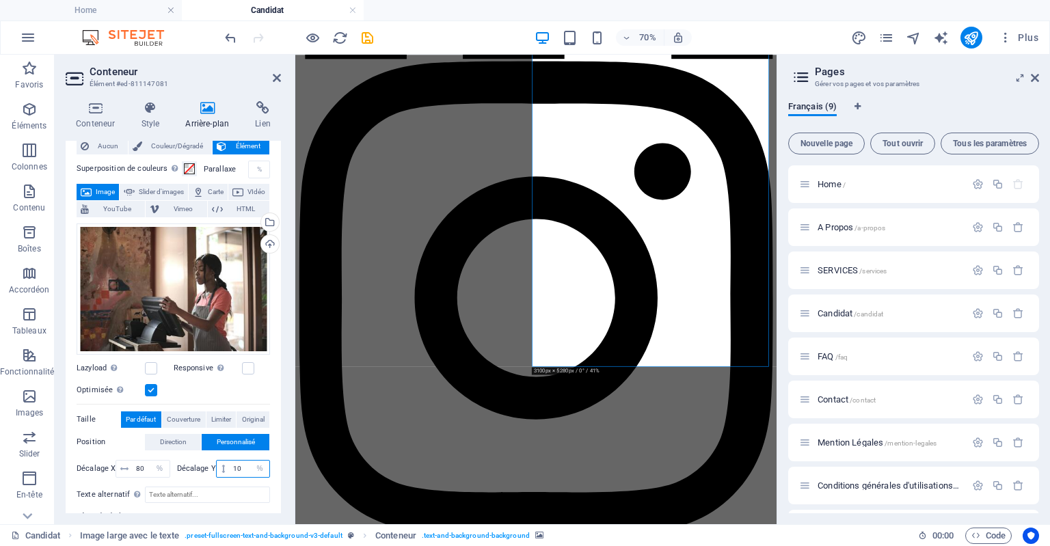
click at [220, 461] on div "10 px rem % vh vw" at bounding box center [243, 469] width 54 height 18
click at [219, 418] on span "Limiter" at bounding box center [221, 419] width 20 height 16
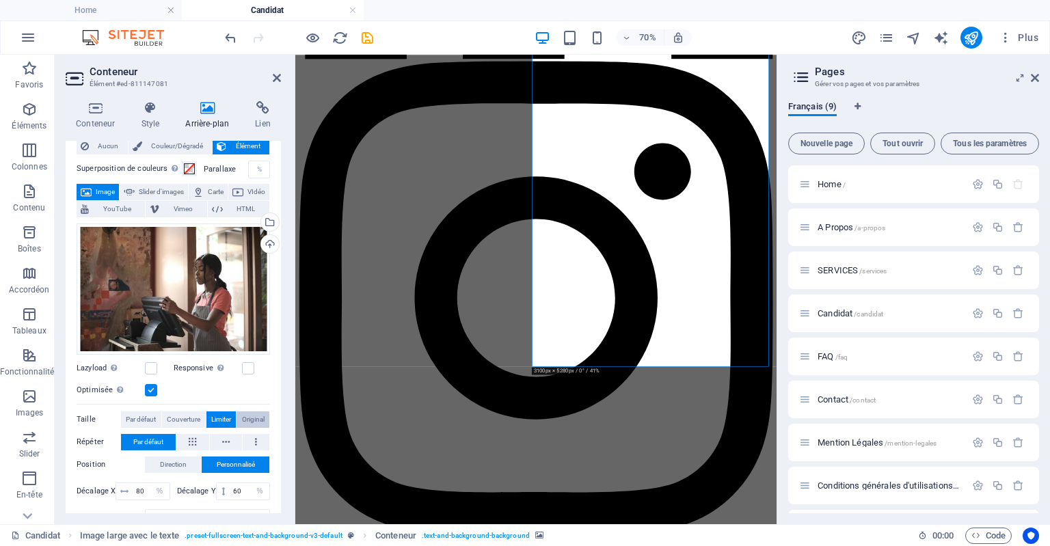
click at [256, 418] on span "Original" at bounding box center [253, 419] width 23 height 16
click at [189, 420] on span "Couverture" at bounding box center [183, 419] width 33 height 16
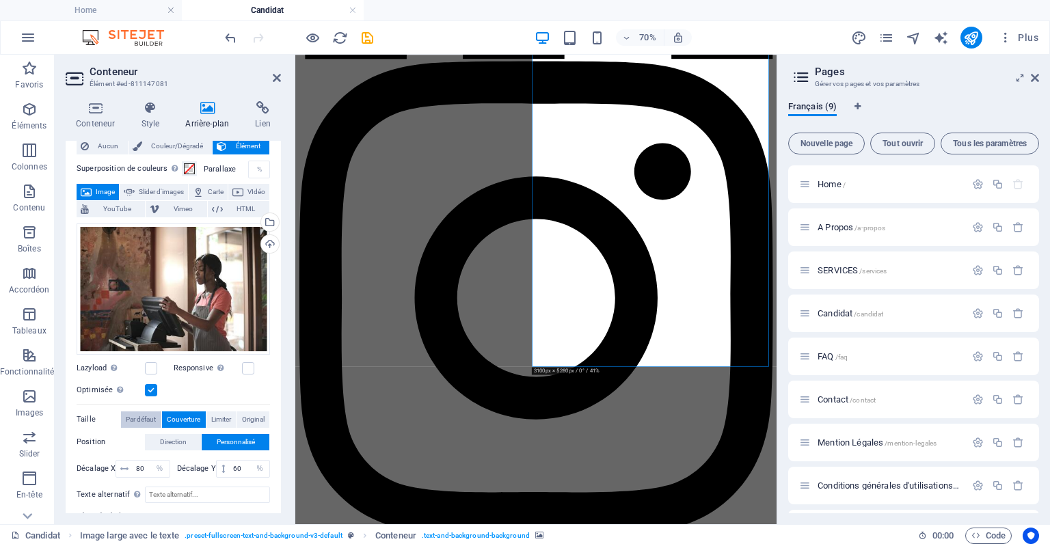
click at [137, 416] on span "Par défaut" at bounding box center [141, 419] width 30 height 16
click at [254, 168] on div "%" at bounding box center [259, 169] width 19 height 16
drag, startPoint x: 277, startPoint y: 431, endPoint x: 283, endPoint y: 471, distance: 40.7
click at [283, 471] on div "Conteneur Style Arrière-plan Lien Taille Hauteur Par défaut px rem % vh vw Haut…" at bounding box center [173, 307] width 237 height 434
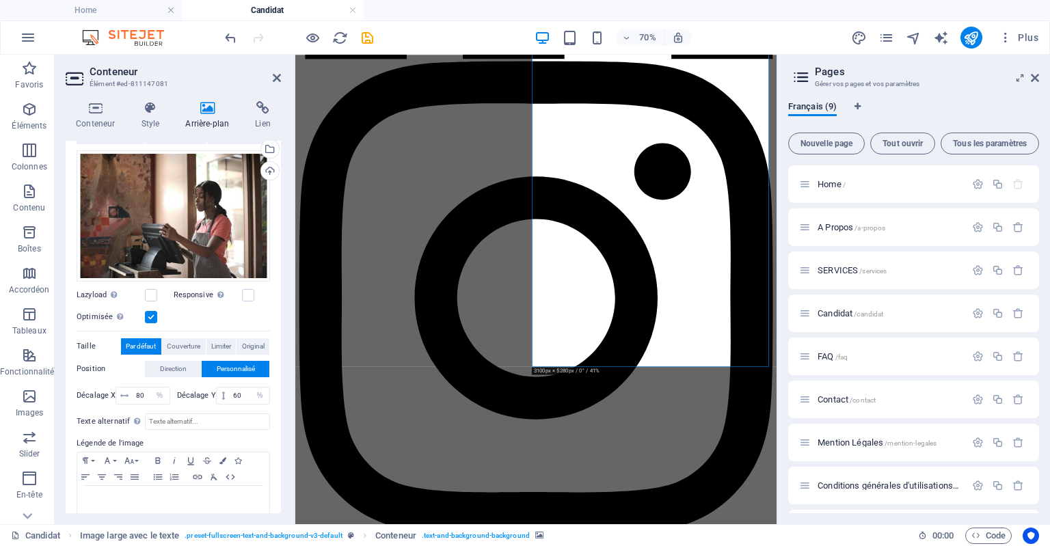
scroll to position [112, 0]
drag, startPoint x: 240, startPoint y: 393, endPoint x: 226, endPoint y: 394, distance: 14.4
click at [226, 394] on div "60 px rem % vh vw" at bounding box center [243, 395] width 54 height 18
click at [254, 443] on label "Légende de l'image" at bounding box center [173, 443] width 193 height 16
drag, startPoint x: 245, startPoint y: 394, endPoint x: 226, endPoint y: 391, distance: 19.3
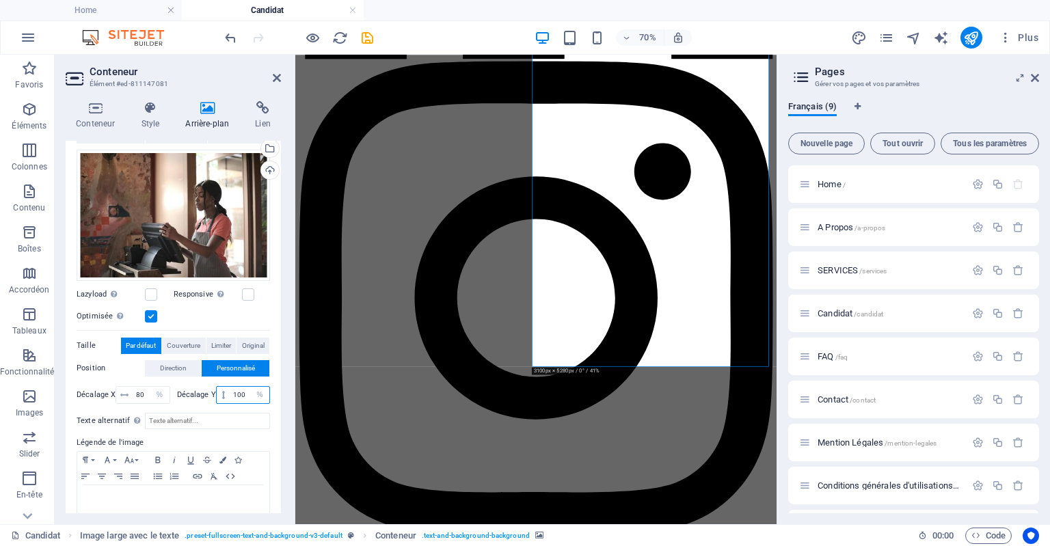
click at [226, 391] on div "100 px rem % vh vw" at bounding box center [243, 395] width 54 height 18
drag, startPoint x: 786, startPoint y: 334, endPoint x: 792, endPoint y: 400, distance: 66.6
click at [245, 395] on input "100" at bounding box center [250, 395] width 40 height 16
type input "1"
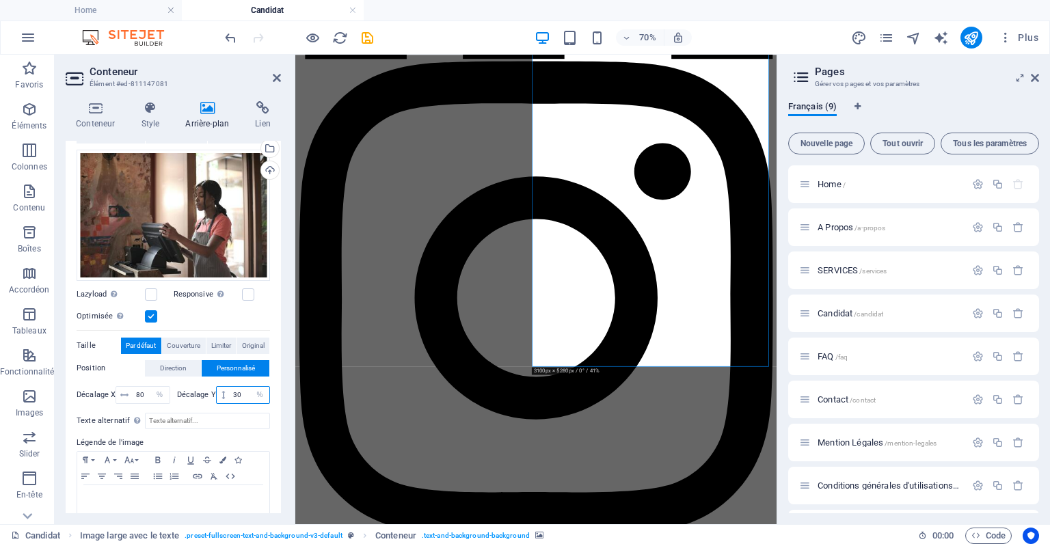
type input "30"
click at [249, 409] on div "Texte alternatif Le texte alternatif est utilisé par les appareils qui ne peuve…" at bounding box center [173, 467] width 193 height 120
click at [251, 291] on label at bounding box center [248, 294] width 12 height 12
click at [0, 0] on input "Responsive Chargez automatiquement des images Retina et les formats optimisés p…" at bounding box center [0, 0] width 0 height 0
click at [251, 291] on label at bounding box center [248, 294] width 12 height 12
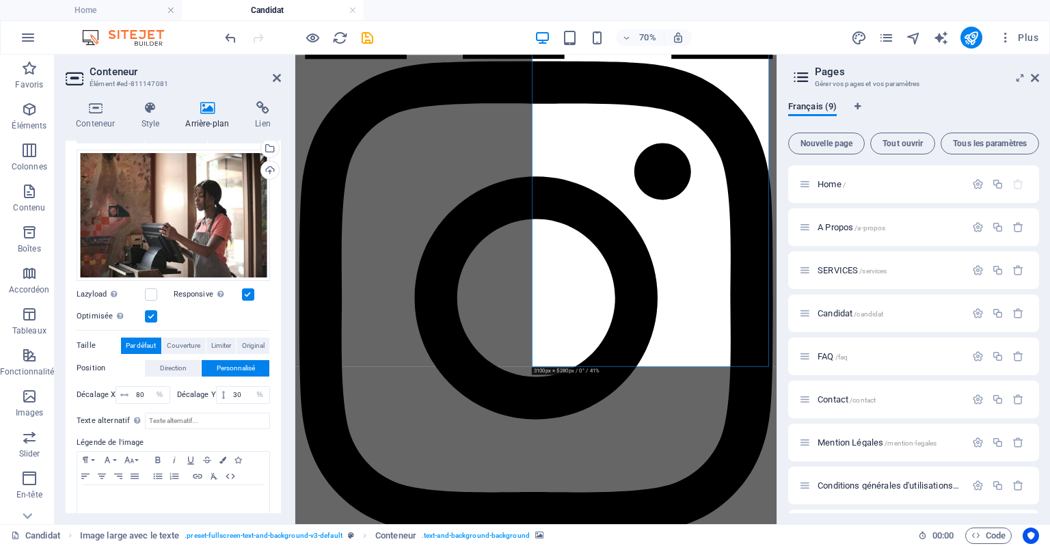
click at [0, 0] on input "Responsive Chargez automatiquement des images Retina et les formats optimisés p…" at bounding box center [0, 0] width 0 height 0
click at [151, 310] on label at bounding box center [151, 316] width 12 height 12
click at [0, 0] on input "Optimisée Les images sont compressées pour améliorer la vitesse de la page." at bounding box center [0, 0] width 0 height 0
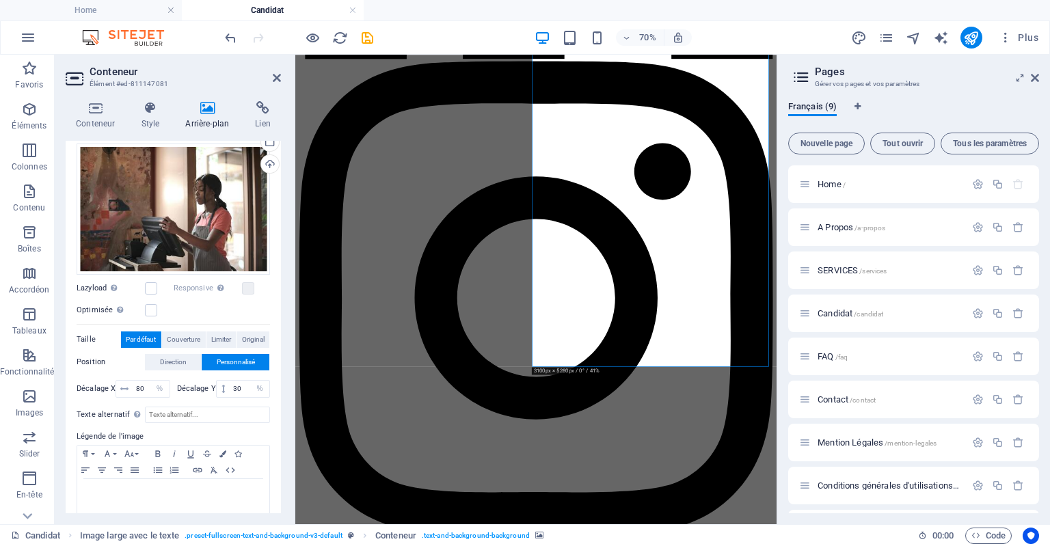
scroll to position [105, 0]
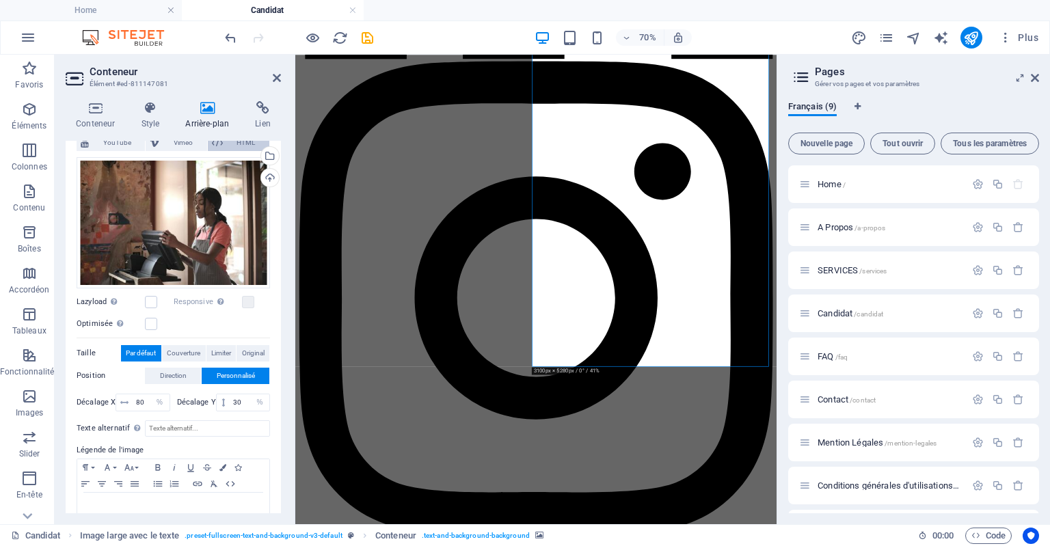
click at [241, 144] on span "HTML" at bounding box center [246, 143] width 38 height 16
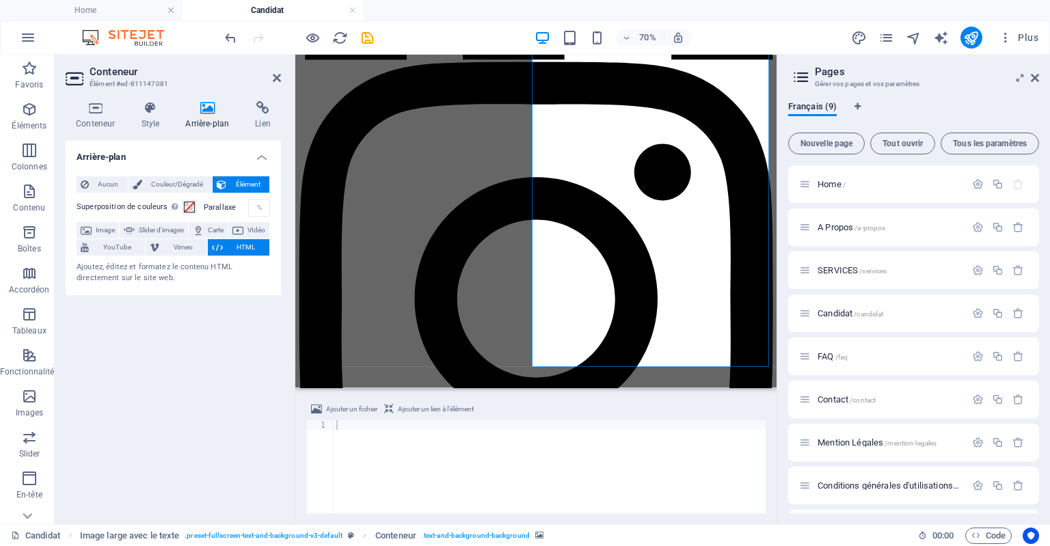
scroll to position [0, 0]
click at [184, 230] on span "Slider d'images" at bounding box center [161, 230] width 45 height 16
select select "ms"
select select "s"
select select "progressive"
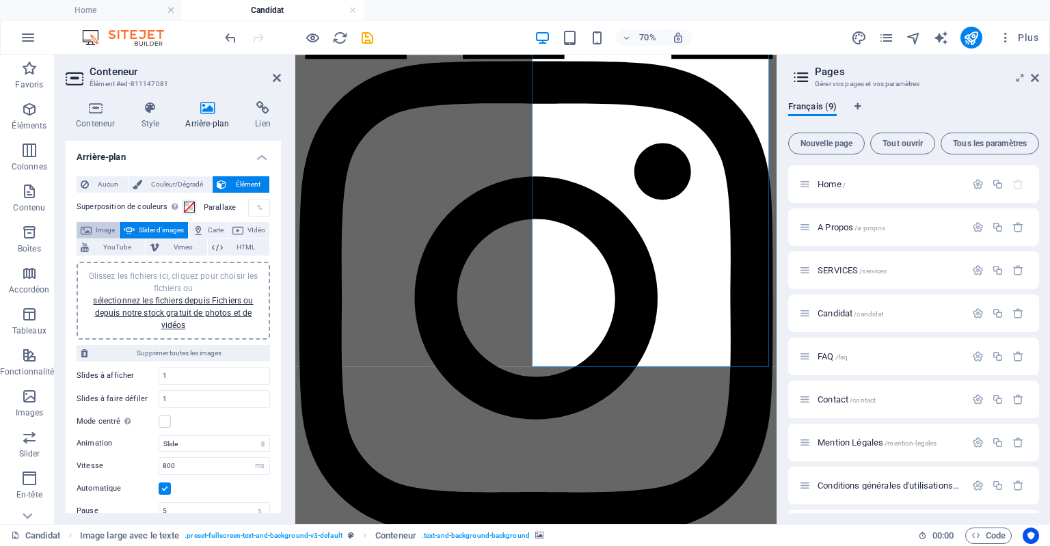
click at [111, 226] on span "Image" at bounding box center [105, 230] width 19 height 16
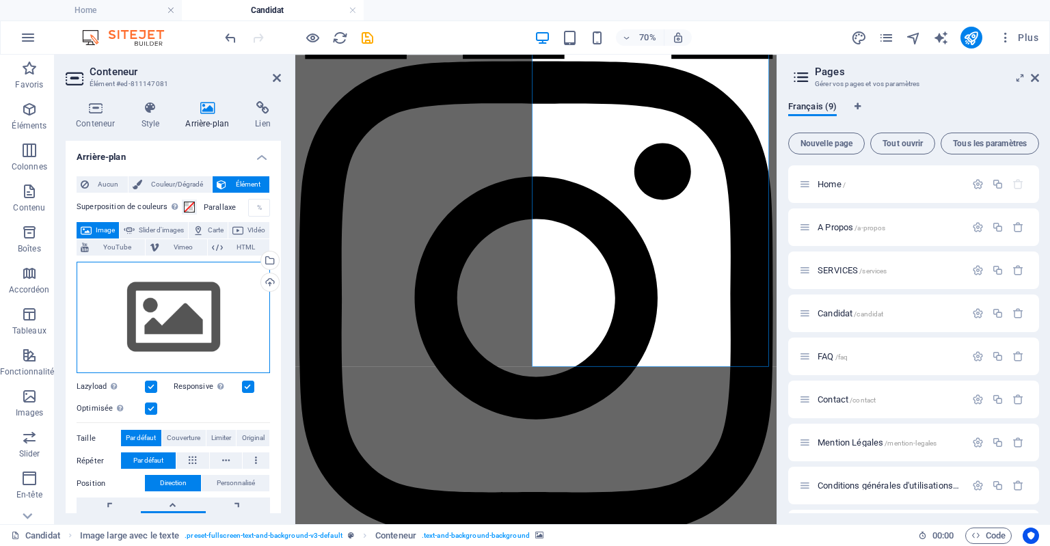
click at [197, 312] on div "Glissez les fichiers ici, cliquez pour choisir les fichiers ou sélectionnez les…" at bounding box center [173, 318] width 193 height 112
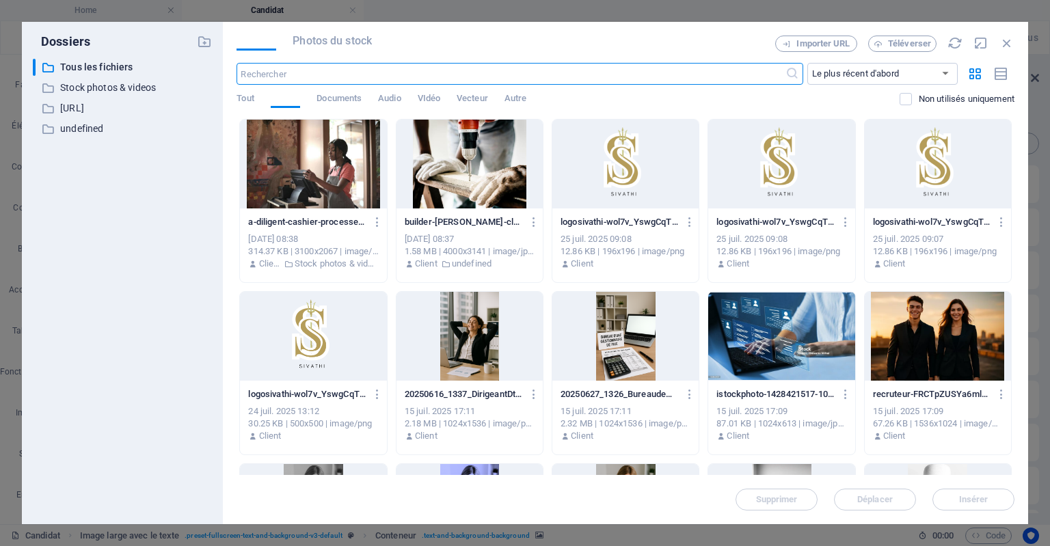
scroll to position [122, 0]
click at [314, 170] on div at bounding box center [313, 164] width 146 height 89
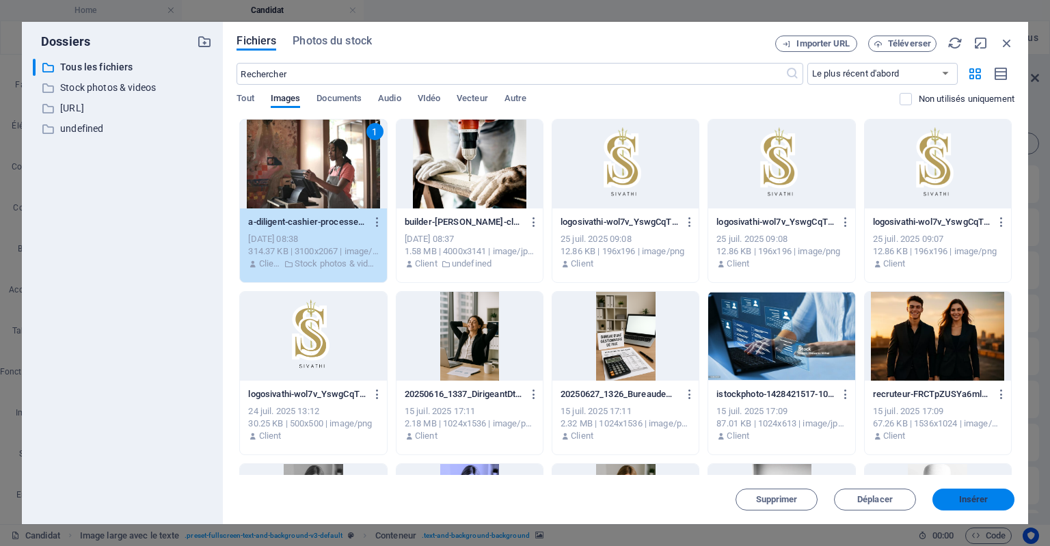
click at [964, 498] on span "Insérer" at bounding box center [973, 500] width 29 height 8
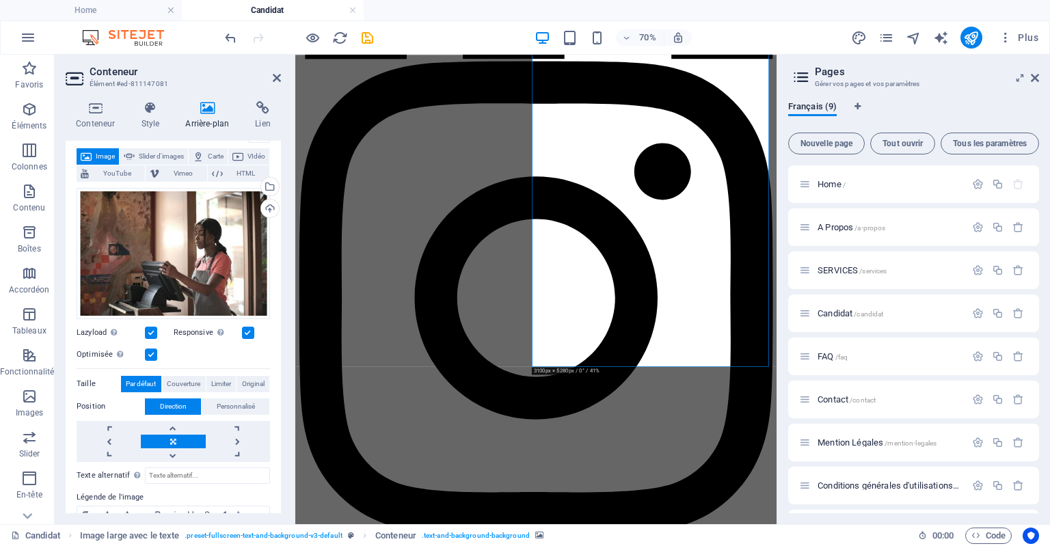
scroll to position [74, 0]
click at [217, 384] on span "Limiter" at bounding box center [221, 383] width 20 height 16
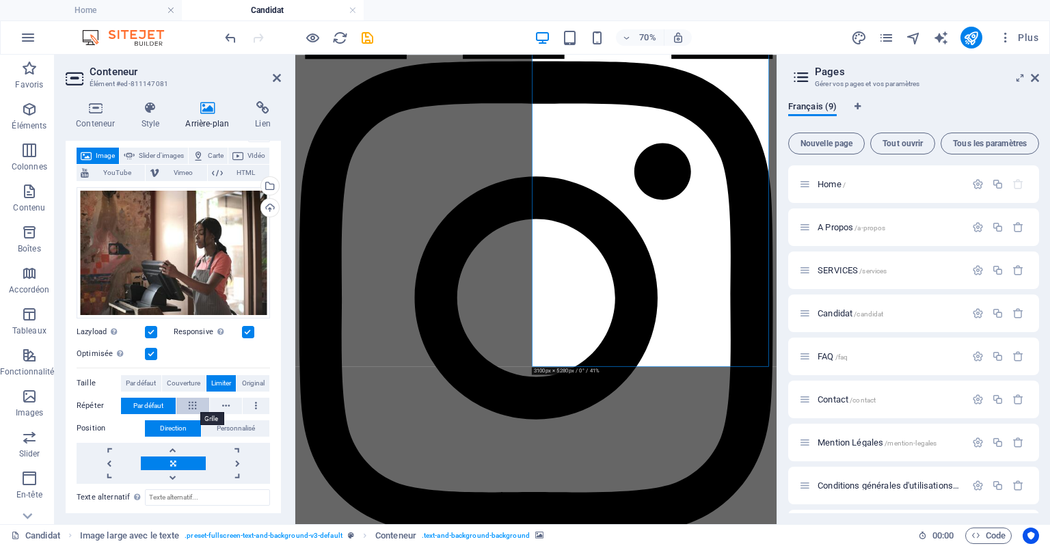
click at [200, 407] on button at bounding box center [192, 406] width 32 height 16
click at [154, 403] on span "Par défaut" at bounding box center [148, 406] width 30 height 16
click at [226, 405] on icon at bounding box center [226, 406] width 8 height 16
click at [255, 403] on icon at bounding box center [256, 406] width 2 height 16
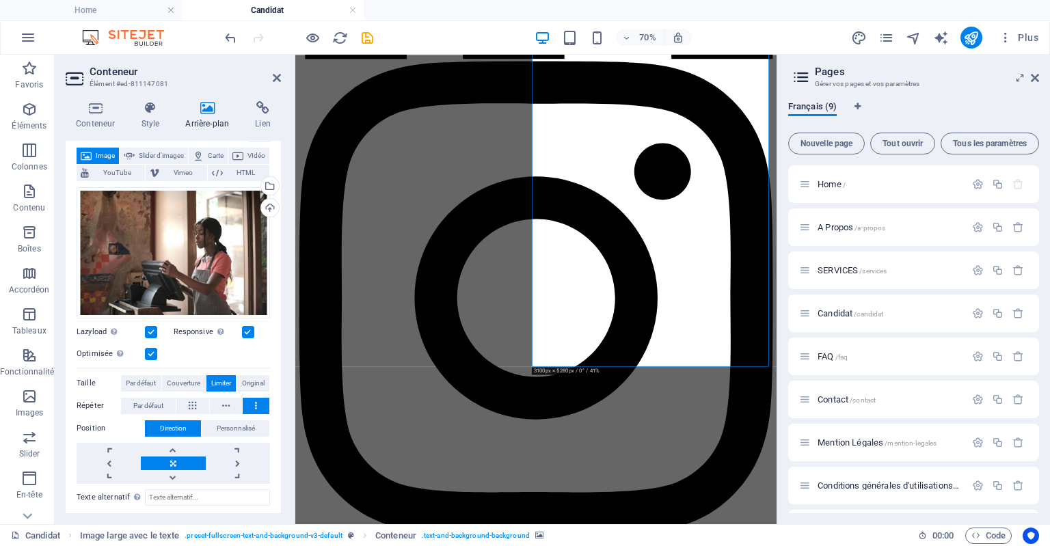
click at [255, 403] on icon at bounding box center [256, 406] width 2 height 16
click at [217, 408] on button at bounding box center [226, 406] width 32 height 16
click at [189, 381] on span "Couverture" at bounding box center [183, 383] width 33 height 16
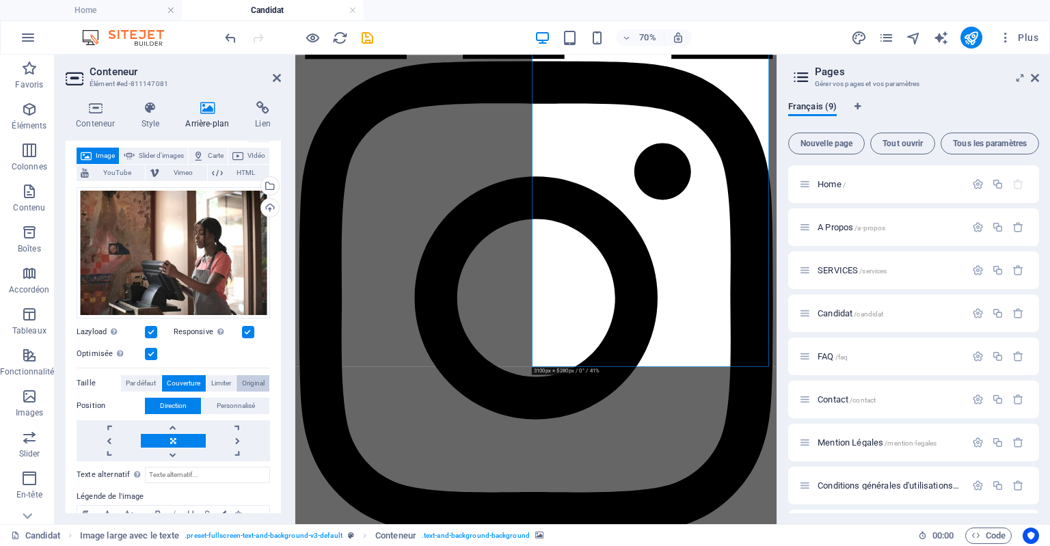
click at [258, 383] on span "Original" at bounding box center [253, 383] width 23 height 16
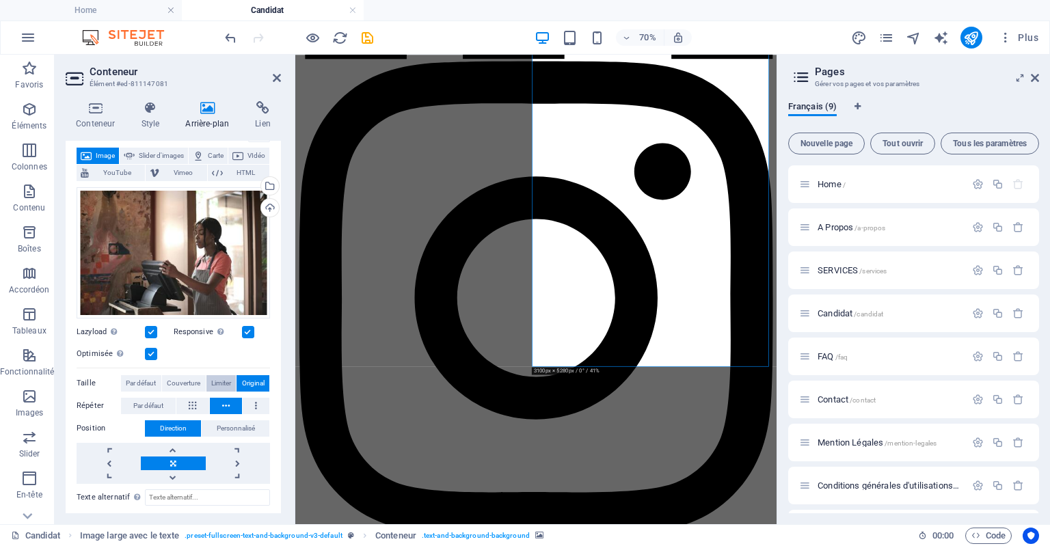
click at [213, 388] on span "Limiter" at bounding box center [221, 383] width 20 height 16
click at [148, 379] on span "Par défaut" at bounding box center [141, 383] width 30 height 16
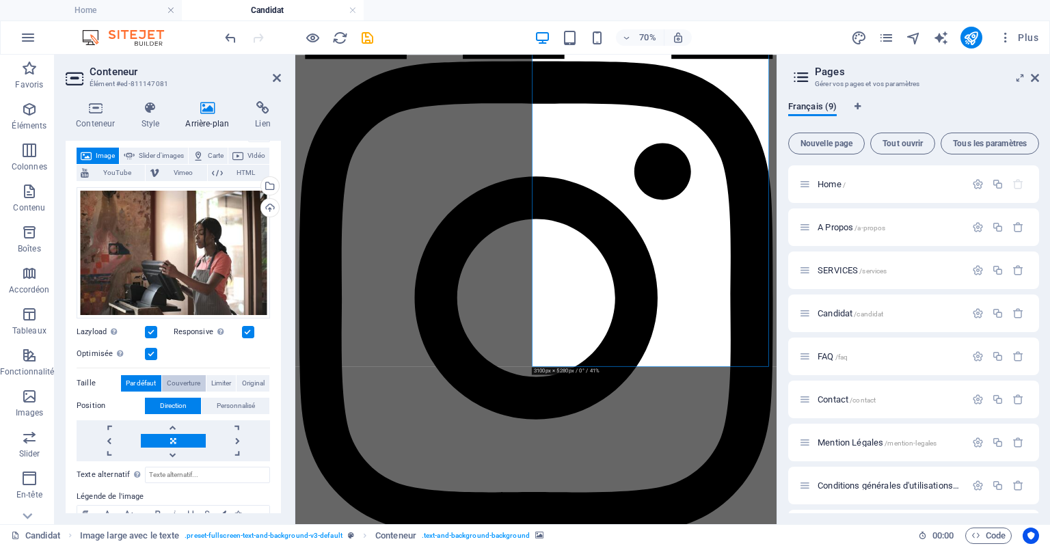
click at [190, 383] on span "Couverture" at bounding box center [183, 383] width 33 height 16
click at [136, 381] on span "Par défaut" at bounding box center [141, 383] width 30 height 16
click at [228, 407] on span "Personnalisé" at bounding box center [236, 406] width 38 height 16
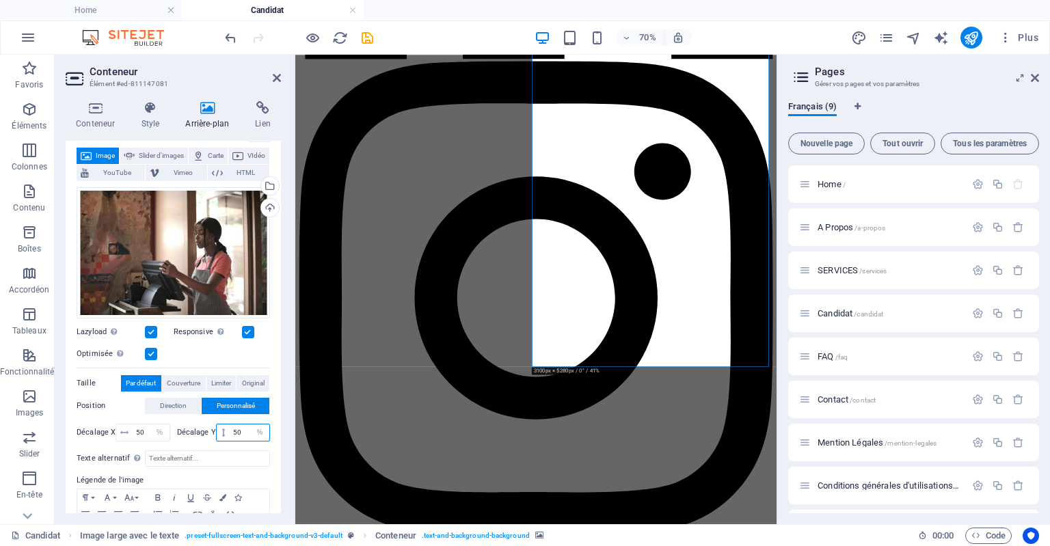
drag, startPoint x: 237, startPoint y: 431, endPoint x: 227, endPoint y: 431, distance: 10.3
click at [230, 431] on input "50" at bounding box center [250, 432] width 40 height 16
drag, startPoint x: 242, startPoint y: 430, endPoint x: 230, endPoint y: 430, distance: 11.6
click at [230, 430] on input "30" at bounding box center [250, 432] width 40 height 16
type input "0"
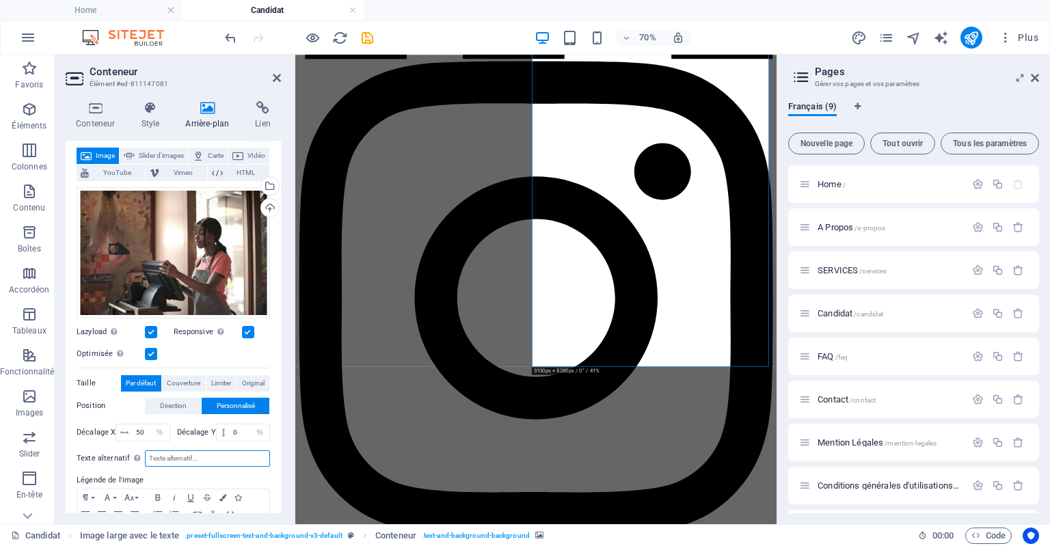
click at [241, 450] on input "Texte alternatif Le texte alternatif est utilisé par les appareils qui ne peuve…" at bounding box center [207, 458] width 125 height 16
click at [244, 457] on input "Texte alternatif Le texte alternatif est utilisé par les appareils qui ne peuve…" at bounding box center [207, 458] width 125 height 16
drag, startPoint x: 146, startPoint y: 431, endPoint x: 137, endPoint y: 433, distance: 9.1
click at [137, 431] on input "50" at bounding box center [151, 432] width 36 height 16
click at [221, 490] on button "Colors" at bounding box center [222, 497] width 15 height 16
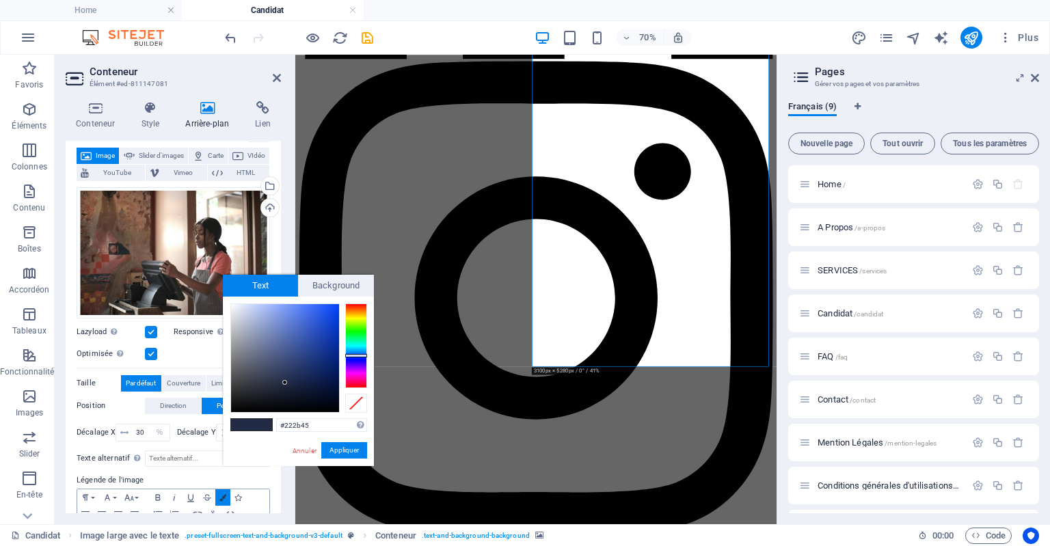
scroll to position [134, 0]
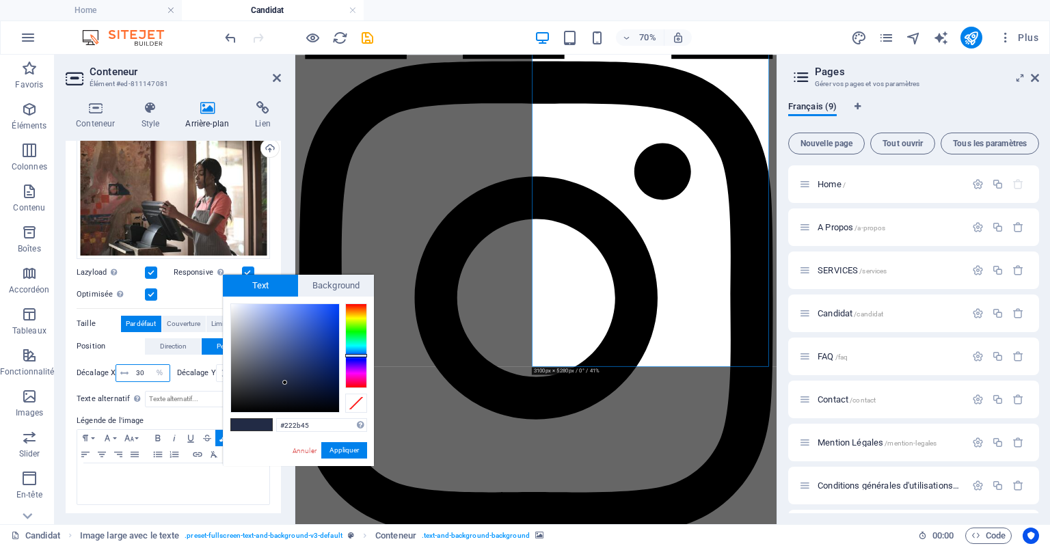
click at [146, 369] on input "30" at bounding box center [151, 373] width 36 height 16
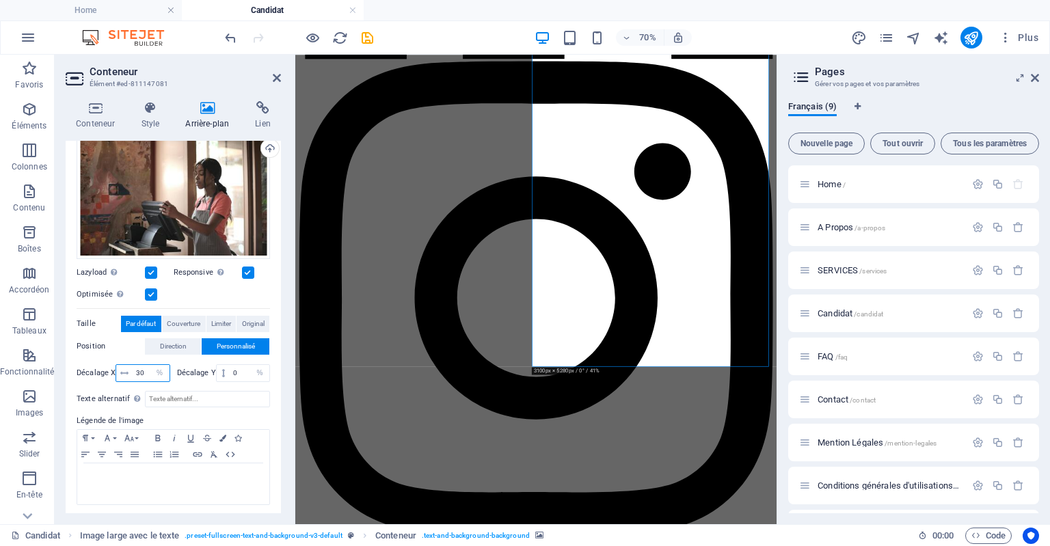
drag, startPoint x: 146, startPoint y: 369, endPoint x: 129, endPoint y: 370, distance: 16.4
click at [129, 370] on div "30 px rem % vh vw" at bounding box center [143, 373] width 54 height 18
click at [214, 413] on label "Légende de l'image" at bounding box center [173, 421] width 193 height 16
click at [220, 325] on span "Limiter" at bounding box center [221, 324] width 20 height 16
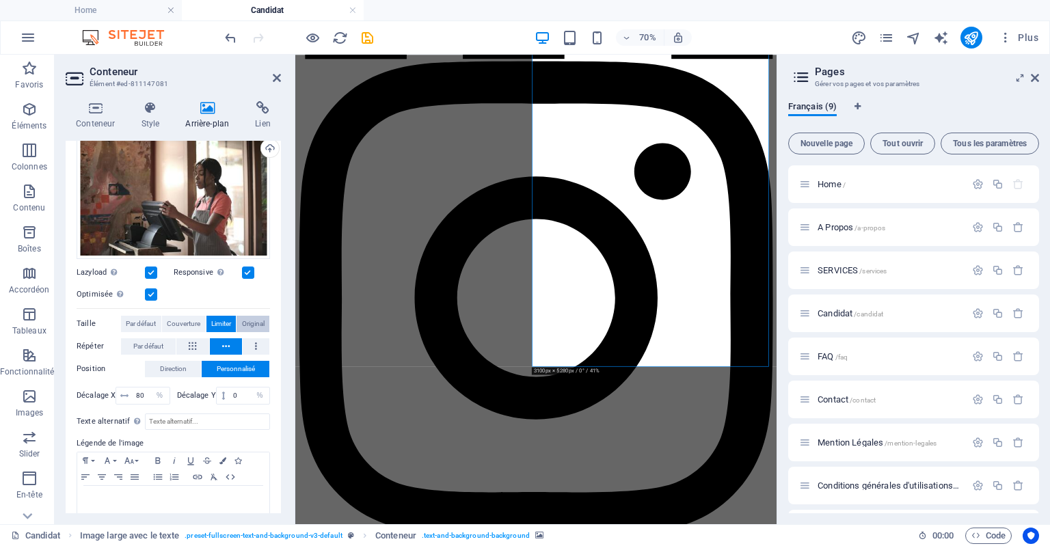
click at [249, 319] on span "Original" at bounding box center [253, 324] width 23 height 16
click at [219, 318] on span "Limiter" at bounding box center [221, 324] width 20 height 16
click at [245, 318] on span "Original" at bounding box center [253, 324] width 23 height 16
click at [186, 321] on span "Couverture" at bounding box center [183, 324] width 33 height 16
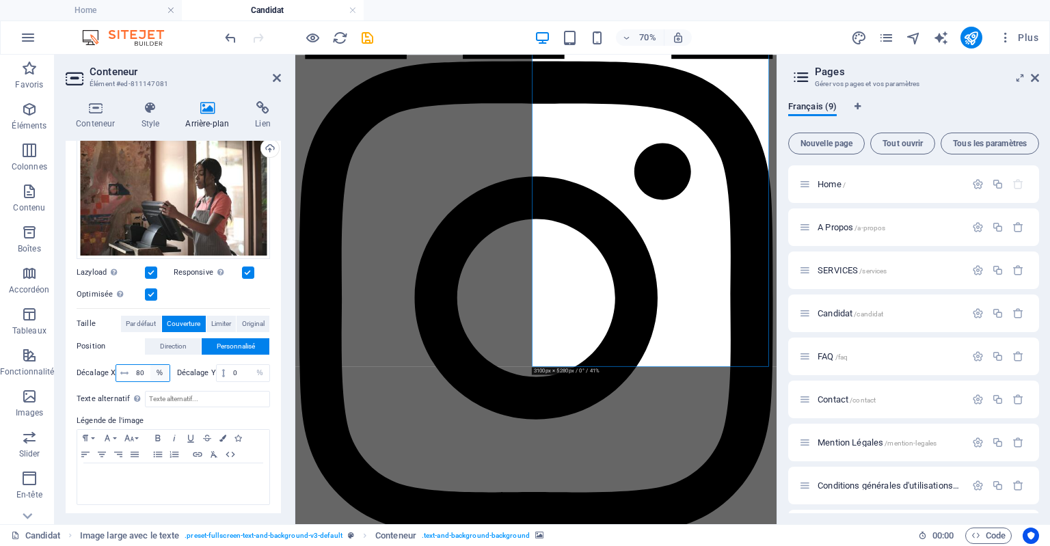
click at [150, 371] on select "px rem % vh vw" at bounding box center [159, 373] width 19 height 16
click at [146, 374] on input "80" at bounding box center [151, 373] width 36 height 16
type input "8"
type input "60"
click at [143, 113] on icon at bounding box center [150, 108] width 39 height 14
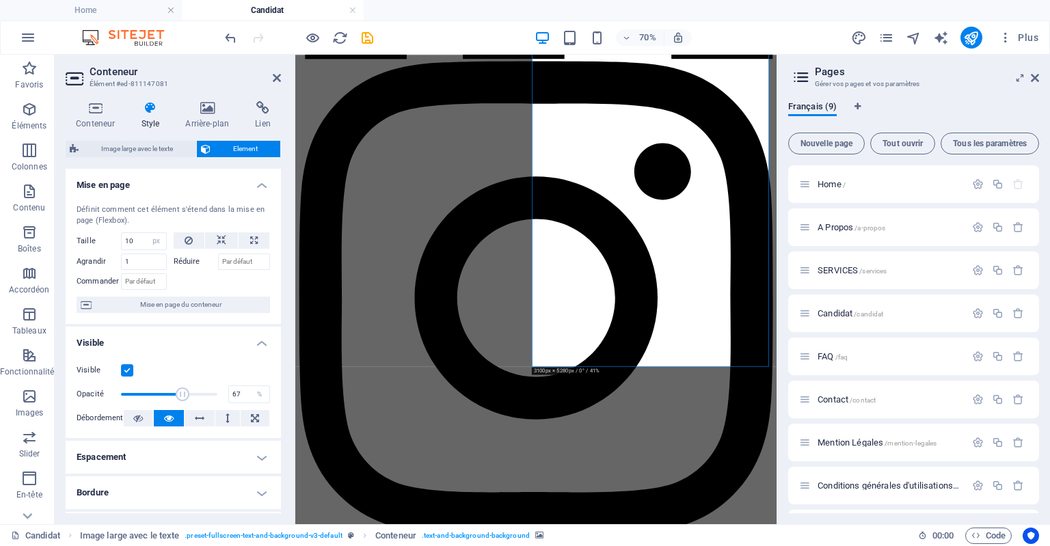
drag, startPoint x: 215, startPoint y: 392, endPoint x: 183, endPoint y: 386, distance: 32.0
click at [183, 388] on span at bounding box center [183, 395] width 14 height 14
type input "100"
drag, startPoint x: 188, startPoint y: 393, endPoint x: 231, endPoint y: 394, distance: 43.1
click at [231, 394] on div "Opacité 100 %" at bounding box center [173, 394] width 193 height 21
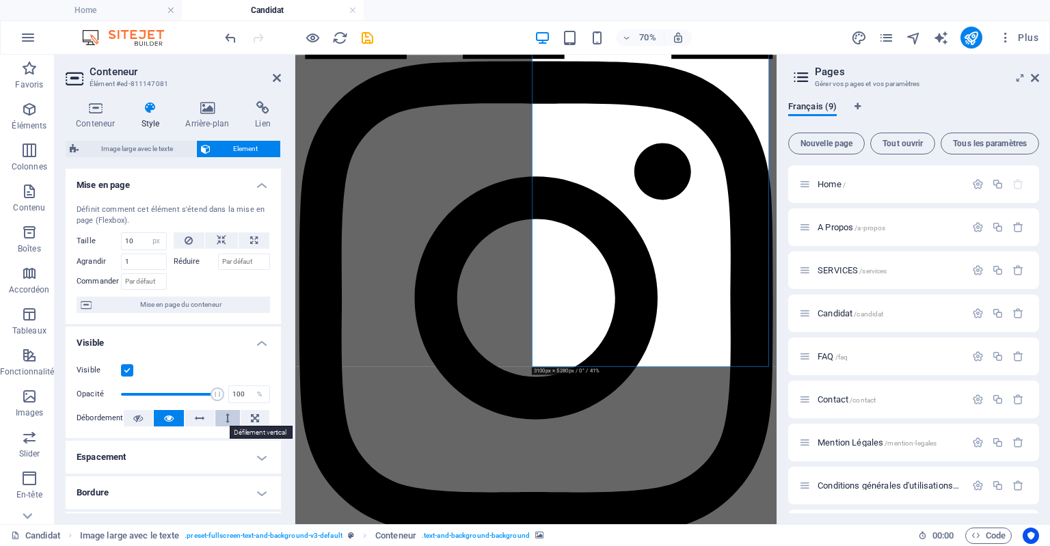
click at [223, 418] on button at bounding box center [227, 418] width 25 height 16
click at [196, 422] on icon at bounding box center [200, 418] width 10 height 16
click at [253, 415] on icon at bounding box center [255, 418] width 8 height 16
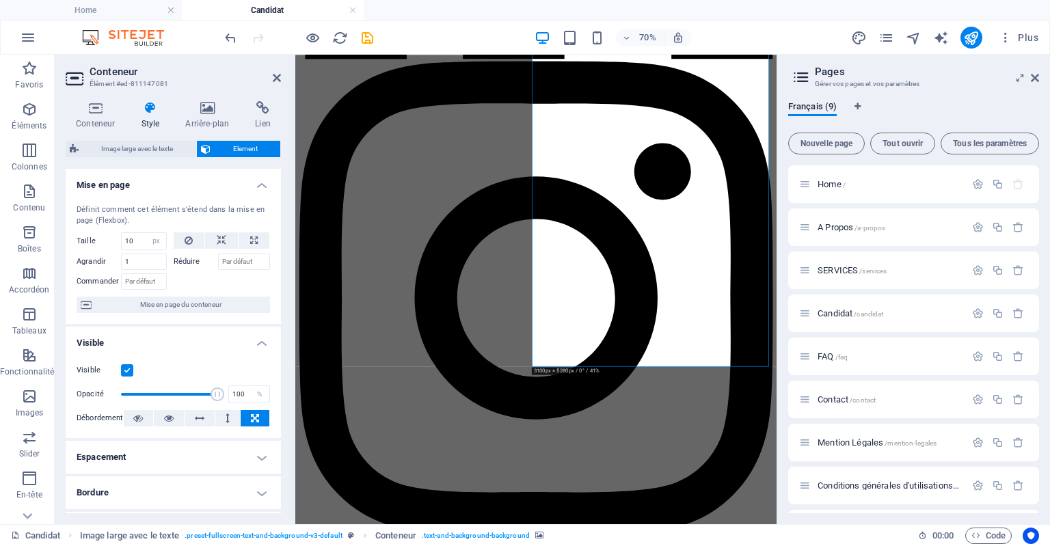
click at [249, 459] on h4 "Espacement" at bounding box center [173, 457] width 215 height 33
drag, startPoint x: 283, startPoint y: 345, endPoint x: 284, endPoint y: 352, distance: 7.0
click at [284, 352] on div "Conteneur Style Arrière-plan Lien Taille Hauteur Par défaut px rem % vh vw Haut…" at bounding box center [173, 307] width 237 height 434
click at [139, 257] on input "1" at bounding box center [144, 262] width 46 height 16
click at [221, 240] on icon at bounding box center [222, 240] width 10 height 16
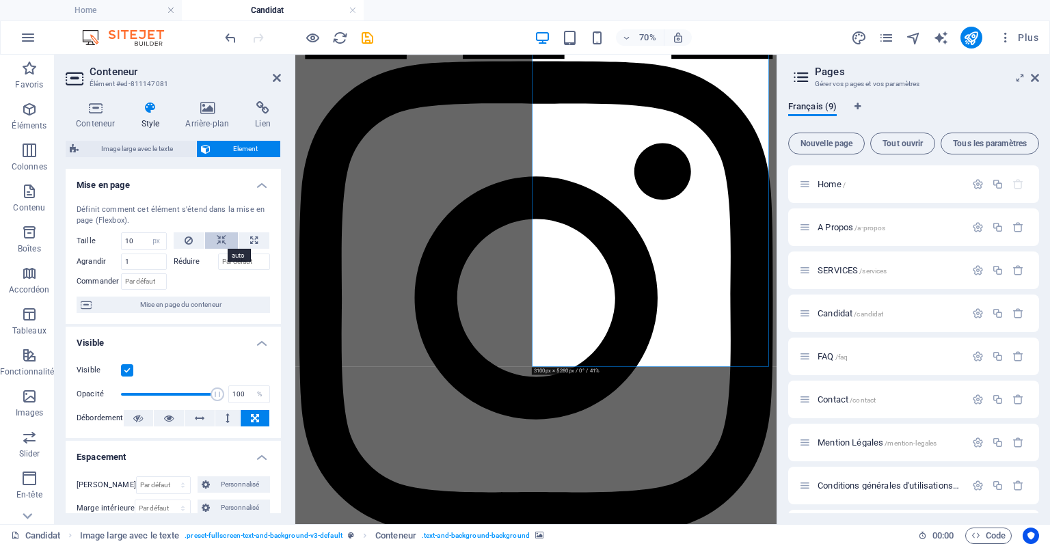
select select "DISABLED_OPTION_VALUE"
drag, startPoint x: 282, startPoint y: 253, endPoint x: 289, endPoint y: 301, distance: 48.3
click at [289, 301] on div "Conteneur Style Arrière-plan Lien Taille Hauteur Par défaut px rem % vh vw Haut…" at bounding box center [173, 307] width 237 height 434
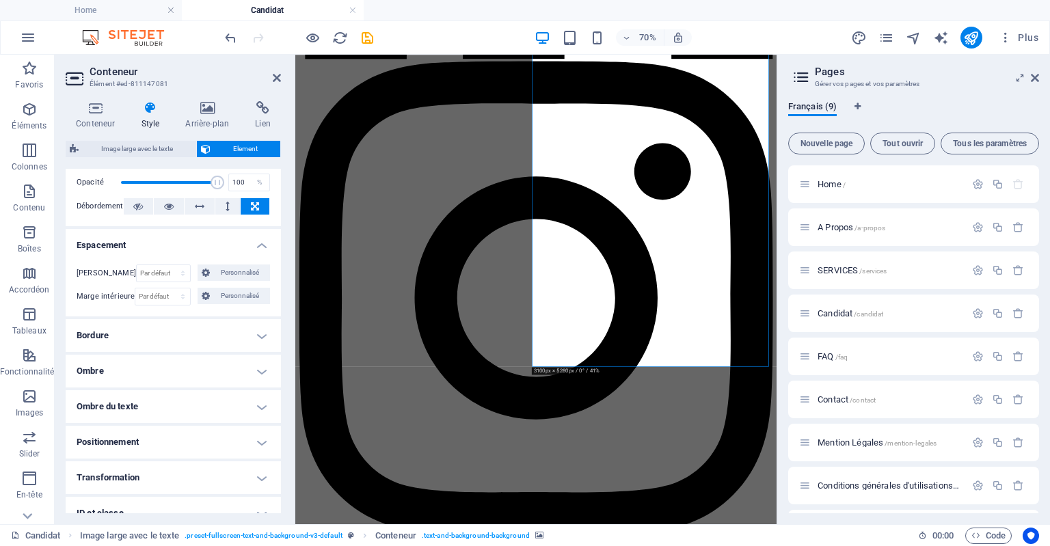
scroll to position [219, 0]
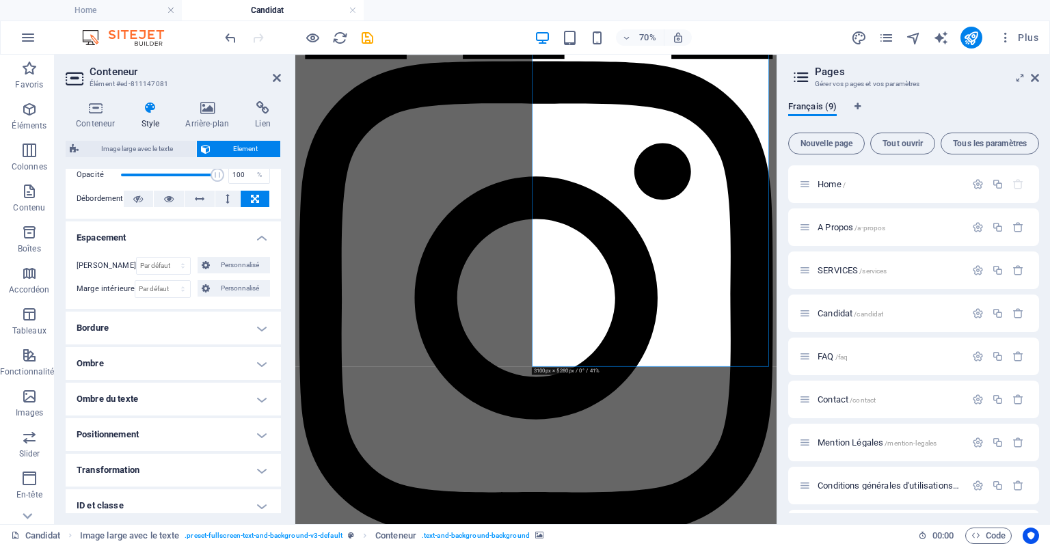
click at [259, 325] on h4 "Bordure" at bounding box center [173, 328] width 215 height 33
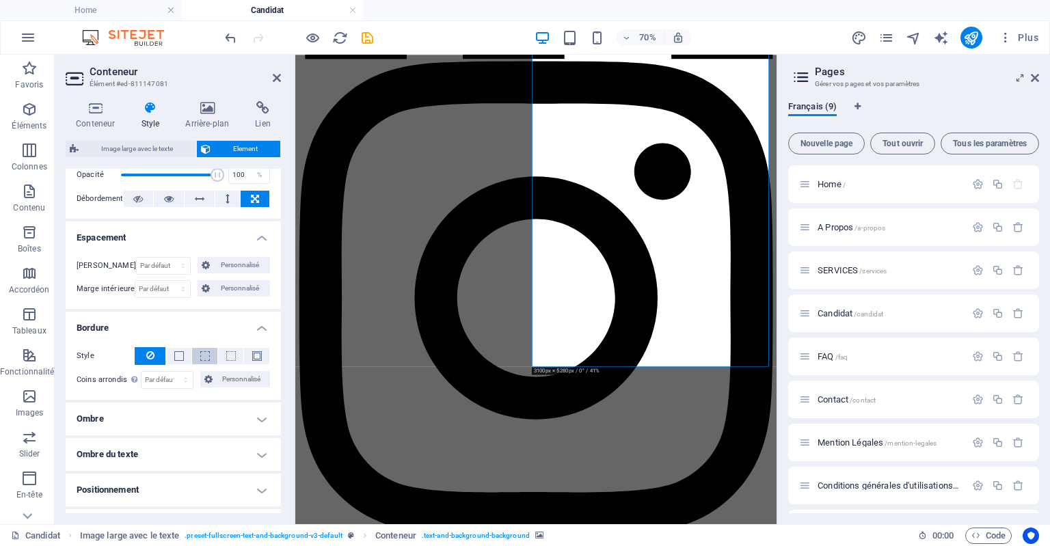
click at [197, 355] on button at bounding box center [204, 356] width 25 height 16
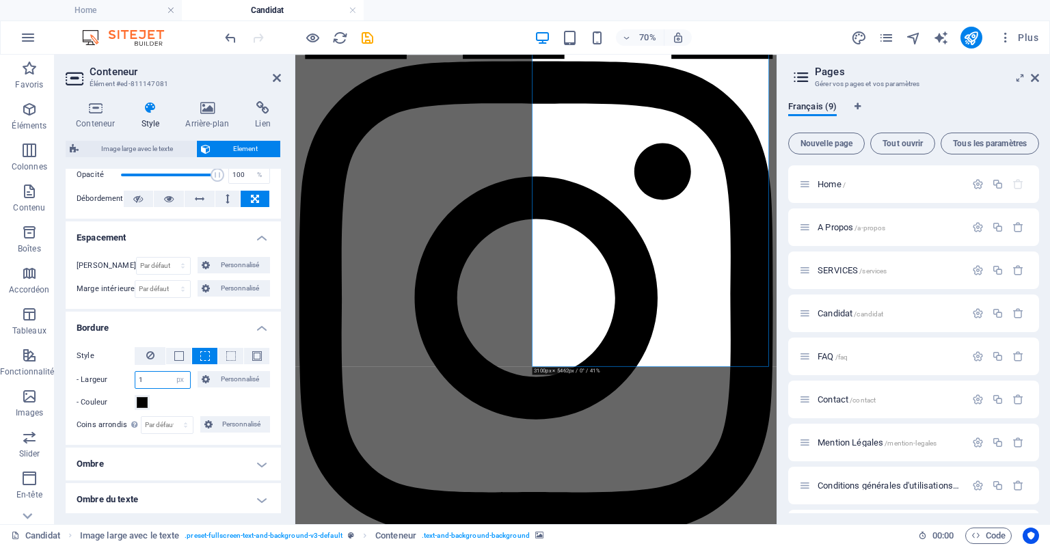
drag, startPoint x: 160, startPoint y: 377, endPoint x: 131, endPoint y: 377, distance: 28.7
click at [131, 377] on div "- Largeur 1 auto px rem % vh vw Personnalisé Personnalisé" at bounding box center [173, 380] width 193 height 18
type input "2"
type input "10"
click at [172, 402] on div "- Couleur" at bounding box center [173, 402] width 193 height 16
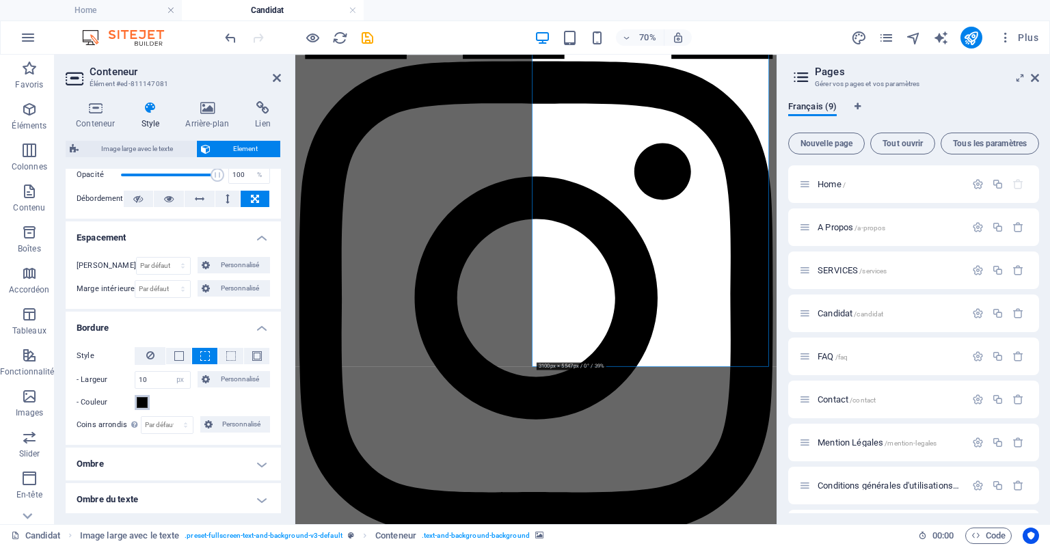
click at [142, 403] on span at bounding box center [142, 402] width 11 height 11
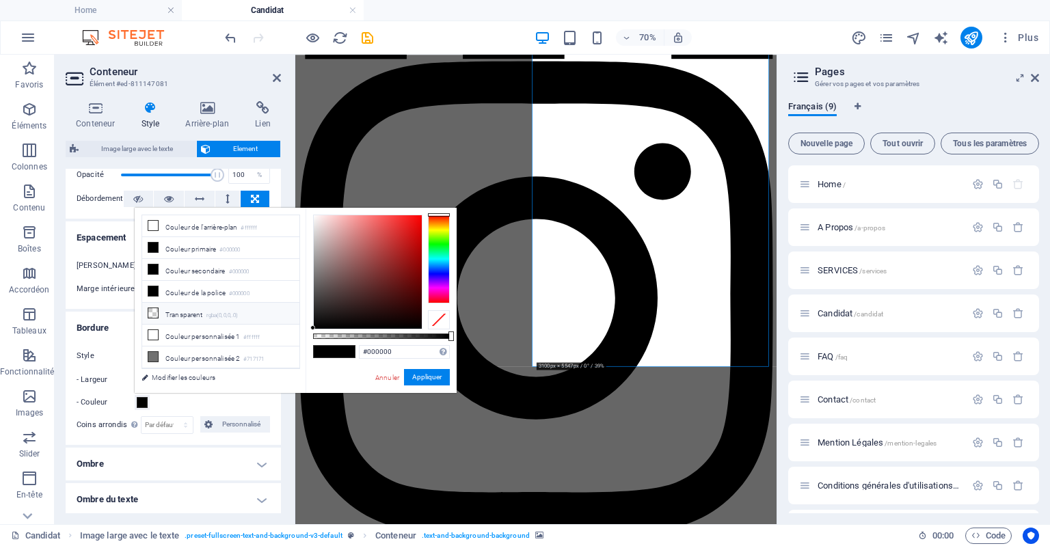
click at [171, 310] on li "Transparent rgba(0,0,0,.0)" at bounding box center [220, 314] width 157 height 22
type input "rgba(0, 0, 0, 0)"
click at [186, 396] on div "- Couleur" at bounding box center [173, 402] width 193 height 16
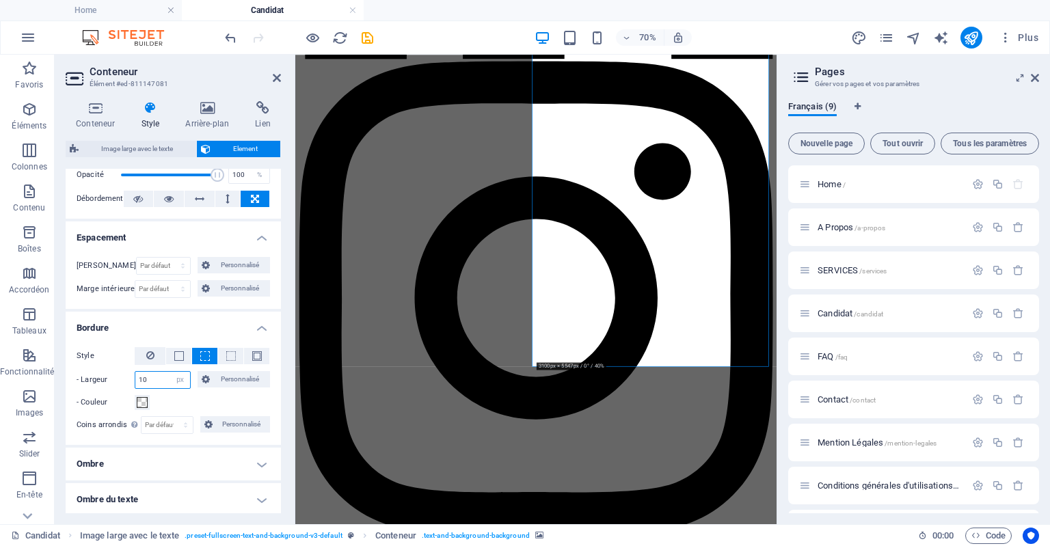
drag, startPoint x: 154, startPoint y: 380, endPoint x: 141, endPoint y: 378, distance: 13.8
click at [141, 378] on input "10" at bounding box center [162, 380] width 55 height 16
type input "1"
click at [230, 356] on span at bounding box center [231, 356] width 10 height 10
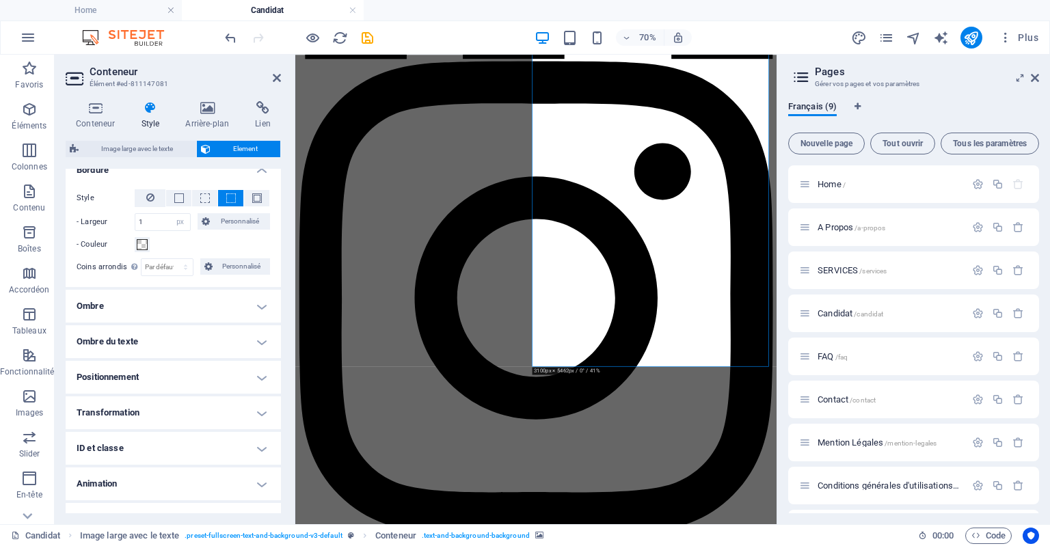
scroll to position [397, 0]
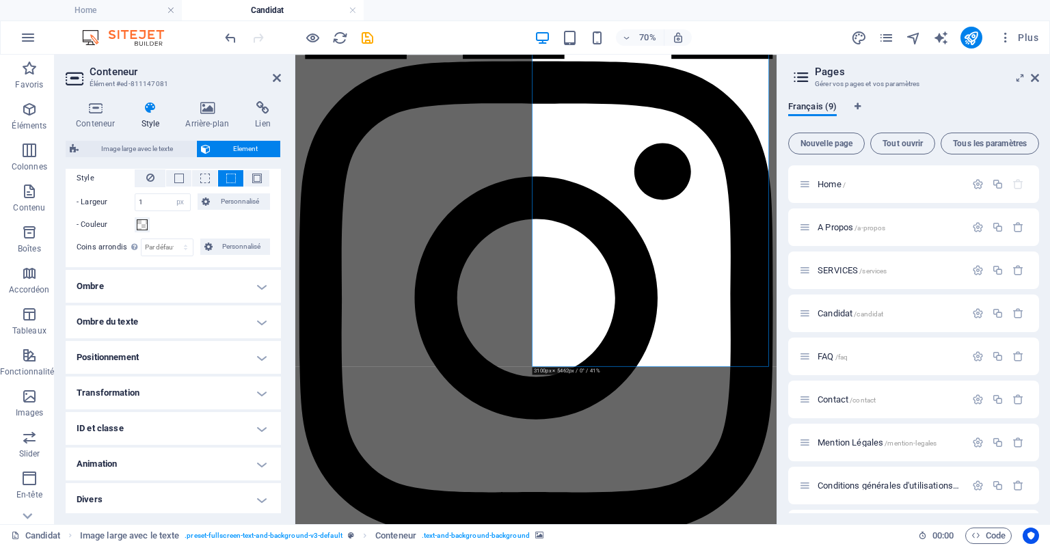
click at [242, 342] on h4 "Positionnement" at bounding box center [173, 357] width 215 height 33
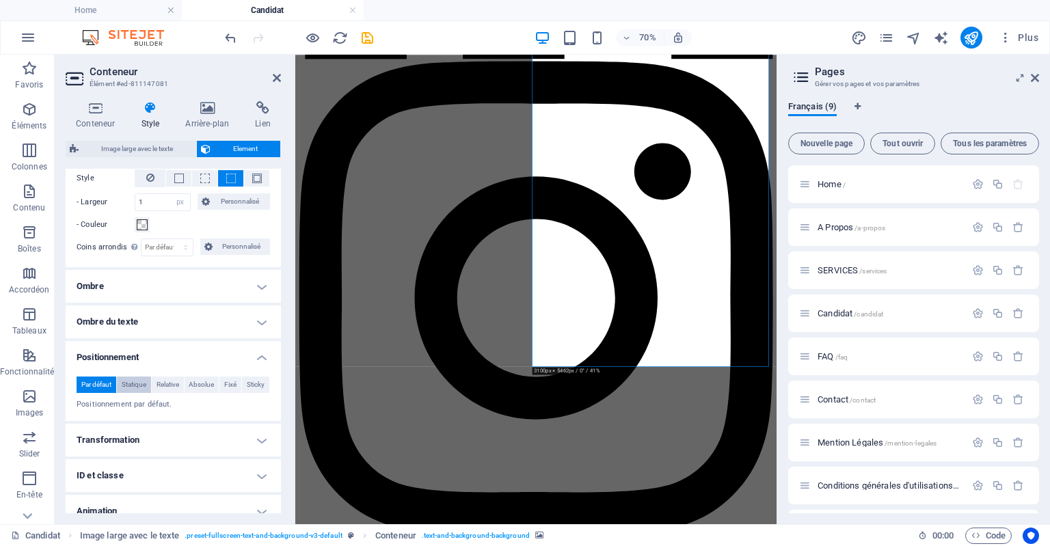
click at [143, 386] on span "Statique" at bounding box center [134, 385] width 25 height 16
click at [166, 385] on span "Relative" at bounding box center [168, 385] width 23 height 16
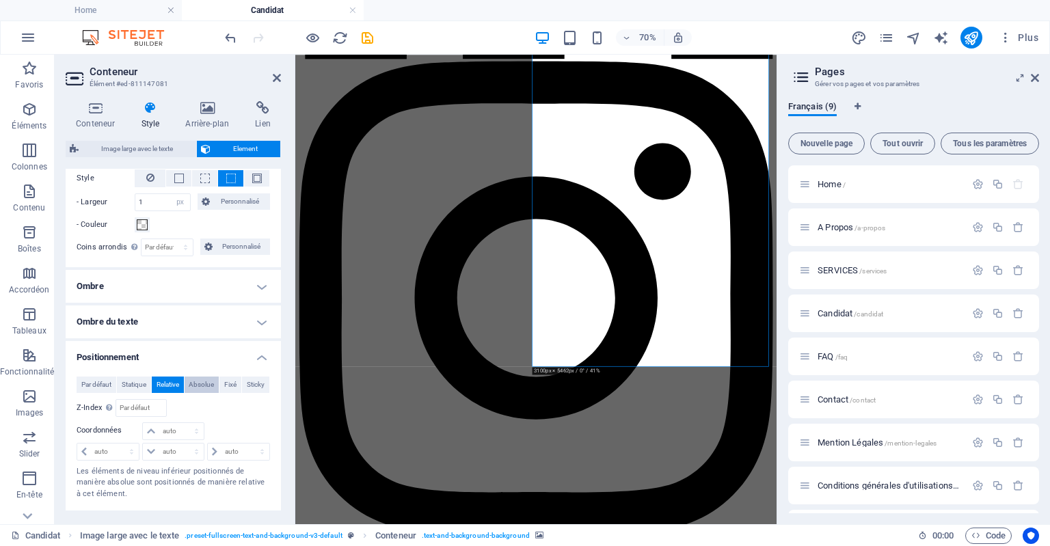
click at [204, 379] on span "Absolue" at bounding box center [201, 385] width 25 height 16
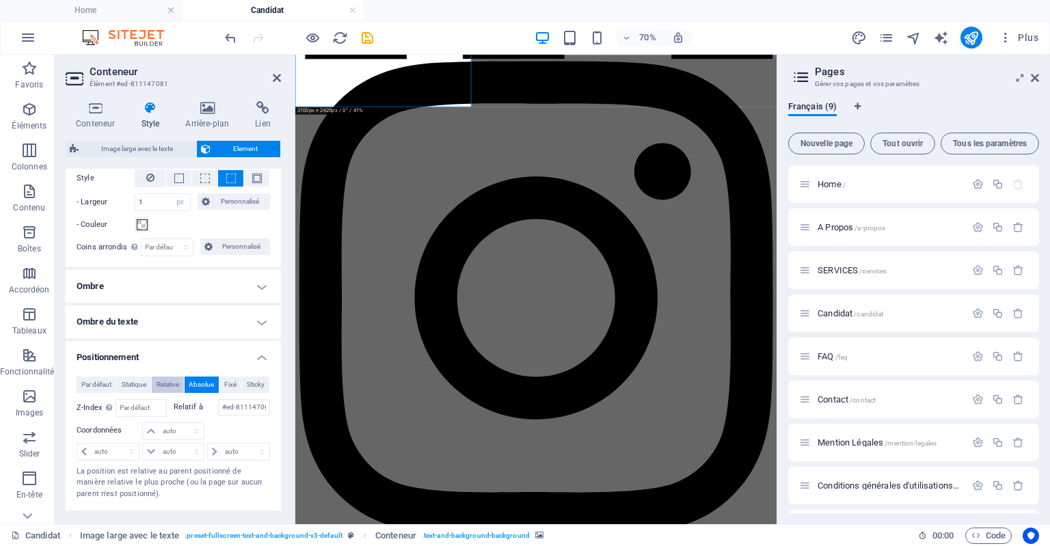
click at [167, 383] on span "Relative" at bounding box center [168, 385] width 23 height 16
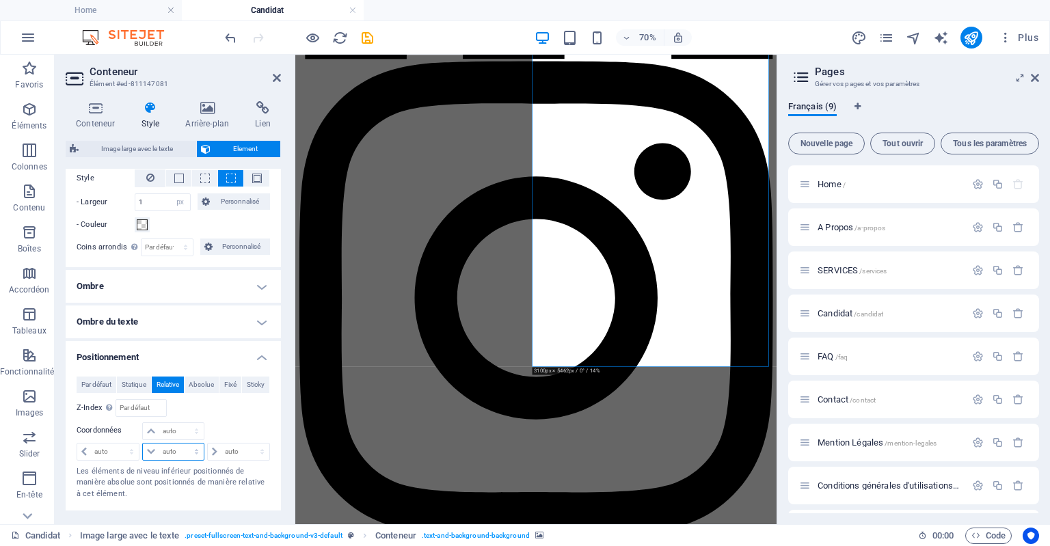
click at [165, 446] on select "auto px rem % em" at bounding box center [173, 452] width 60 height 16
select select "%"
click at [182, 444] on select "auto px rem % em" at bounding box center [173, 452] width 60 height 16
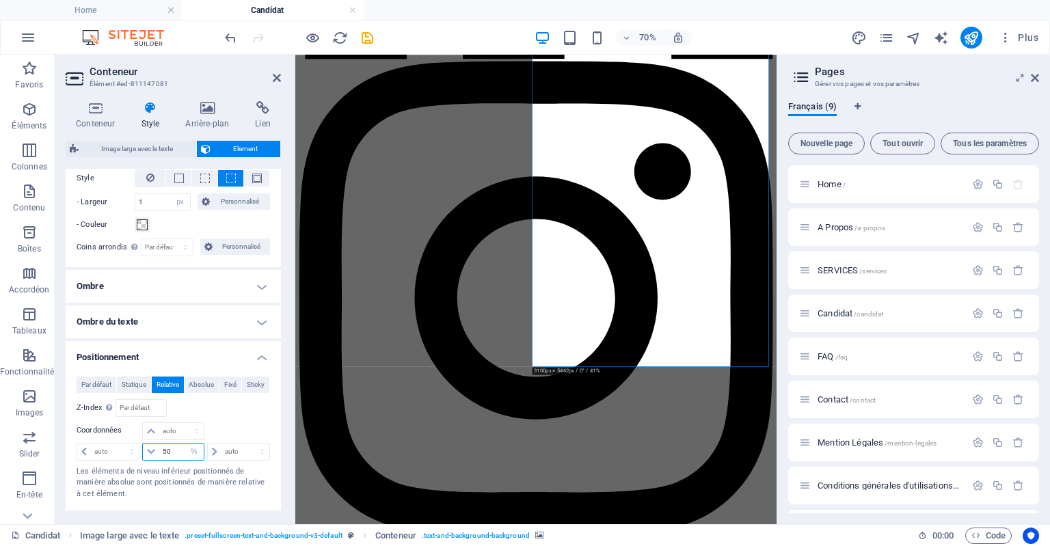
type input "50"
click at [246, 415] on div "Par défaut Statique Relative Absolue Fixé Sticky Z-Index Définit l'ordre des él…" at bounding box center [173, 439] width 193 height 124
click at [171, 431] on select "auto px rem % em" at bounding box center [173, 431] width 60 height 16
select select "%"
click at [182, 423] on select "auto px rem % em" at bounding box center [173, 431] width 60 height 16
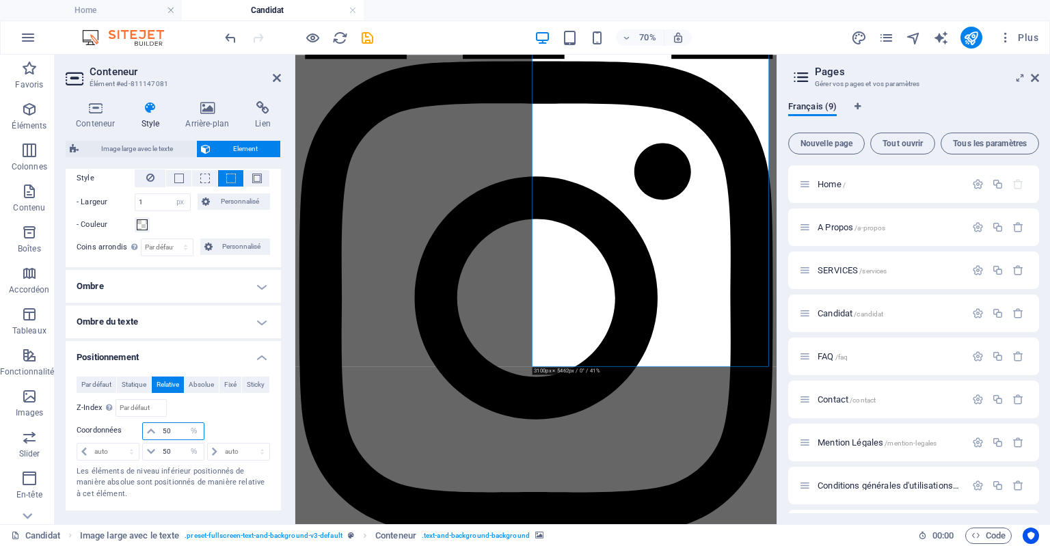
type input "50"
click at [241, 406] on div "Relatif à #ed-811147069" at bounding box center [222, 408] width 97 height 18
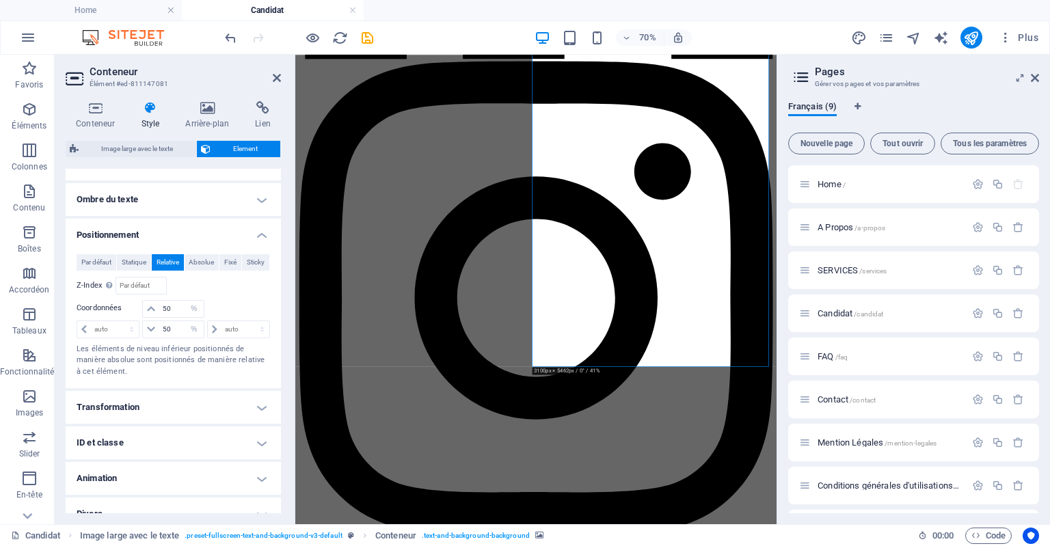
scroll to position [533, 0]
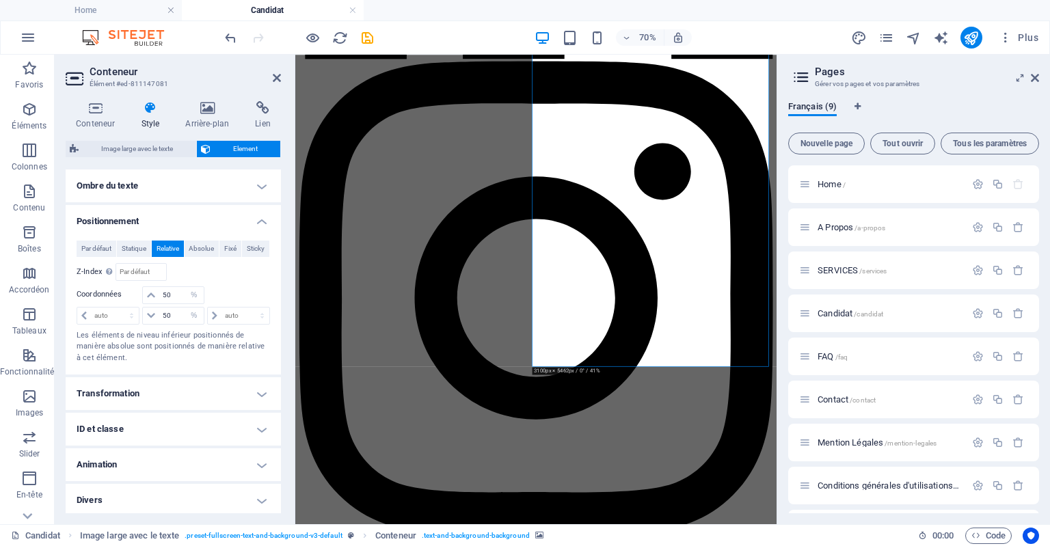
click at [240, 385] on h4 "Transformation" at bounding box center [173, 393] width 215 height 33
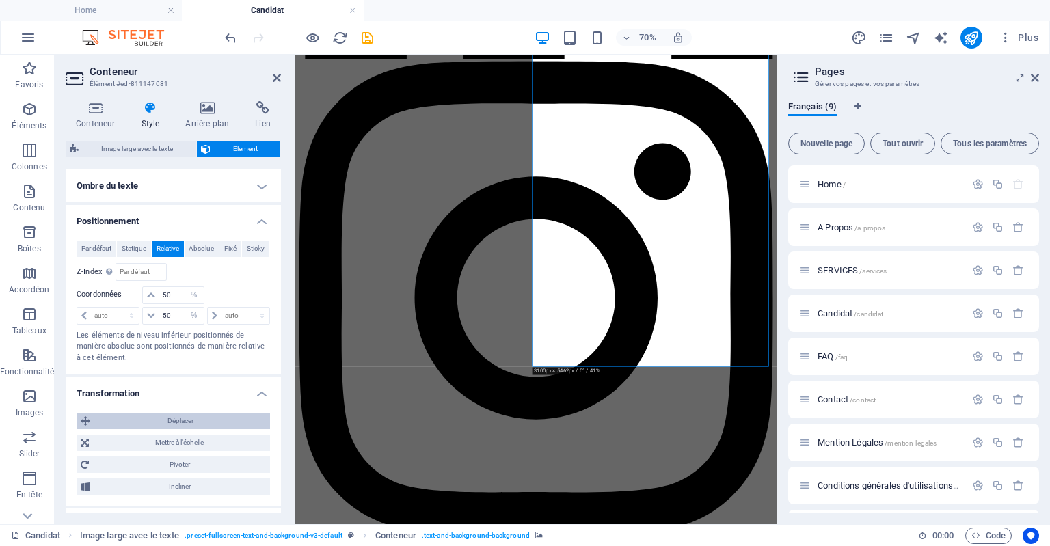
click at [194, 424] on span "Déplacer" at bounding box center [180, 421] width 172 height 16
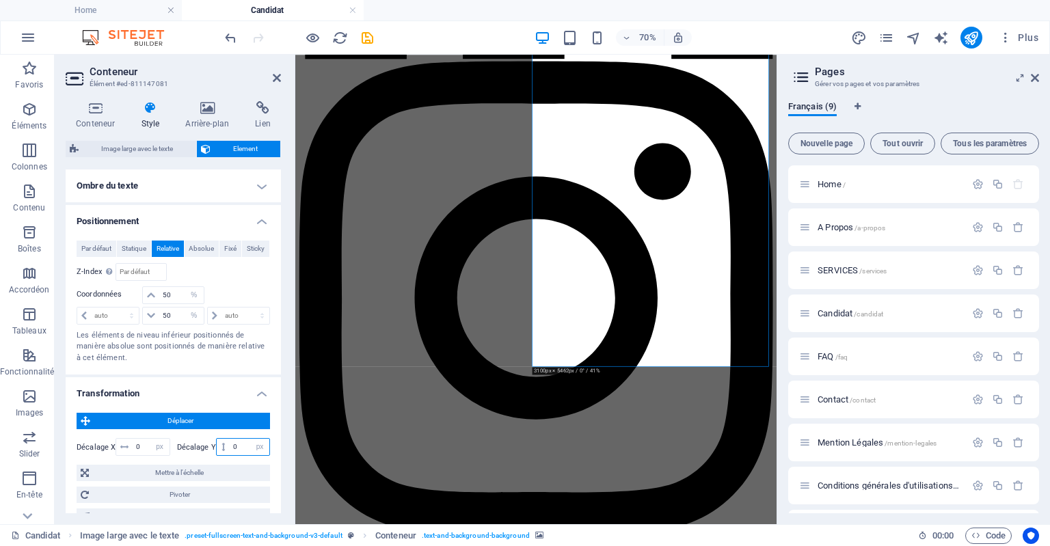
drag, startPoint x: 241, startPoint y: 447, endPoint x: 224, endPoint y: 444, distance: 16.8
click at [224, 444] on div "0 px rem % em vh vw" at bounding box center [243, 447] width 54 height 18
drag, startPoint x: 246, startPoint y: 446, endPoint x: 224, endPoint y: 448, distance: 22.0
click at [224, 448] on div "10 px rem % em vh vw" at bounding box center [243, 447] width 54 height 18
drag, startPoint x: 241, startPoint y: 447, endPoint x: 223, endPoint y: 445, distance: 17.9
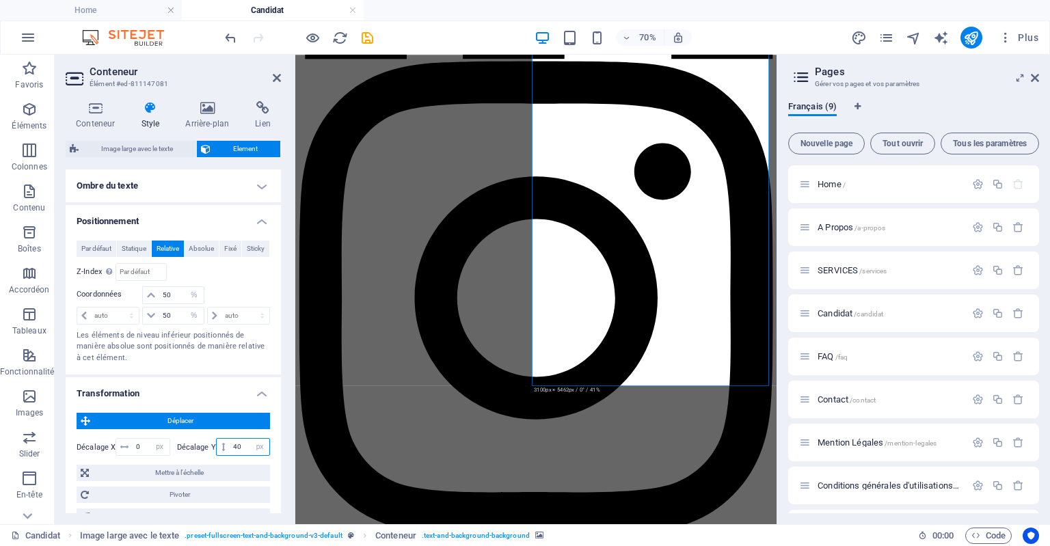
click at [223, 445] on div "40 px rem % em vh vw" at bounding box center [243, 447] width 54 height 18
drag, startPoint x: 242, startPoint y: 444, endPoint x: 215, endPoint y: 442, distance: 26.7
click at [216, 442] on div "50 px rem % em vh vw" at bounding box center [243, 447] width 54 height 18
drag, startPoint x: 243, startPoint y: 445, endPoint x: 228, endPoint y: 445, distance: 14.4
click at [230, 445] on input "80" at bounding box center [250, 447] width 40 height 16
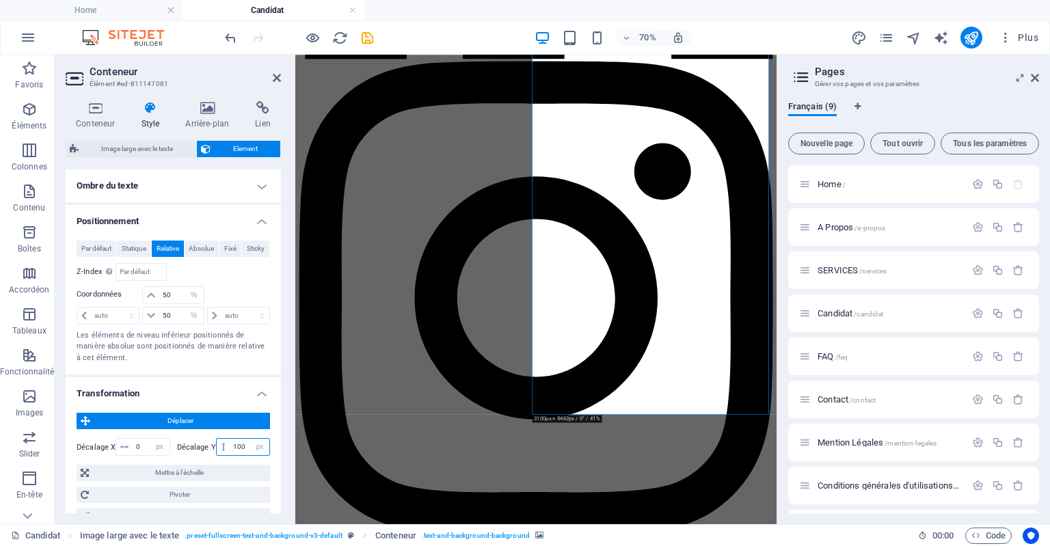
type input "100"
drag, startPoint x: 282, startPoint y: 383, endPoint x: 288, endPoint y: 320, distance: 63.2
click at [288, 320] on div "Conteneur Style Arrière-plan Lien Taille Hauteur Par défaut px rem % vh vw Haut…" at bounding box center [173, 307] width 237 height 434
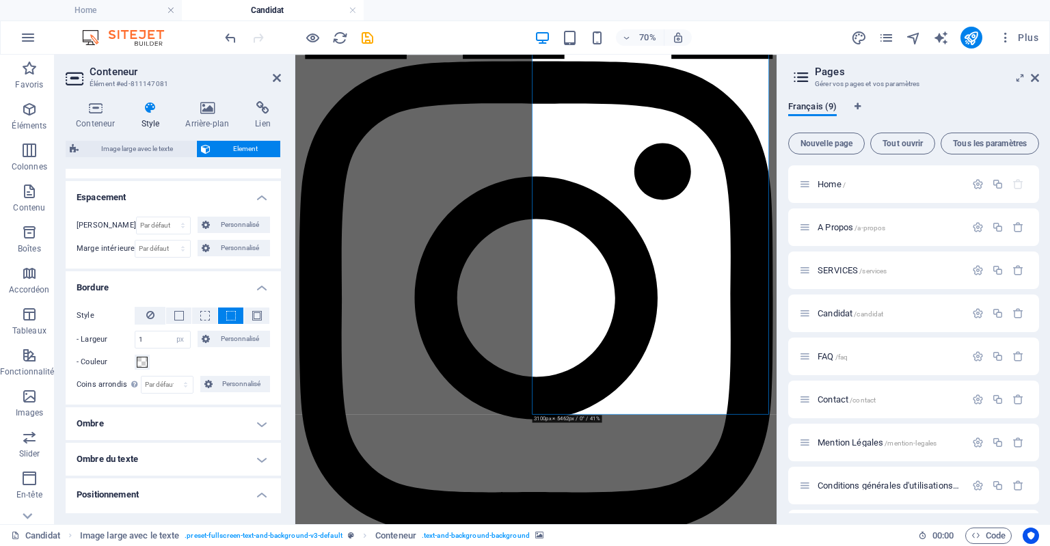
scroll to position [262, 0]
click at [157, 313] on button at bounding box center [150, 314] width 31 height 18
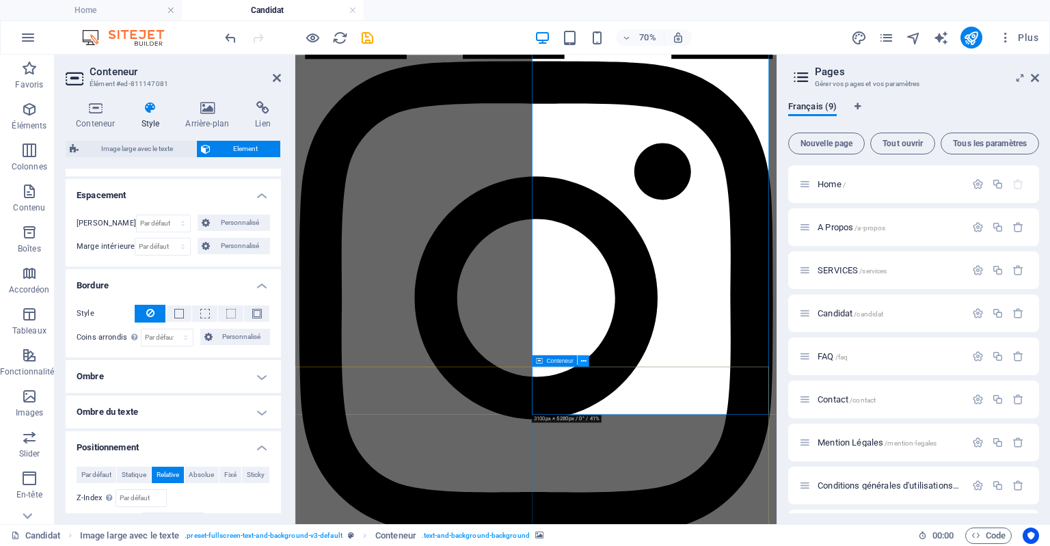
click at [585, 362] on icon at bounding box center [583, 361] width 5 height 10
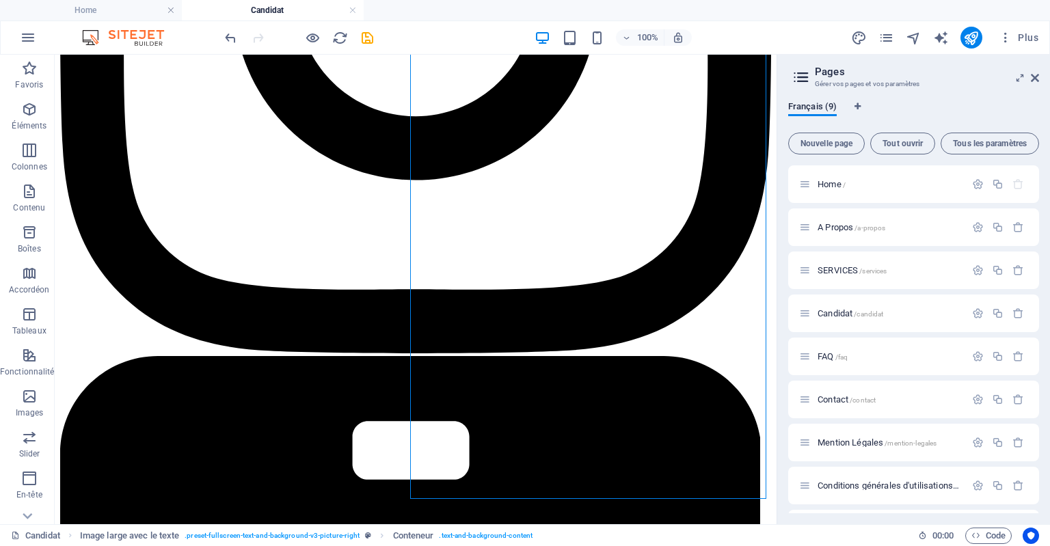
scroll to position [1264, 0]
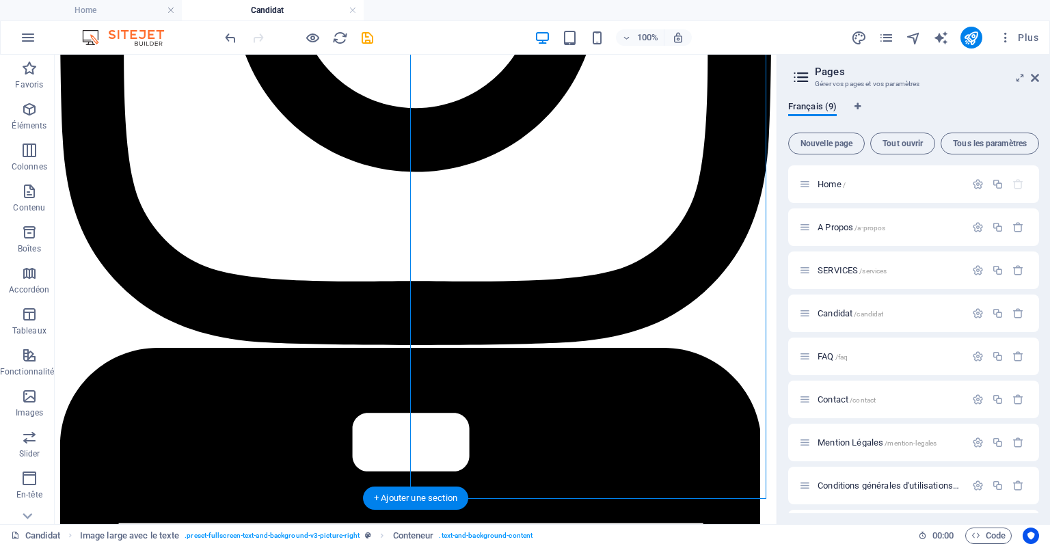
select select "px"
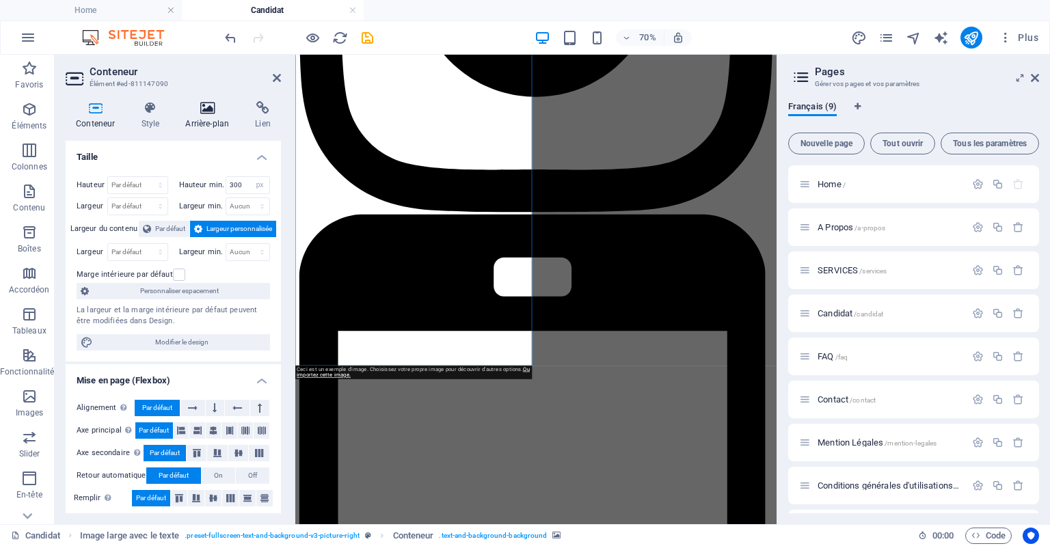
click at [213, 122] on h4 "Arrière-plan" at bounding box center [210, 115] width 70 height 29
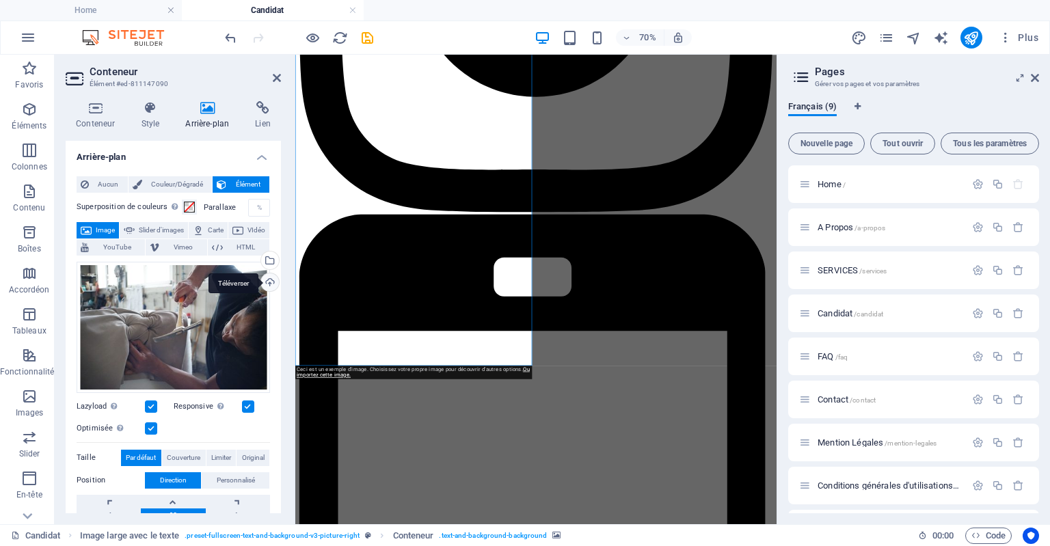
click at [267, 277] on div "Téléverser" at bounding box center [268, 283] width 21 height 21
click at [109, 229] on span "Image" at bounding box center [105, 230] width 19 height 16
click at [115, 224] on span "Image" at bounding box center [105, 230] width 19 height 16
click at [266, 281] on div "Téléverser" at bounding box center [268, 283] width 21 height 21
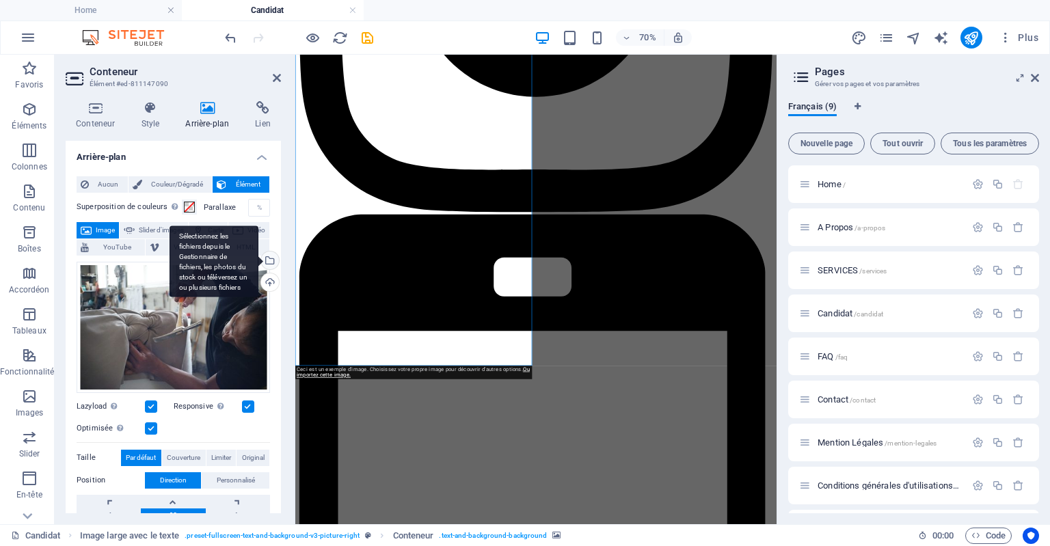
click at [268, 259] on div "Sélectionnez les fichiers depuis le Gestionnaire de fichiers, les photos du sto…" at bounding box center [268, 262] width 21 height 21
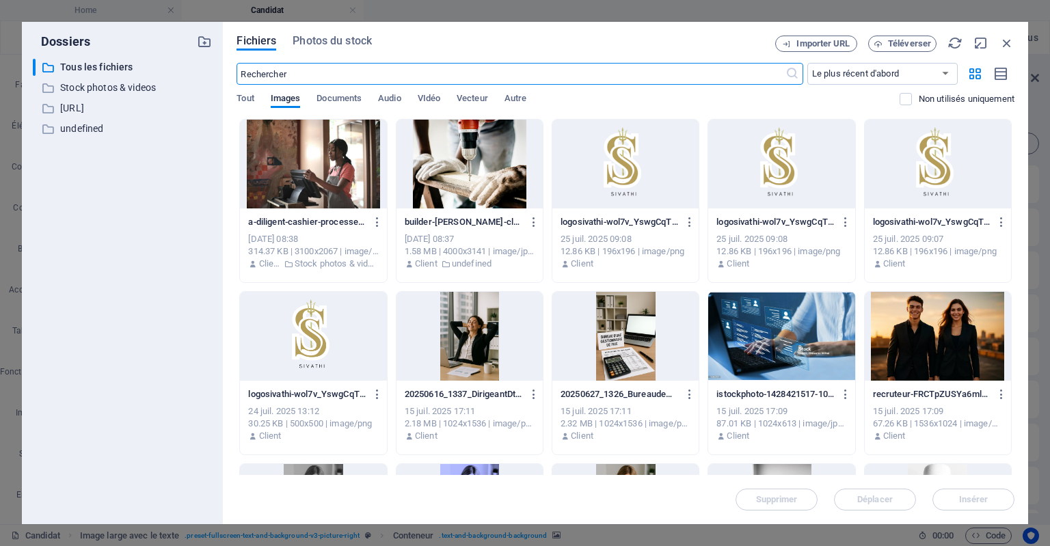
scroll to position [122, 0]
click at [338, 72] on input "text" at bounding box center [510, 74] width 548 height 22
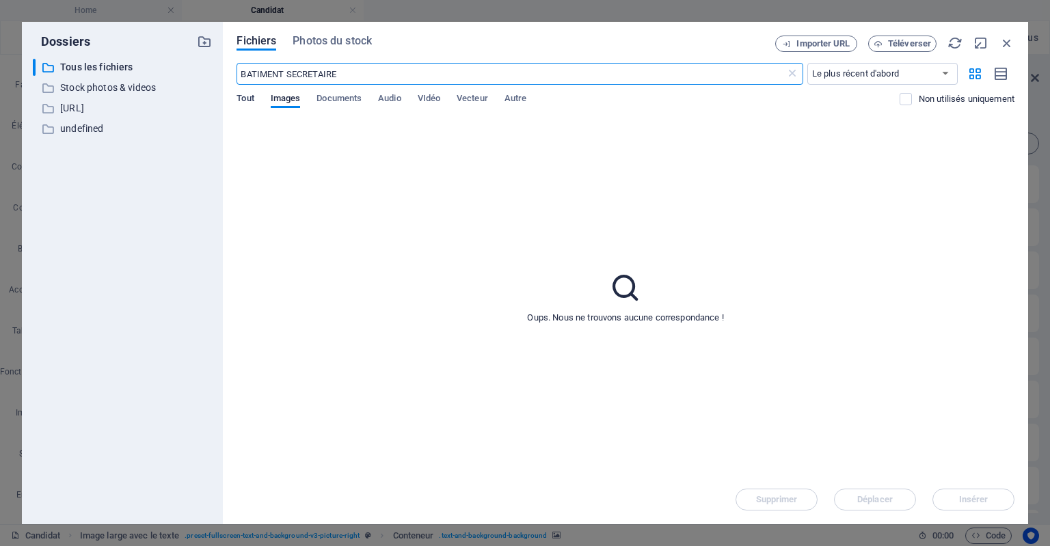
type input "BATIMENT SECRETAIRE"
click at [243, 98] on span "Tout" at bounding box center [244, 99] width 17 height 19
click at [355, 36] on span "Photos du stock" at bounding box center [332, 41] width 79 height 16
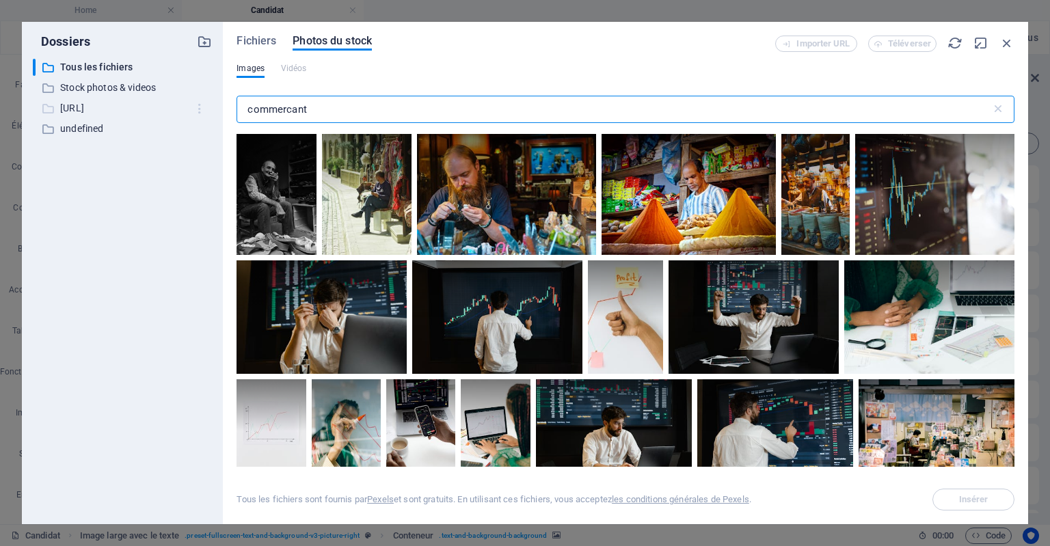
drag, startPoint x: 315, startPoint y: 109, endPoint x: 206, endPoint y: 111, distance: 108.7
click at [206, 111] on div "Dossiers ​ Tous les fichiers Tous les fichiers ​ Stock photos & videos Stock ph…" at bounding box center [525, 273] width 1006 height 502
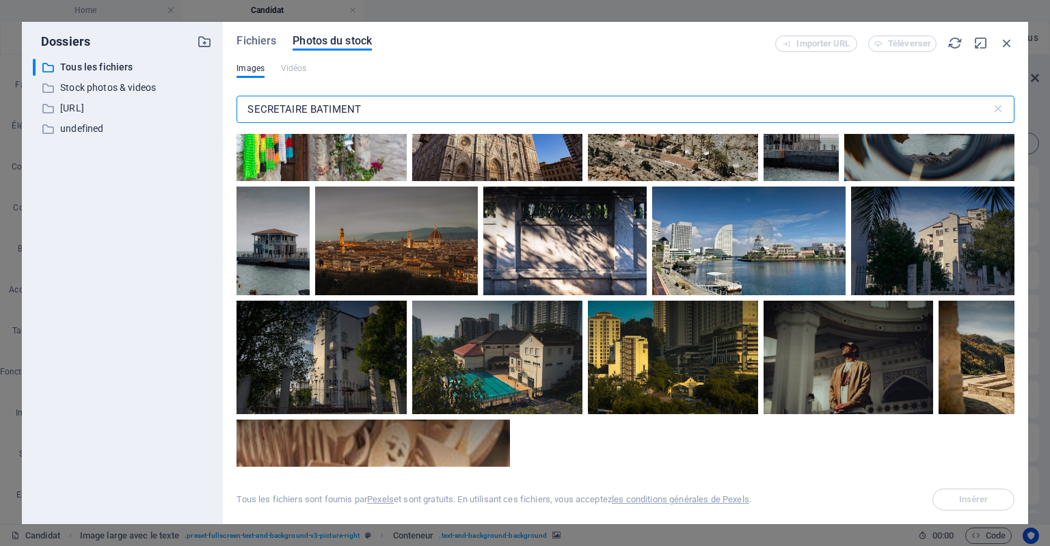
scroll to position [1445, 0]
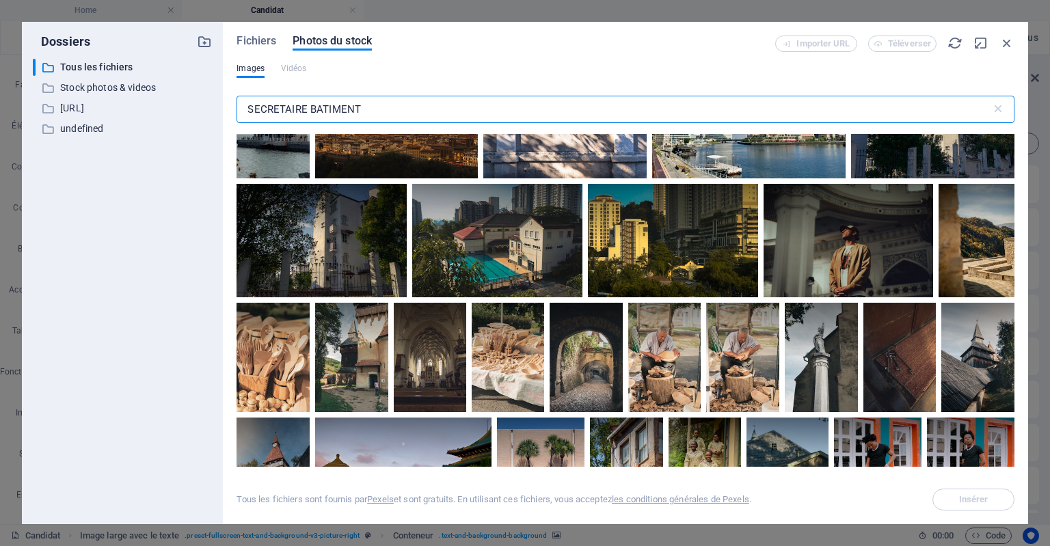
drag, startPoint x: 366, startPoint y: 112, endPoint x: 314, endPoint y: 113, distance: 51.9
click at [314, 113] on input "SECRETAIRE BATIMENT" at bounding box center [613, 109] width 754 height 27
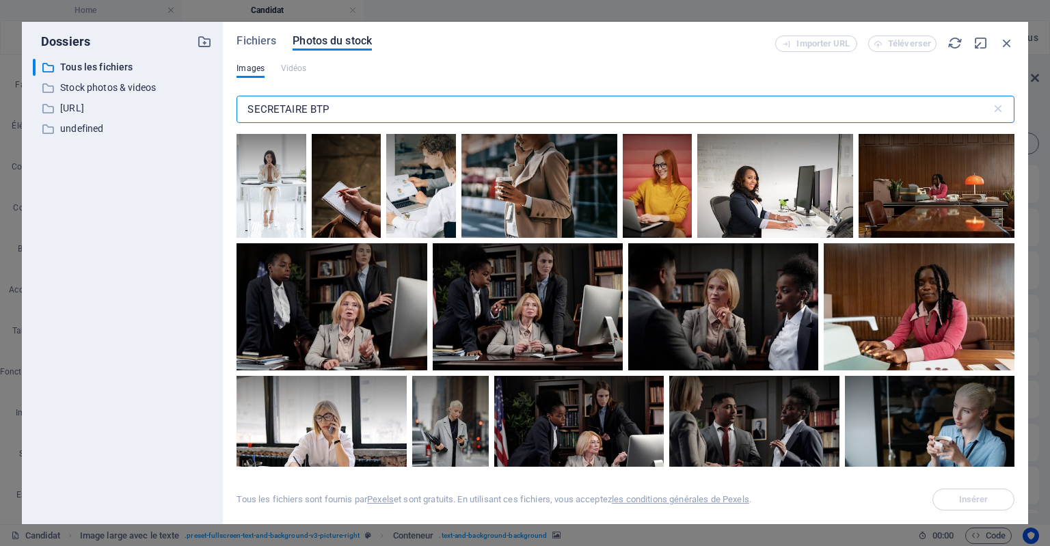
scroll to position [5, 0]
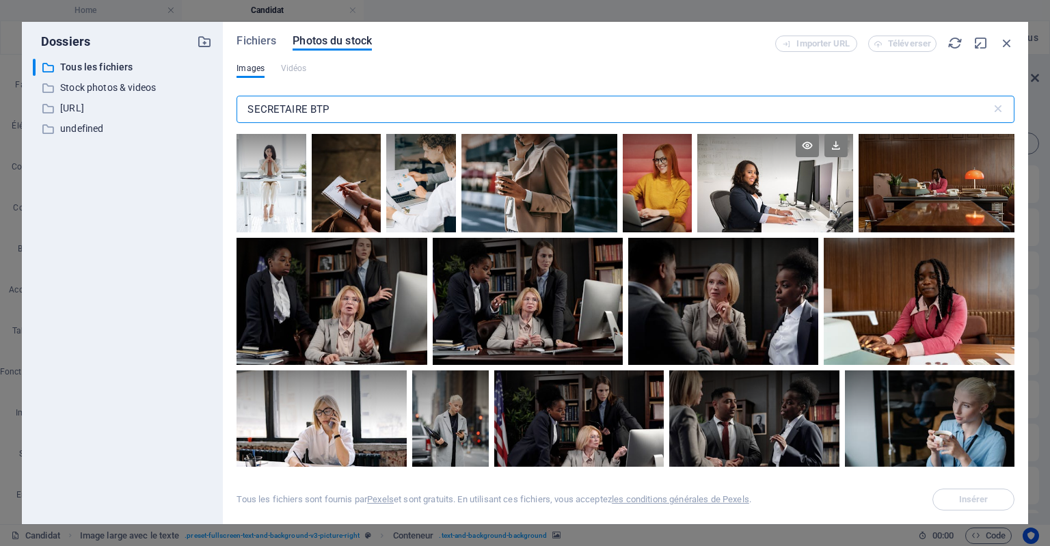
type input "SECRETAIRE BTP"
click at [783, 178] on div at bounding box center [775, 154] width 156 height 52
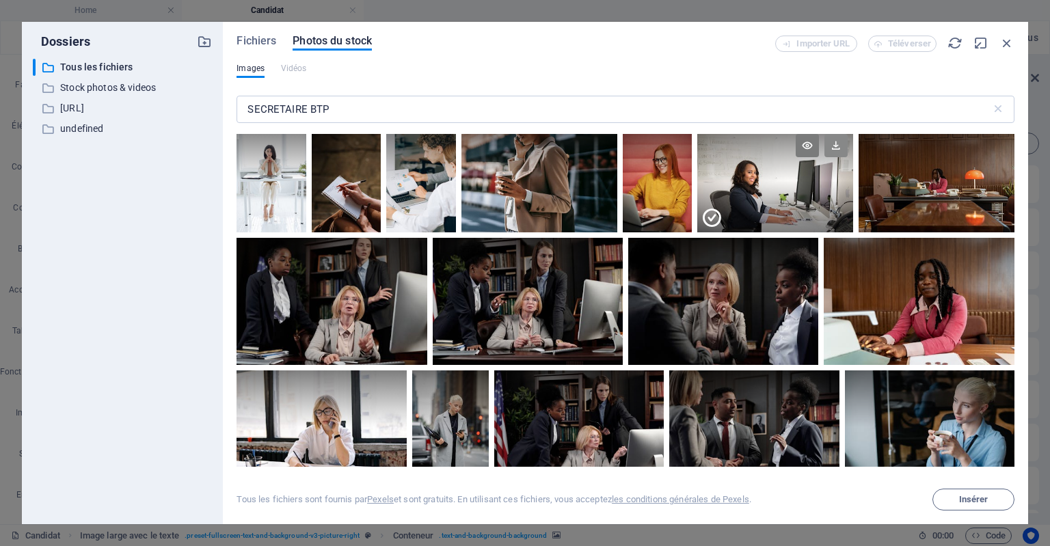
click at [830, 145] on icon at bounding box center [835, 145] width 23 height 23
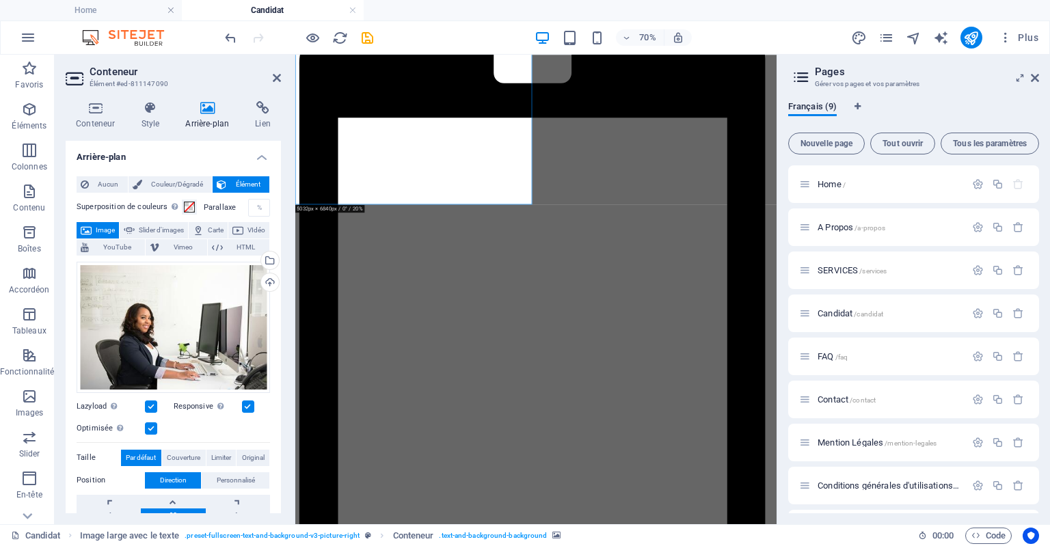
scroll to position [1355, 0]
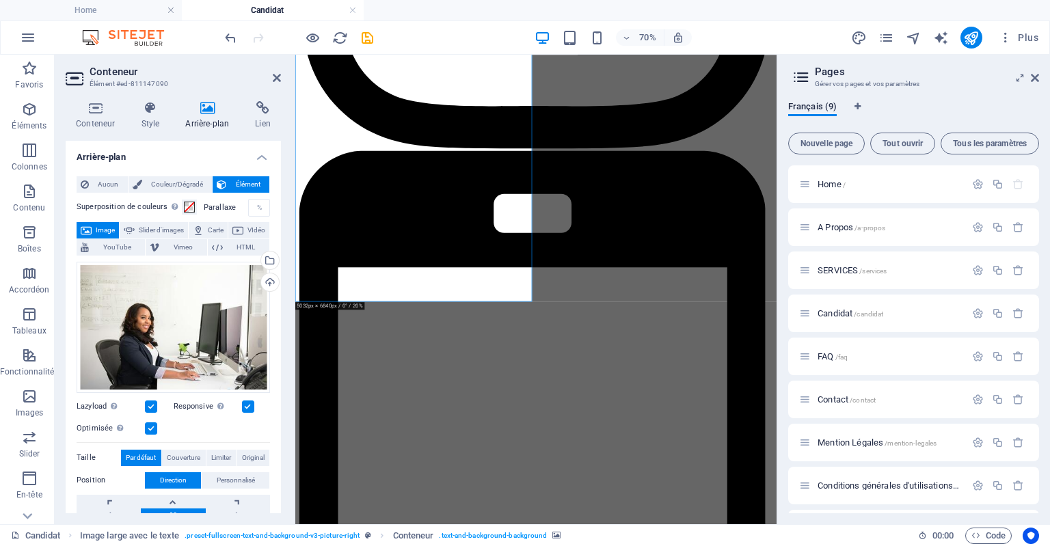
drag, startPoint x: 977, startPoint y: 426, endPoint x: 1072, endPoint y: 411, distance: 96.1
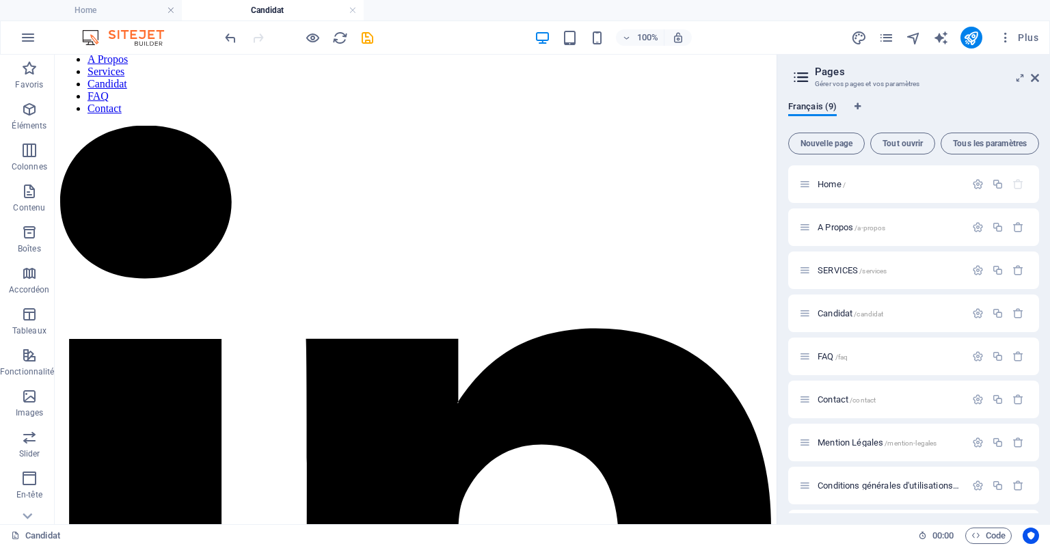
scroll to position [122, 0]
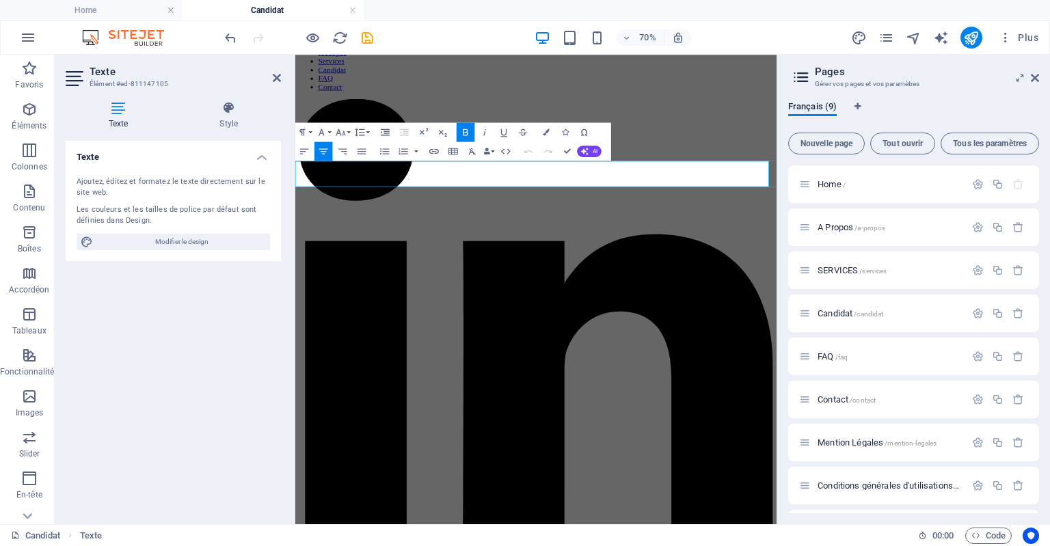
drag, startPoint x: 905, startPoint y: 225, endPoint x: 379, endPoint y: 237, distance: 525.7
click at [544, 131] on icon "button" at bounding box center [546, 132] width 7 height 7
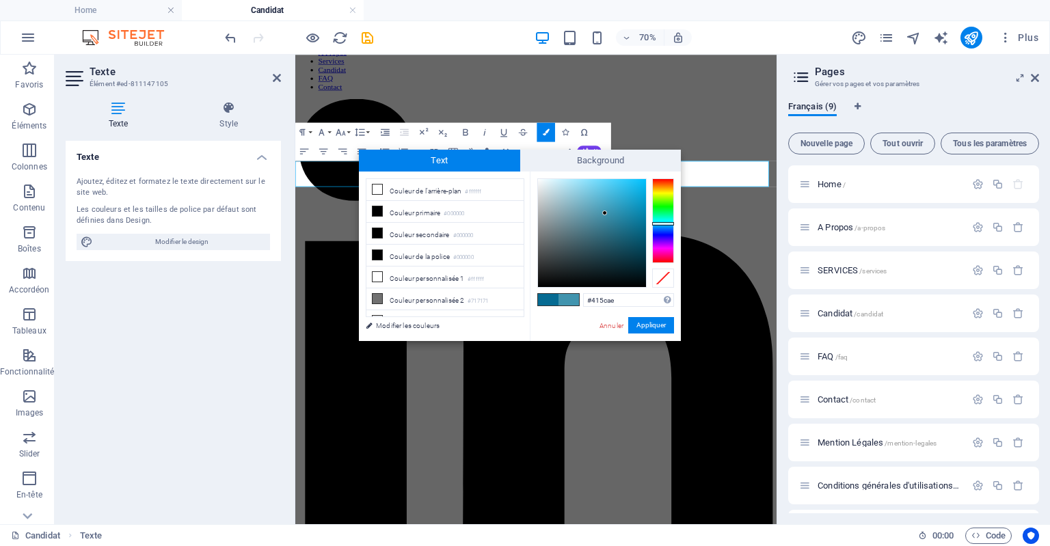
click at [663, 231] on div at bounding box center [663, 220] width 22 height 85
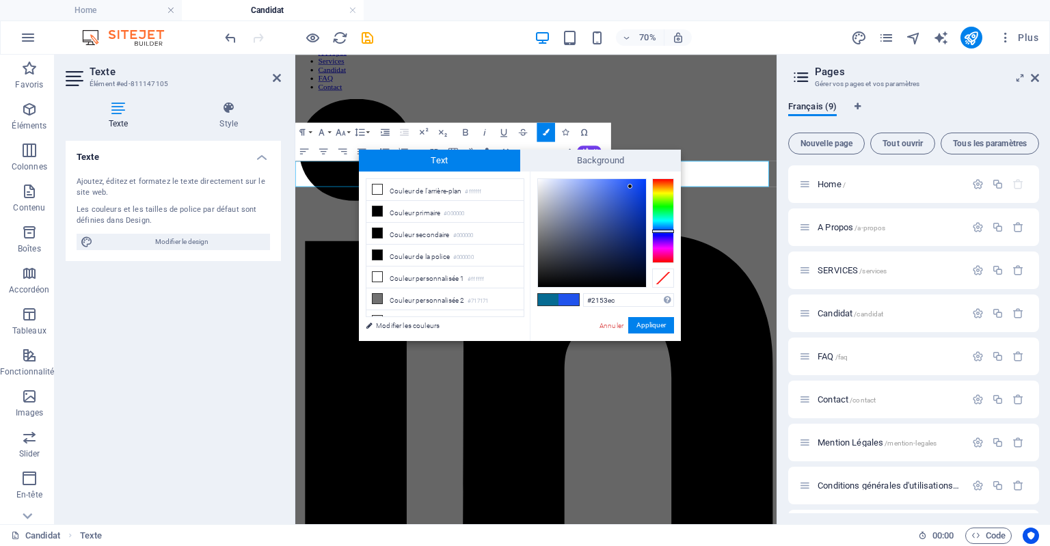
click at [630, 187] on div at bounding box center [592, 233] width 108 height 108
type input "#061a5a"
click at [638, 249] on div at bounding box center [592, 233] width 108 height 108
click at [655, 328] on button "Appliquer" at bounding box center [651, 325] width 46 height 16
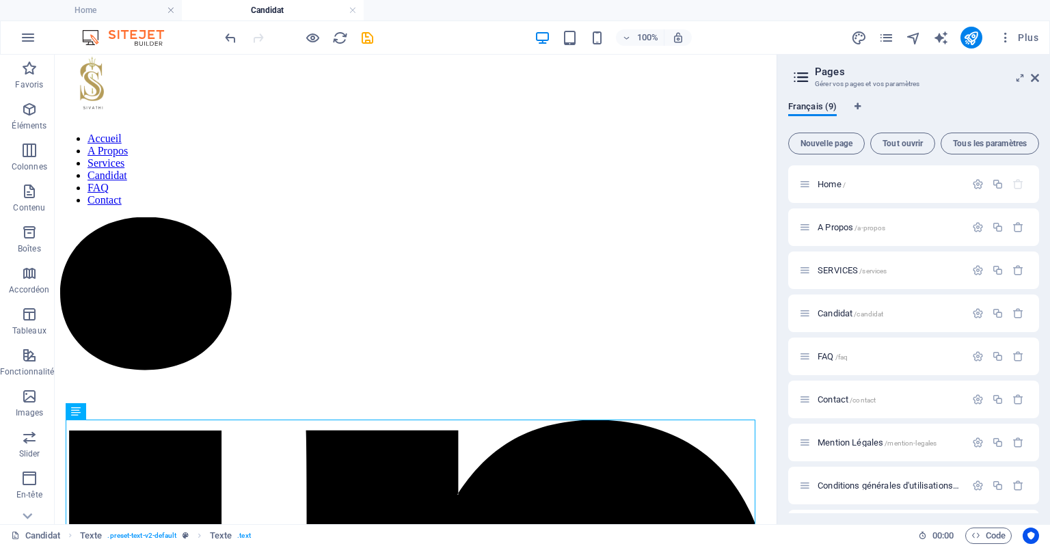
scroll to position [0, 0]
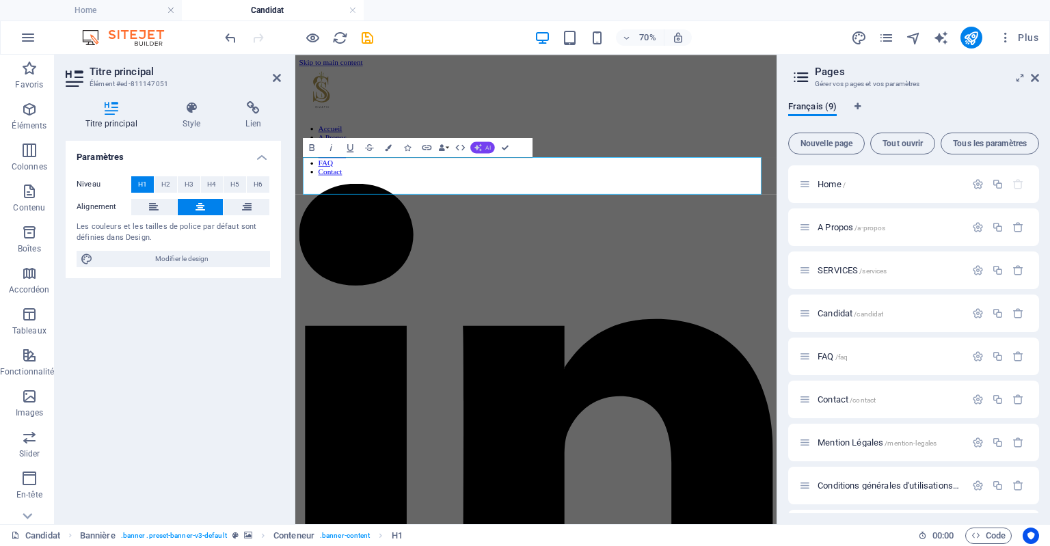
click at [486, 147] on span "AI" at bounding box center [488, 147] width 5 height 5
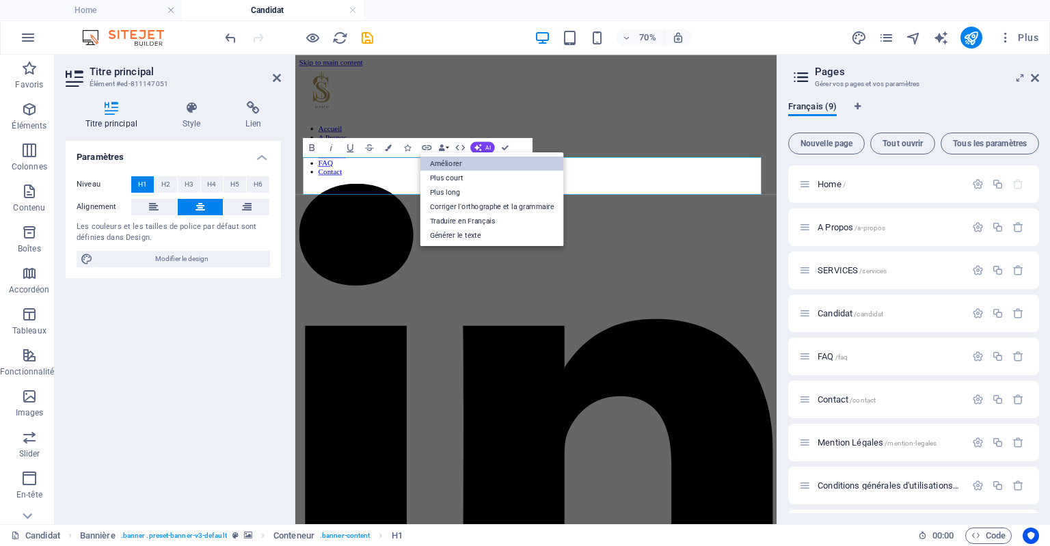
click at [482, 159] on link "Améliorer" at bounding box center [492, 163] width 144 height 14
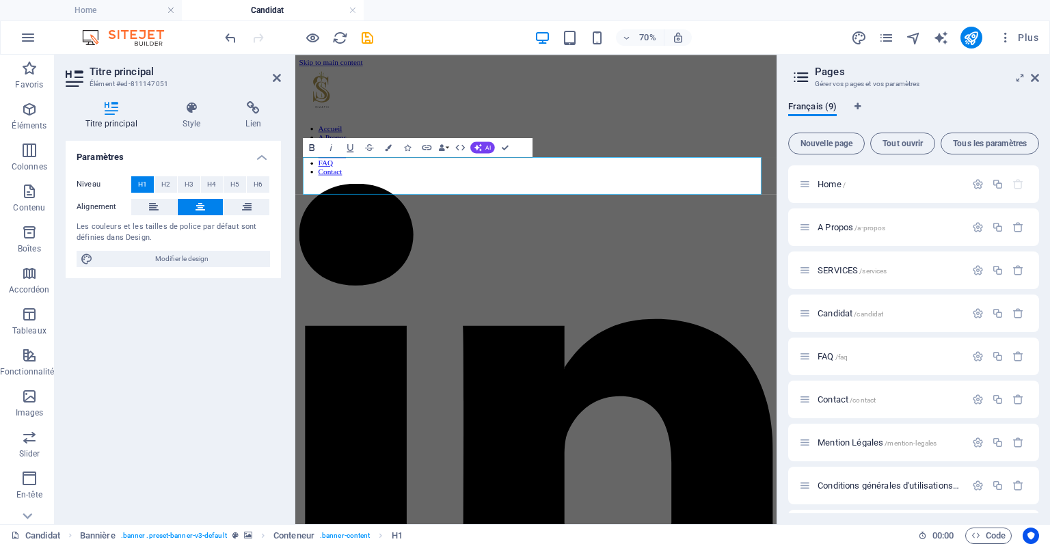
click at [310, 148] on icon "button" at bounding box center [312, 147] width 5 height 7
click at [310, 148] on icon "button" at bounding box center [312, 147] width 12 height 12
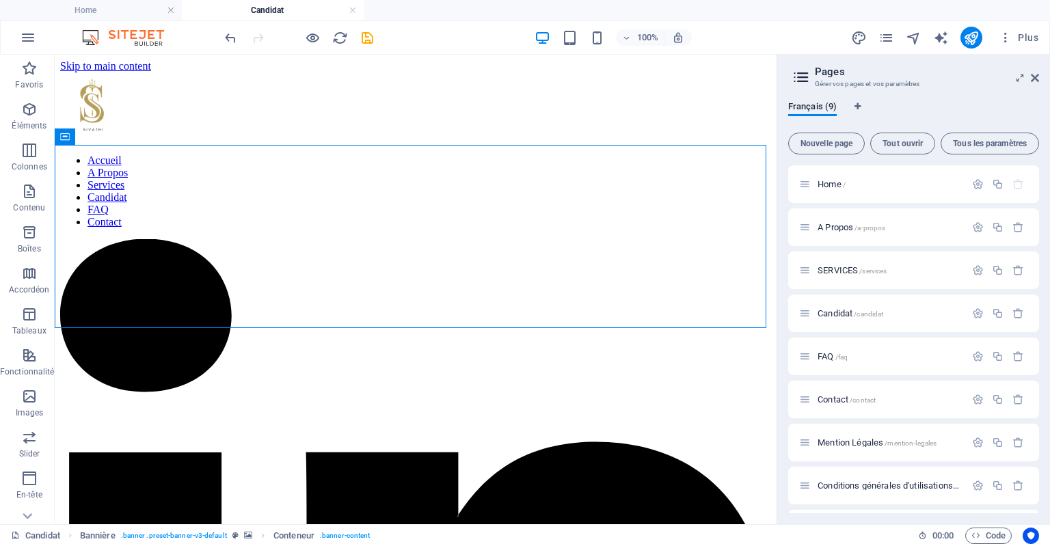
drag, startPoint x: 1002, startPoint y: 109, endPoint x: 997, endPoint y: 100, distance: 10.1
click at [997, 100] on div "Français (9) Nouvelle page Tout ouvrir Tous les paramètres Home / A Propos /a-p…" at bounding box center [913, 307] width 273 height 434
click at [969, 46] on button "publish" at bounding box center [971, 38] width 22 height 22
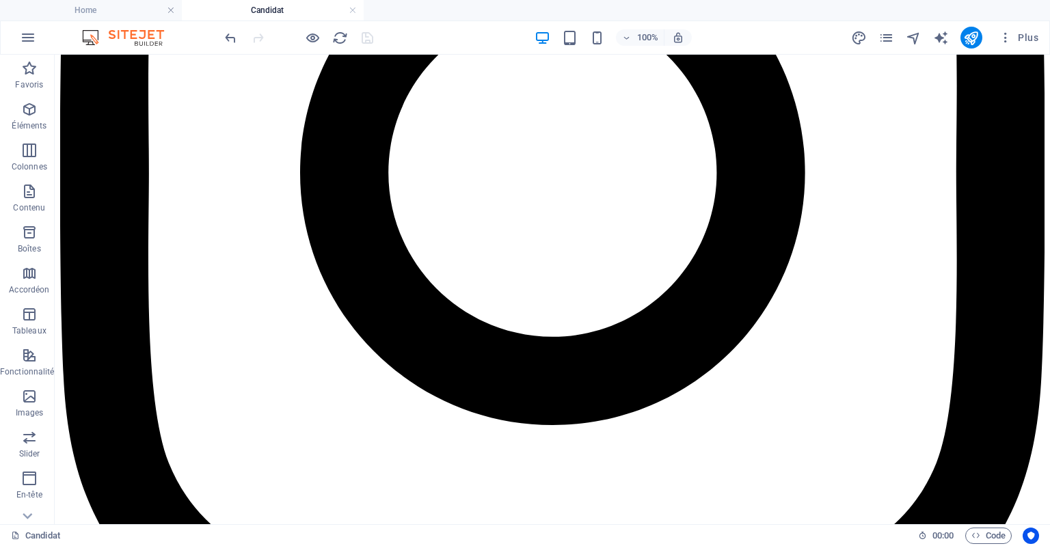
scroll to position [1617, 0]
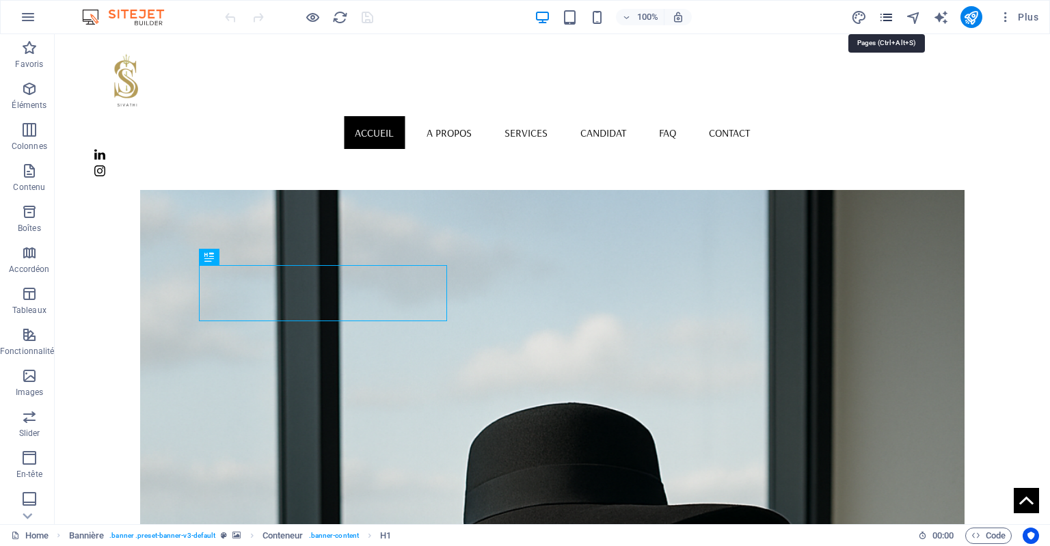
click at [886, 16] on icon "pages" at bounding box center [886, 18] width 16 height 16
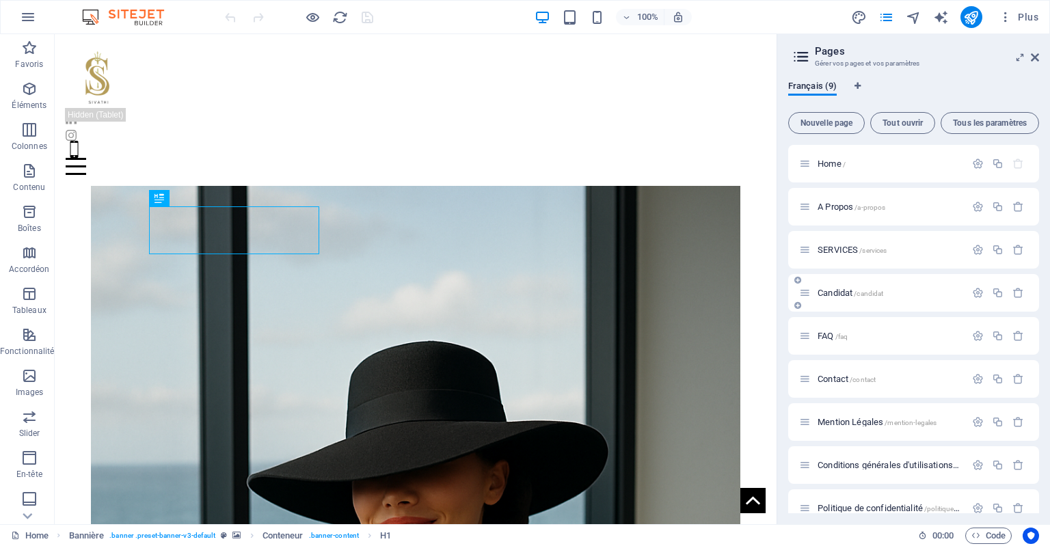
click at [868, 291] on span "/candidat" at bounding box center [868, 294] width 29 height 8
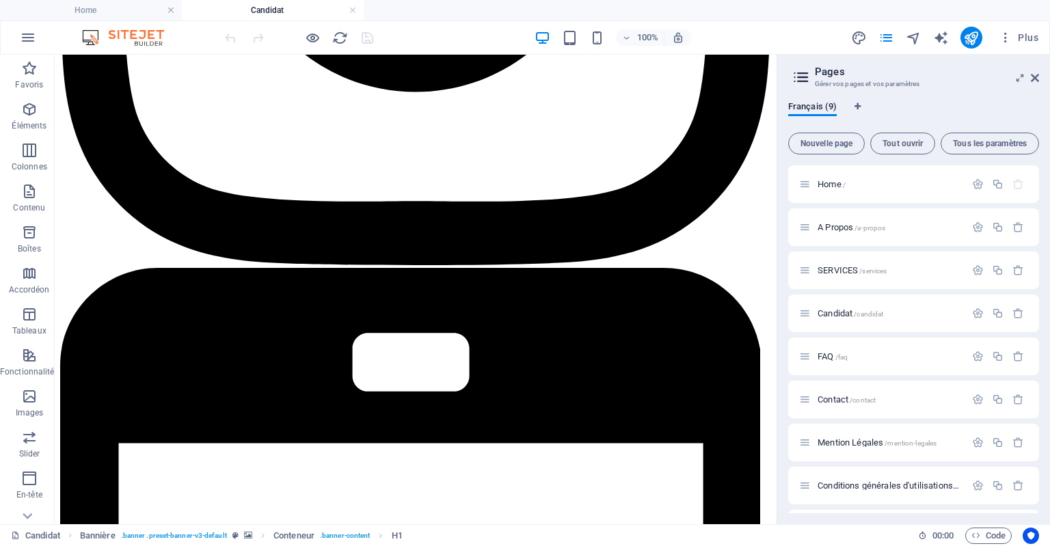
drag, startPoint x: 775, startPoint y: 133, endPoint x: 867, endPoint y: 455, distance: 334.2
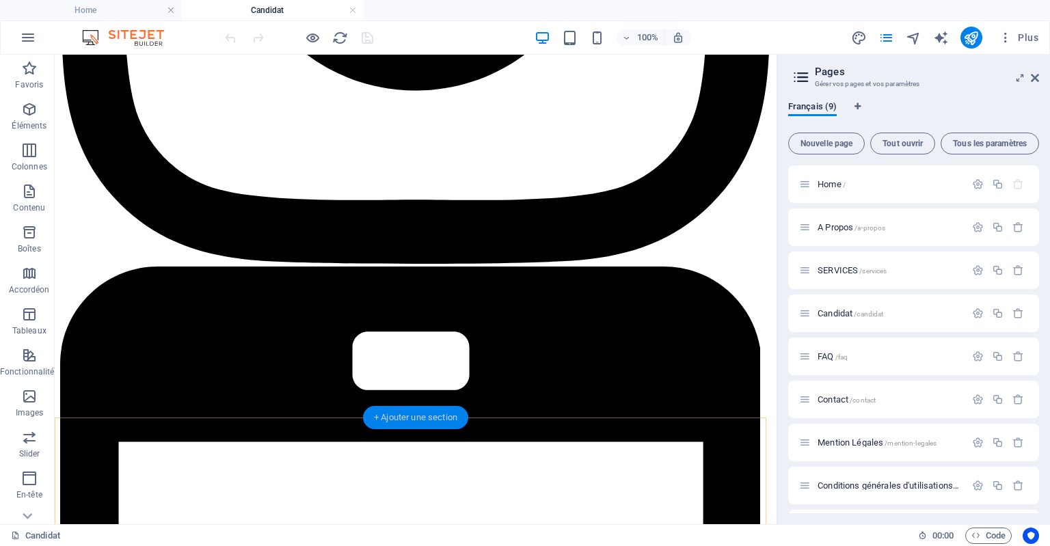
click at [425, 426] on div "+ Ajouter une section" at bounding box center [415, 417] width 105 height 23
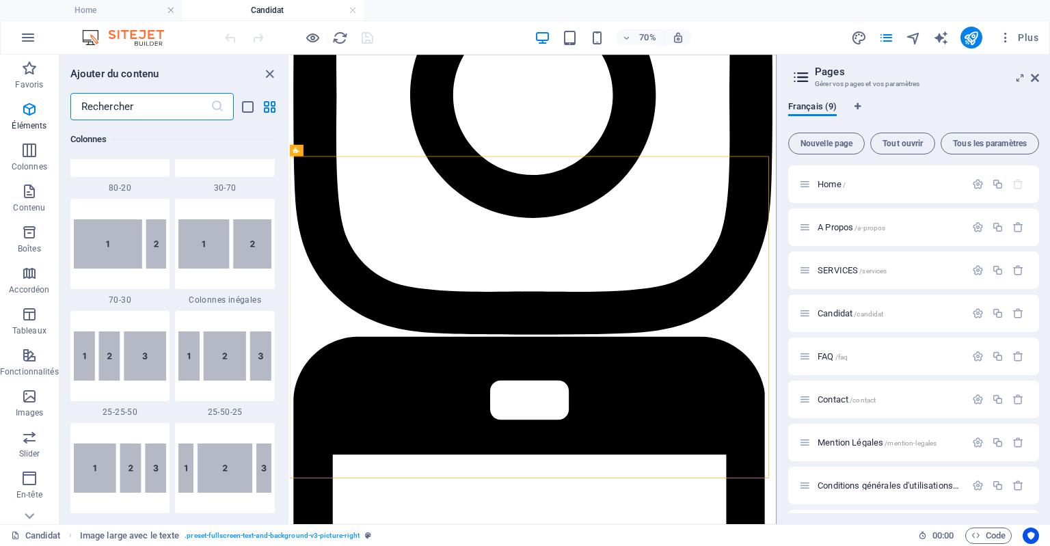
scroll to position [2391, 0]
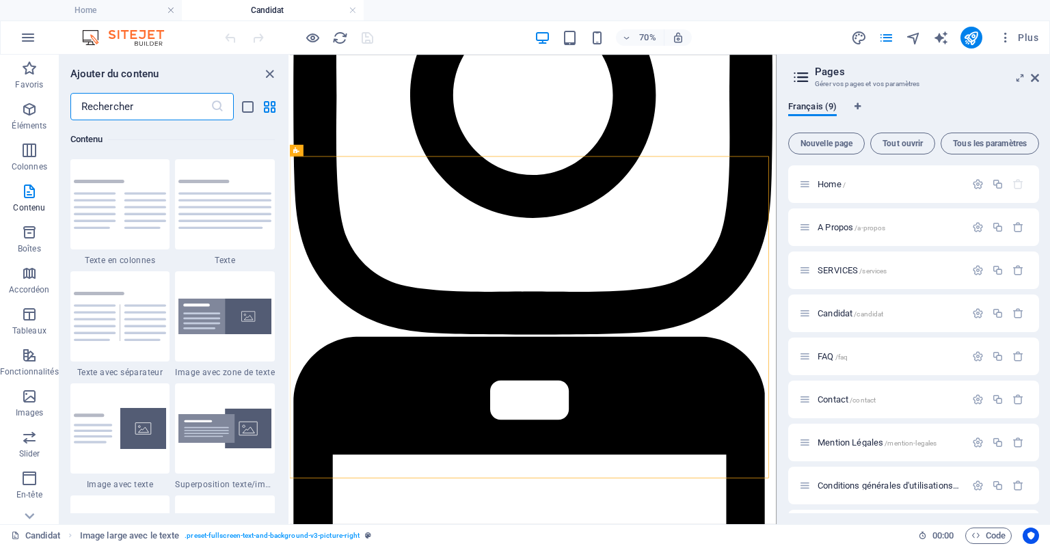
click at [190, 108] on input "text" at bounding box center [140, 106] width 140 height 27
click at [340, 471] on icon at bounding box center [340, 472] width 5 height 10
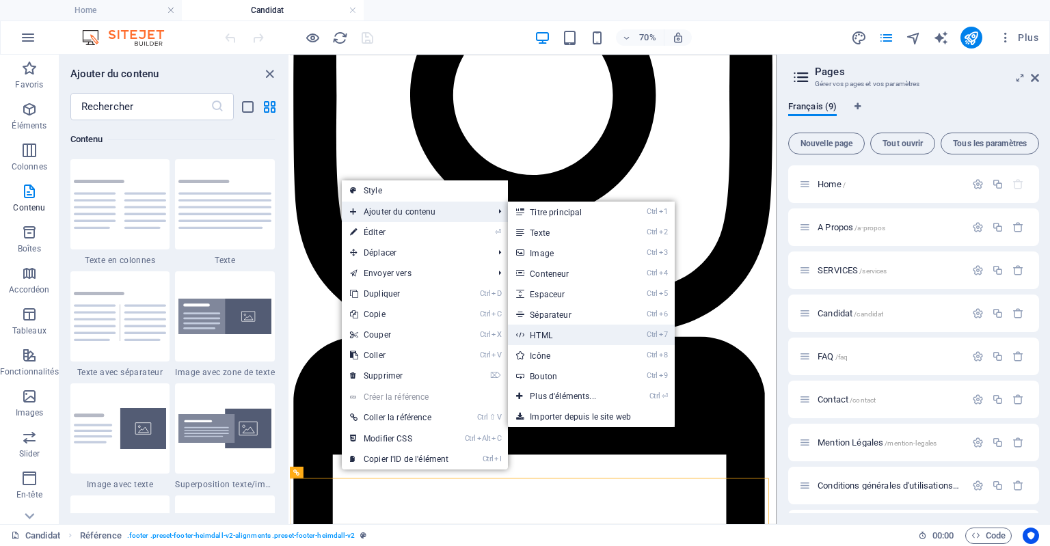
click at [558, 339] on link "Ctrl 7 HTML" at bounding box center [566, 335] width 116 height 21
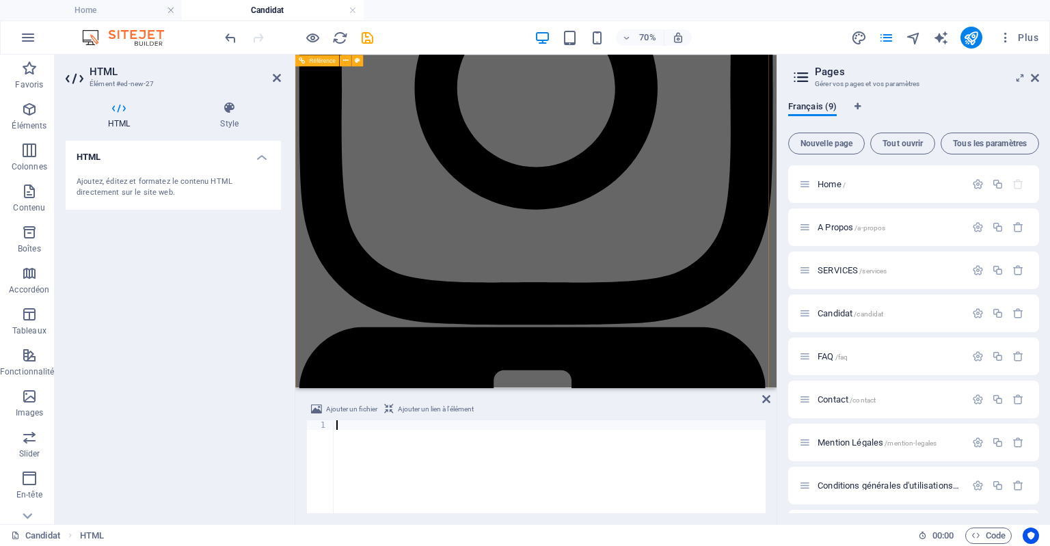
scroll to position [1789, 0]
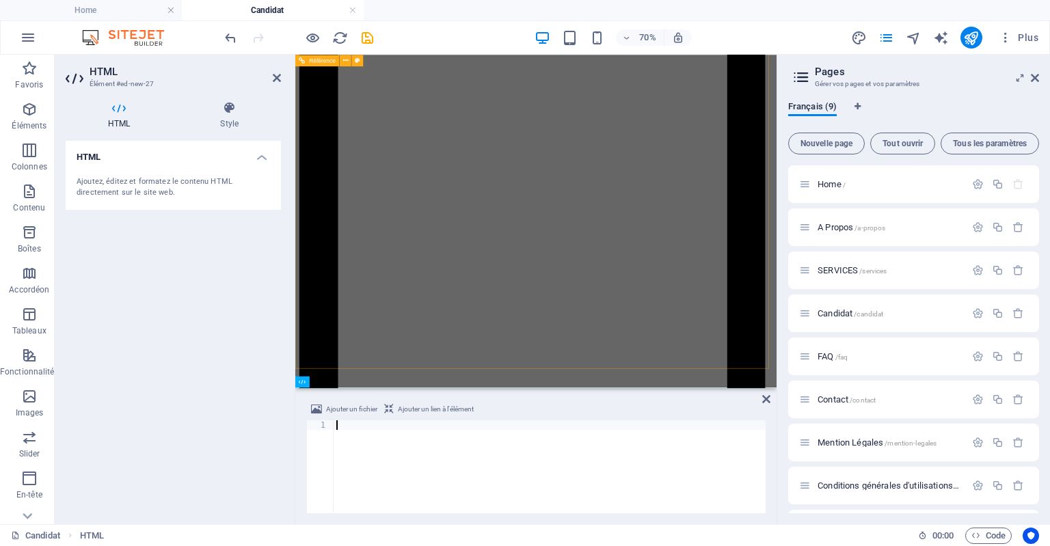
type textarea "</html>"
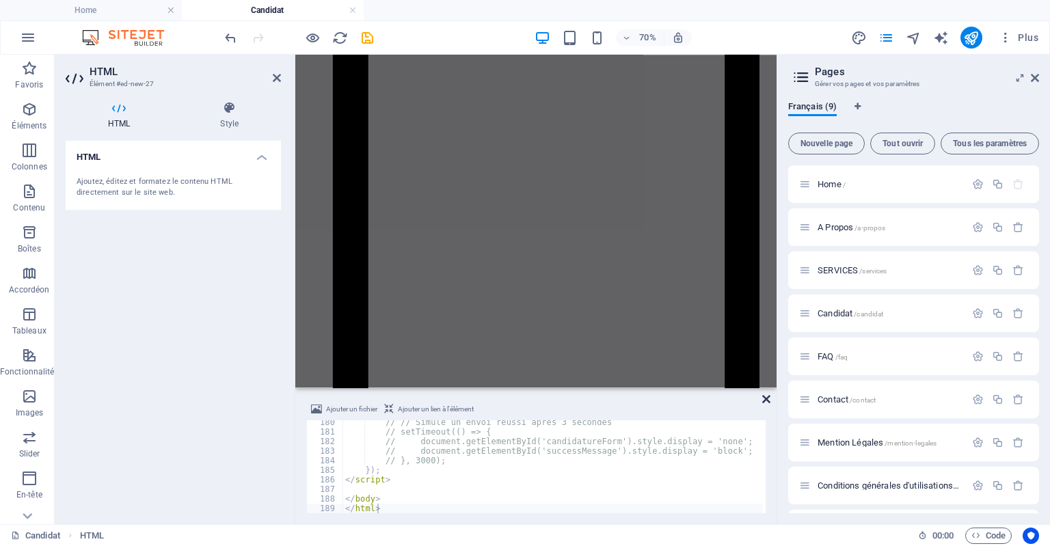
scroll to position [2527, 0]
click at [766, 401] on icon at bounding box center [766, 399] width 8 height 11
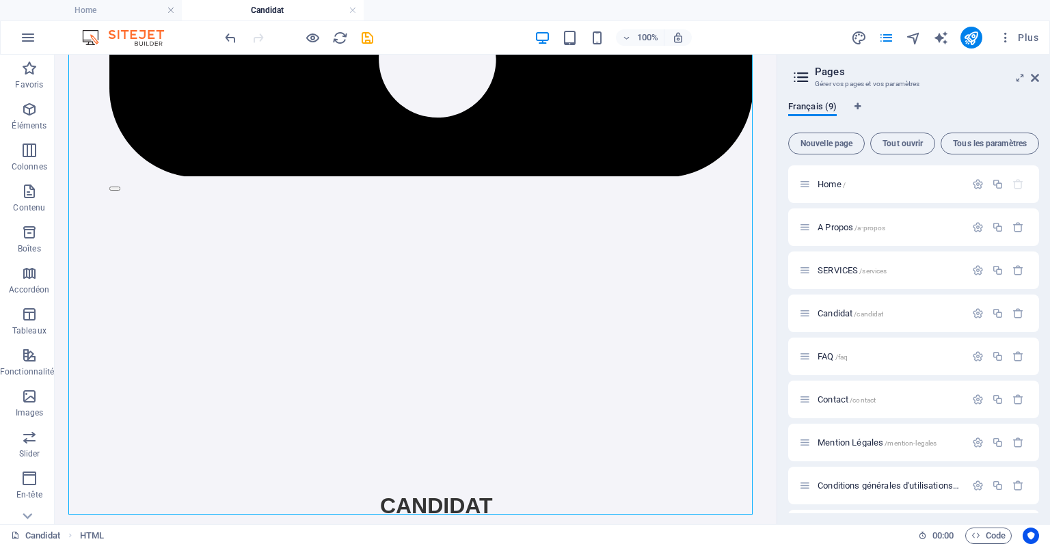
scroll to position [2663, 0]
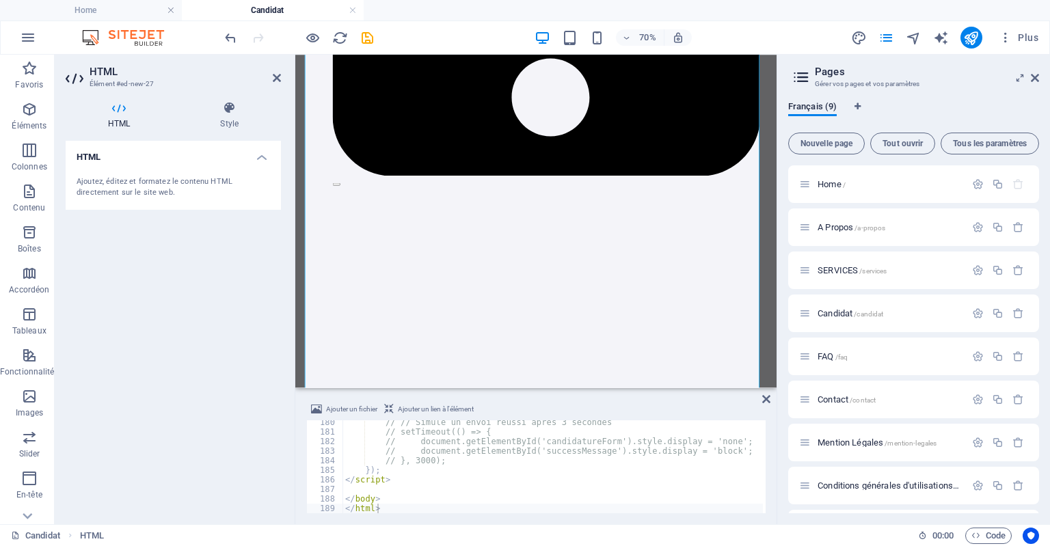
drag, startPoint x: 767, startPoint y: 428, endPoint x: 772, endPoint y: 437, distance: 11.0
click at [772, 437] on div "Ajouter un fichier Ajouter un lien à l'élément </html> 180 181 182 183 184 185 …" at bounding box center [535, 457] width 481 height 134
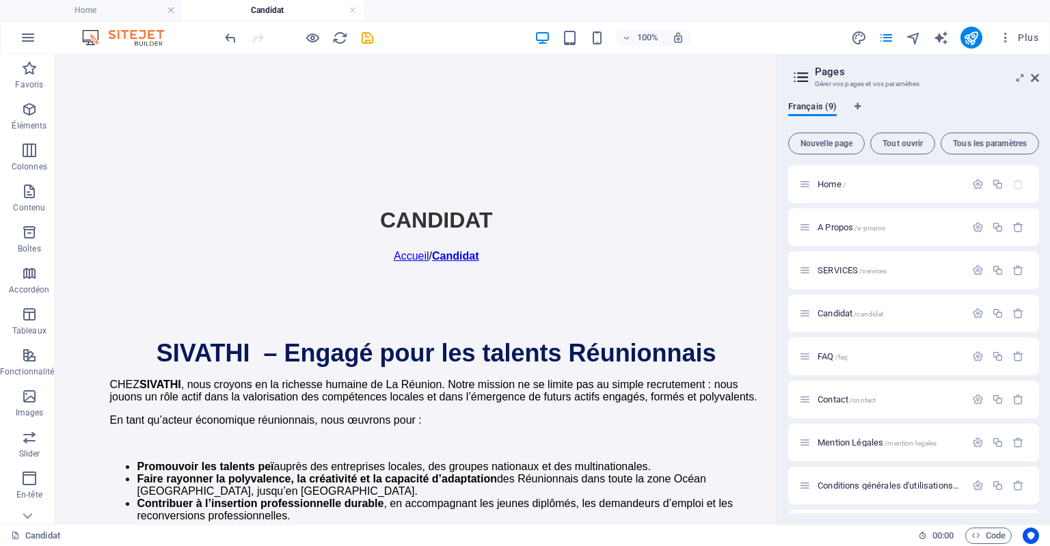
scroll to position [2961, 0]
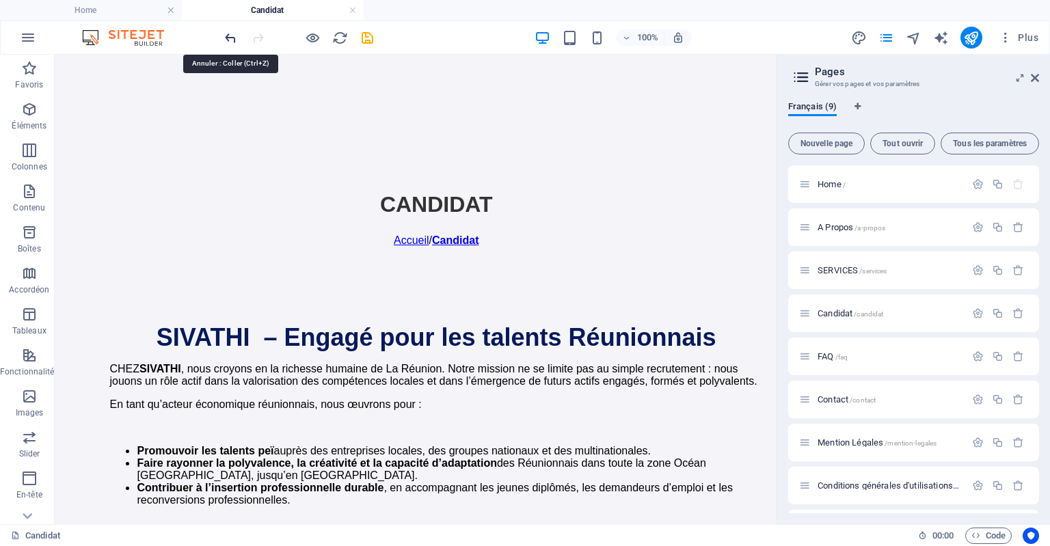
click at [224, 33] on icon "undo" at bounding box center [231, 38] width 16 height 16
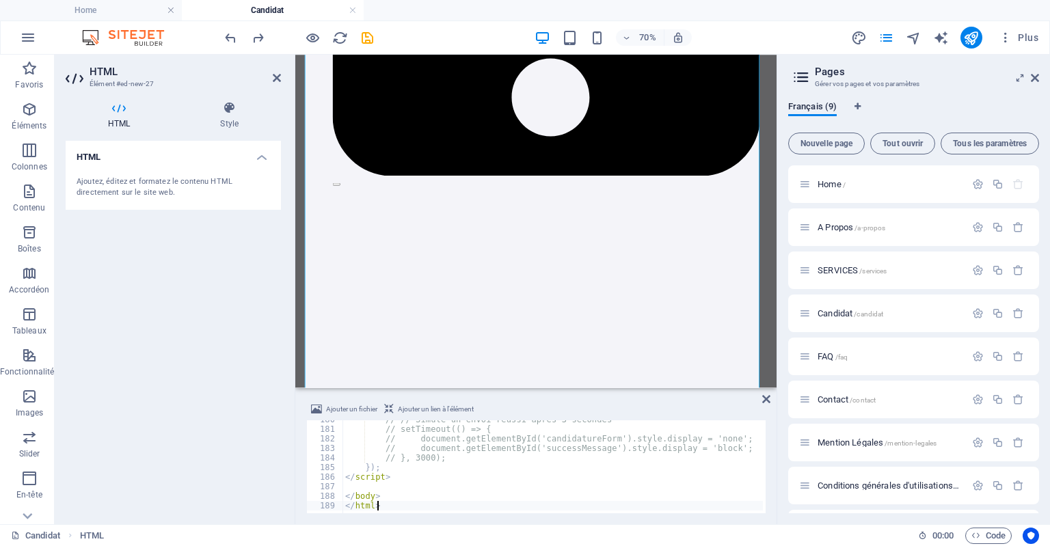
scroll to position [1718, 0]
type textarea "</html><form ... action="**traitement\_candidature.php**" method="POST" enctype…"
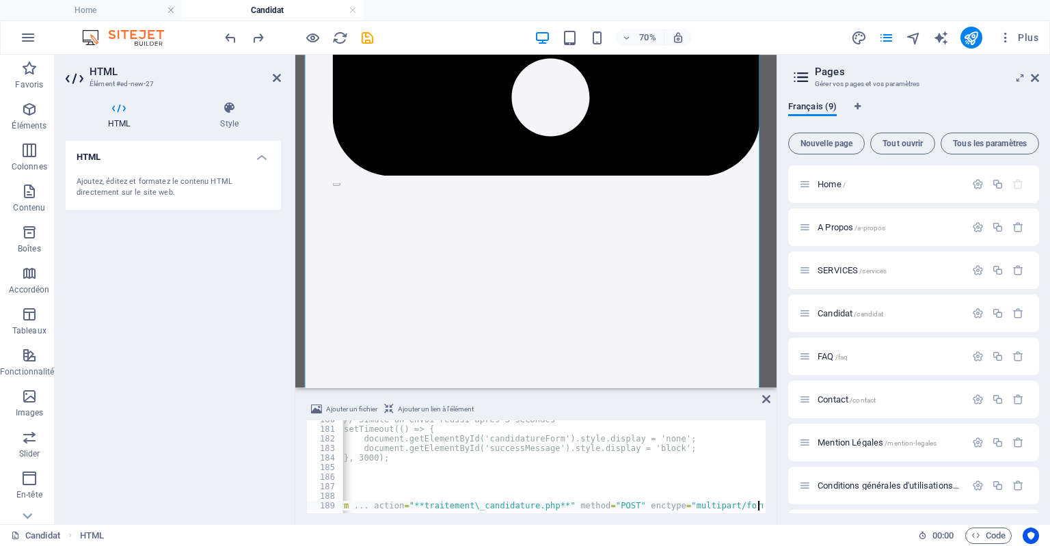
scroll to position [0, 57]
click at [766, 396] on icon at bounding box center [766, 399] width 8 height 11
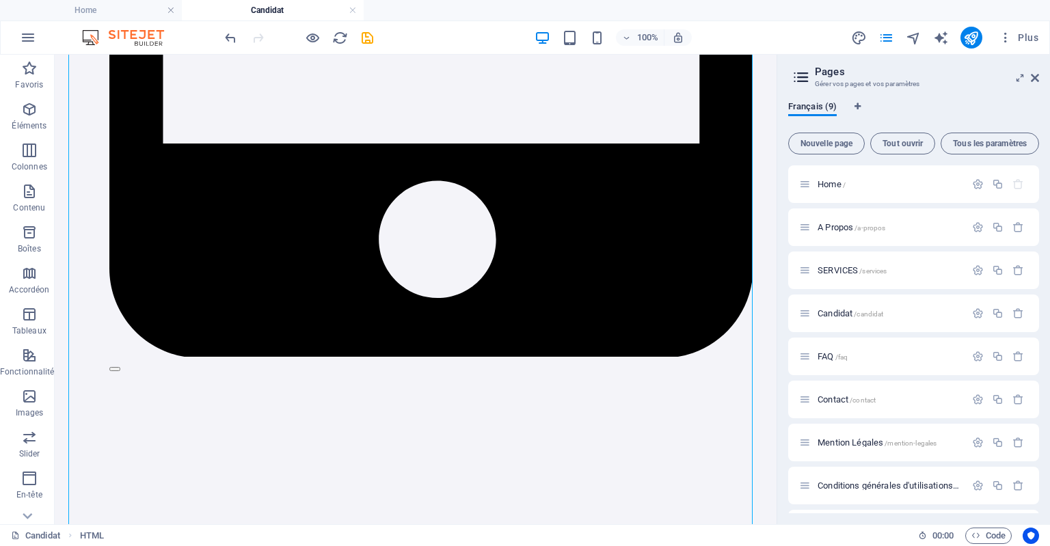
scroll to position [2663, 0]
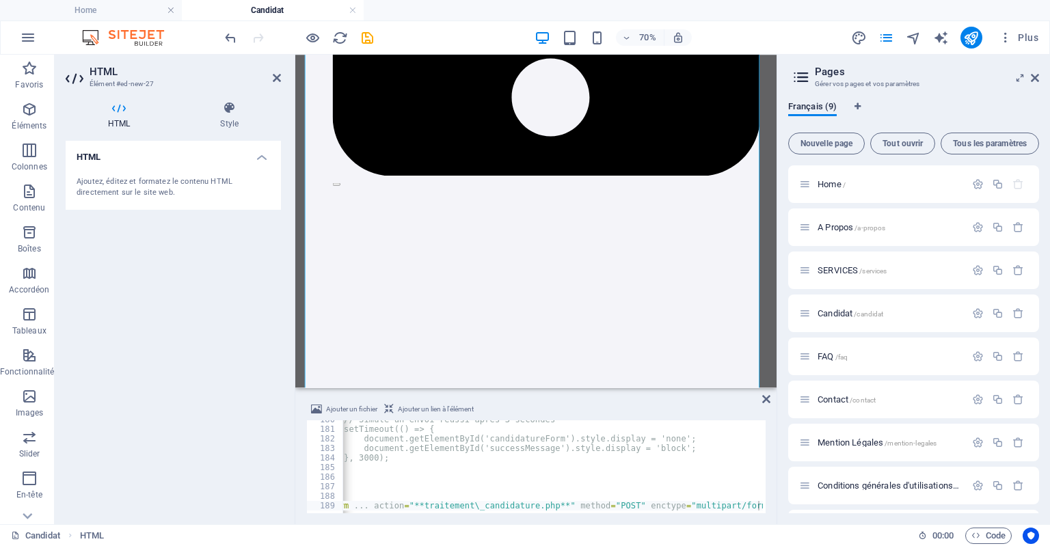
click at [204, 192] on div "Ajoutez, éditez et formatez le contenu HTML directement sur le site web." at bounding box center [173, 187] width 193 height 23
click at [232, 116] on h4 "Style" at bounding box center [229, 115] width 103 height 29
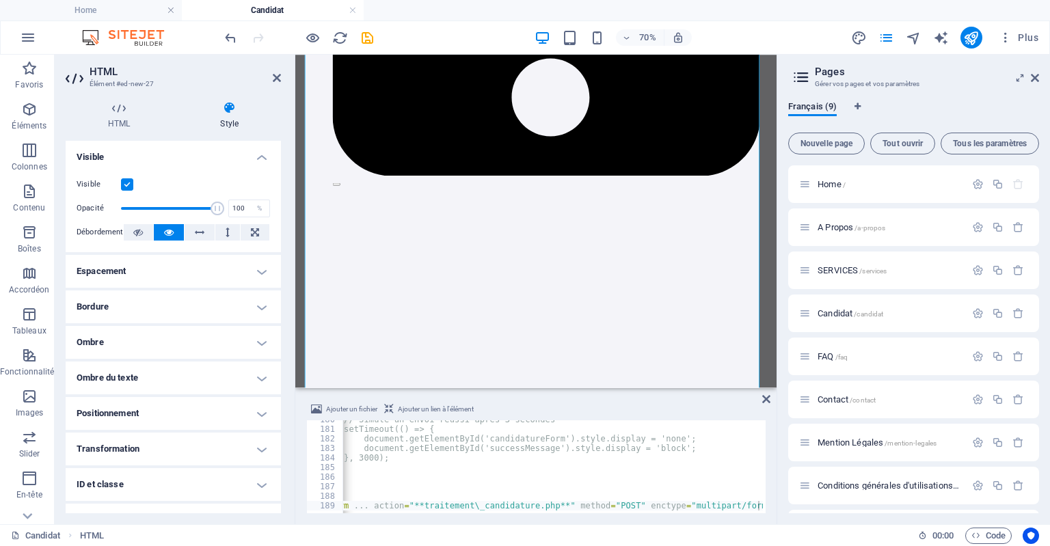
scroll to position [58, 0]
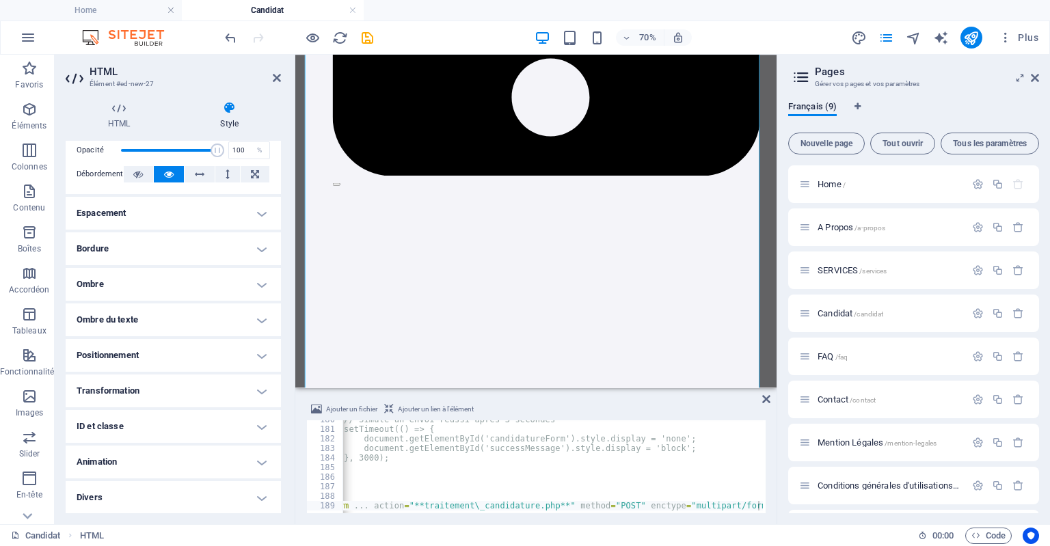
click at [230, 461] on h4 "Animation" at bounding box center [173, 462] width 215 height 33
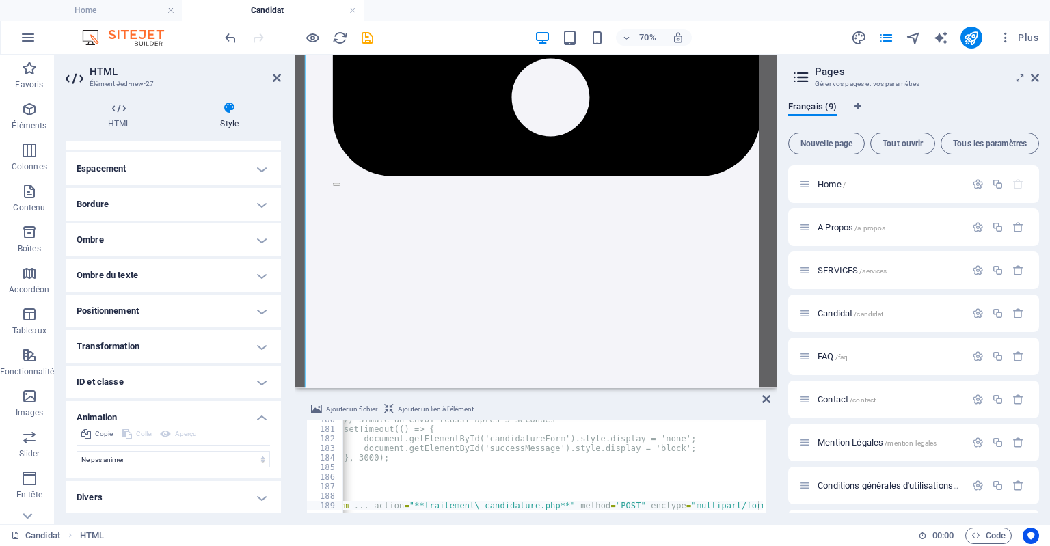
click at [255, 503] on h4 "Divers" at bounding box center [173, 497] width 215 height 33
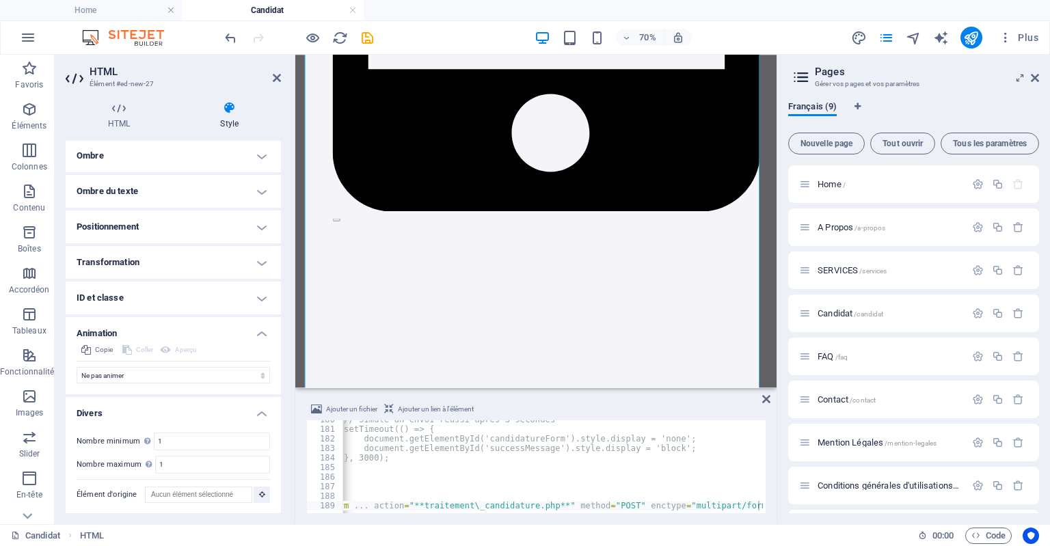
scroll to position [2389, 0]
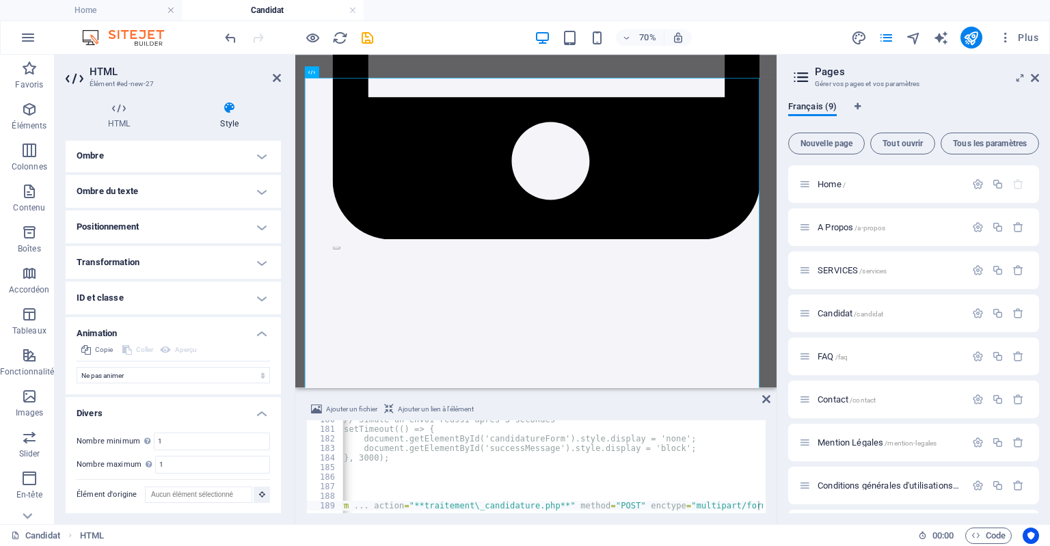
drag, startPoint x: 277, startPoint y: 379, endPoint x: 267, endPoint y: 104, distance: 275.7
click at [267, 104] on div "HTML Style HTML Ajoutez, éditez et formatez le contenu HTML directement sur le …" at bounding box center [173, 307] width 215 height 412
drag, startPoint x: 277, startPoint y: 356, endPoint x: 268, endPoint y: 143, distance: 213.5
click at [268, 143] on ul "Mise en page Définit comment cet élément s'étend dans la mise en page (Flexbox)…" at bounding box center [173, 234] width 215 height 560
click at [201, 154] on h4 "Ombre" at bounding box center [173, 155] width 215 height 33
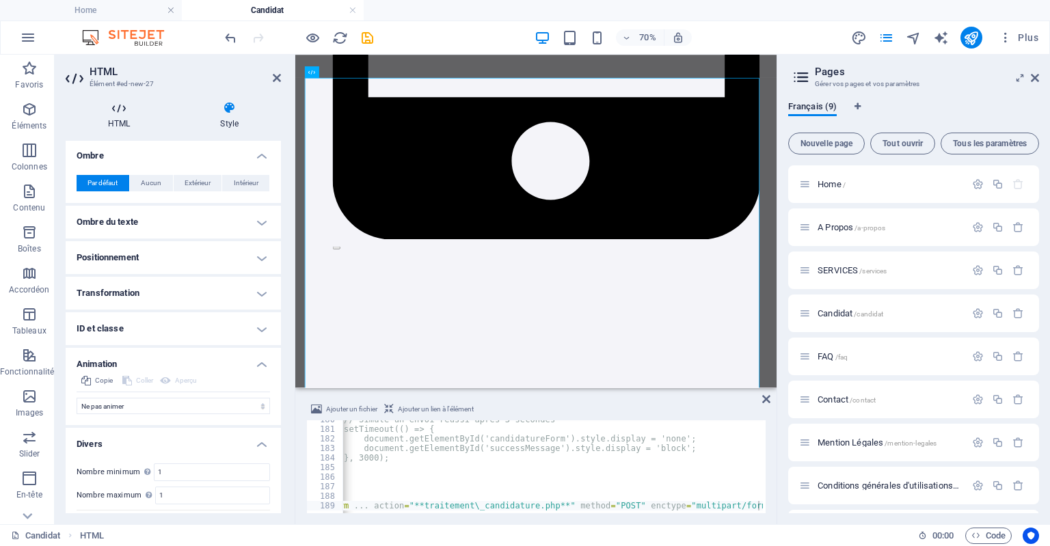
click at [112, 114] on icon at bounding box center [119, 108] width 107 height 14
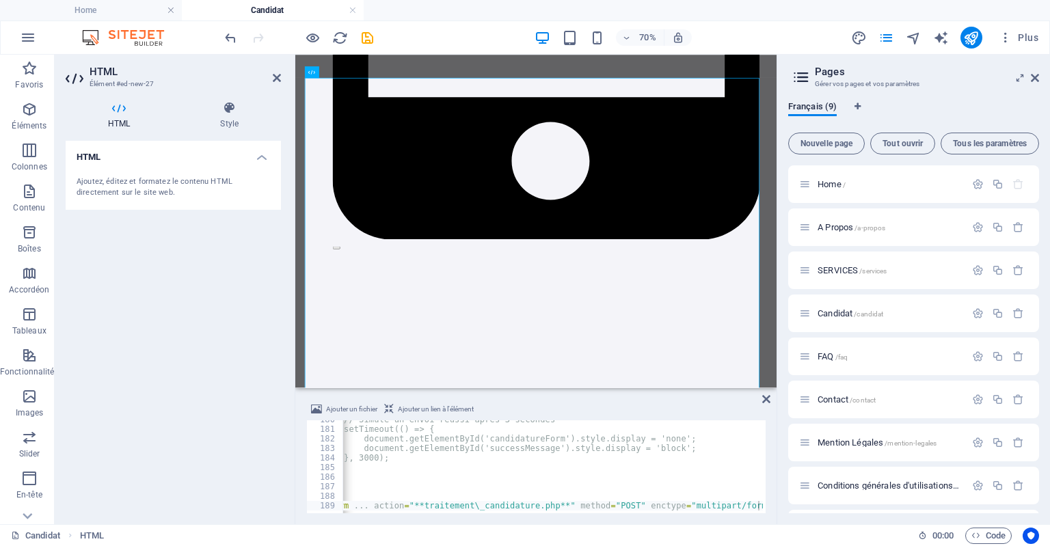
click at [204, 180] on div "Ajoutez, éditez et formatez le contenu HTML directement sur le site web." at bounding box center [173, 187] width 193 height 23
click at [276, 81] on icon at bounding box center [277, 77] width 8 height 11
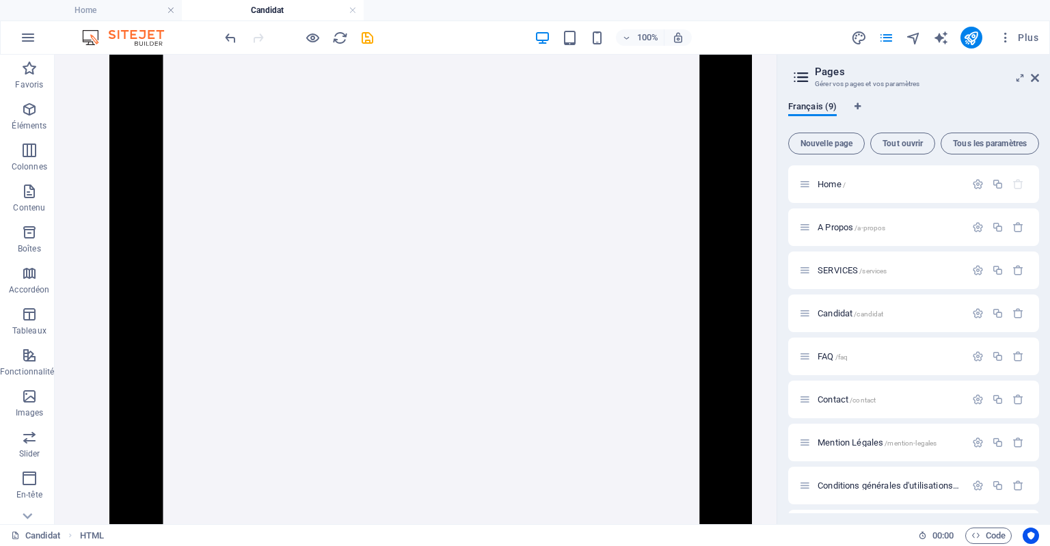
scroll to position [2663, 0]
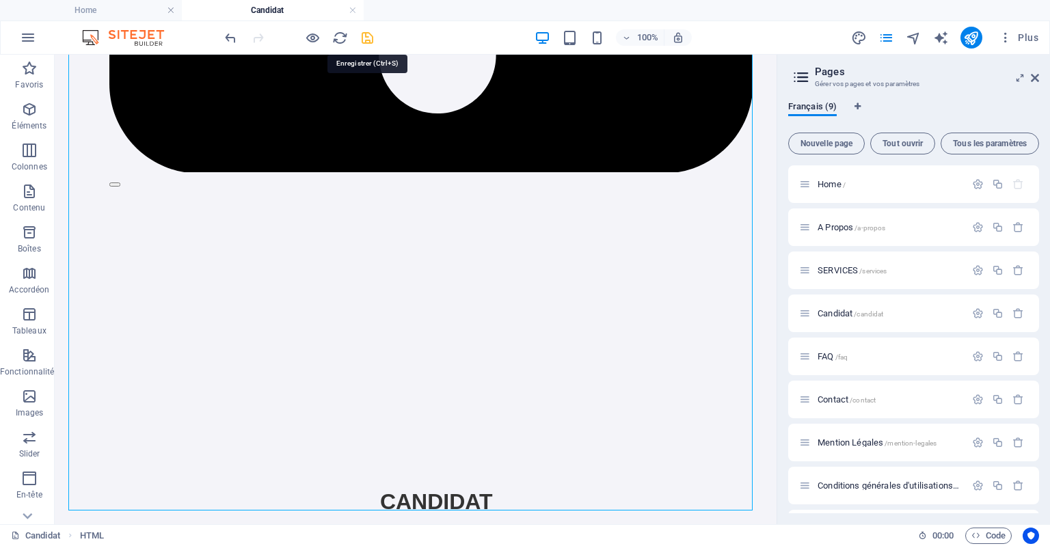
click at [370, 32] on icon "save" at bounding box center [368, 38] width 16 height 16
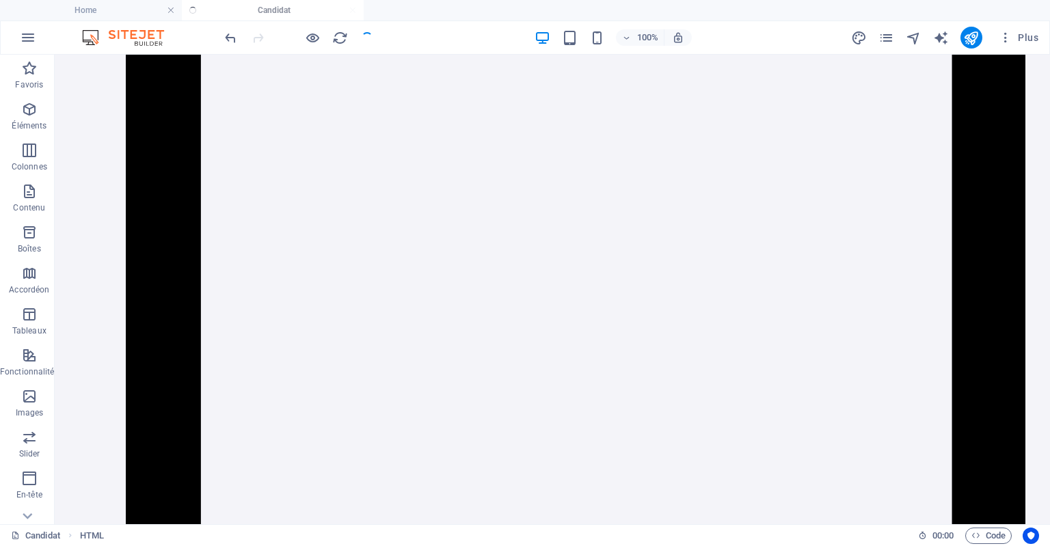
scroll to position [2965, 0]
